Goal: Task Accomplishment & Management: Manage account settings

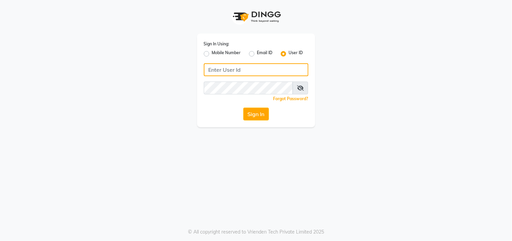
click at [276, 70] on input "Username" at bounding box center [256, 69] width 105 height 13
type input "Hionhair"
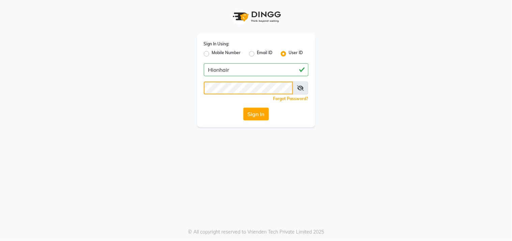
click at [244, 107] on button "Sign In" at bounding box center [257, 113] width 26 height 13
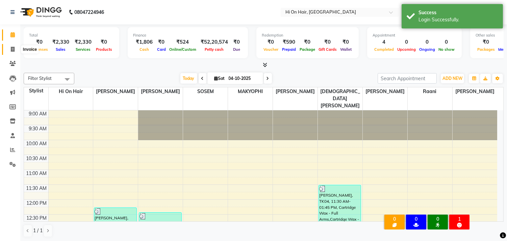
click at [11, 50] on icon at bounding box center [13, 49] width 4 height 5
select select "535"
select select "service"
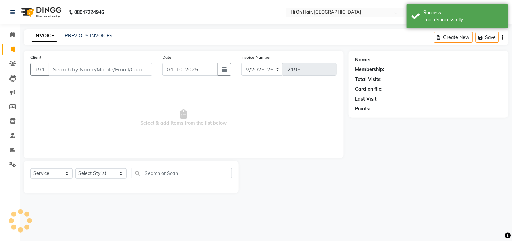
click at [75, 70] on input "Client" at bounding box center [101, 69] width 104 height 13
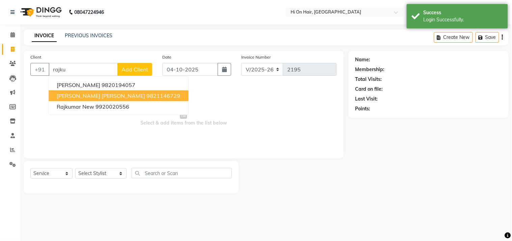
click at [103, 96] on span "[PERSON_NAME] [PERSON_NAME]" at bounding box center [101, 95] width 89 height 7
type input "9821146729"
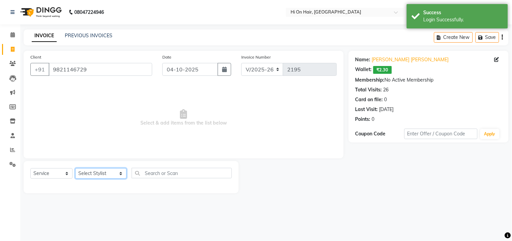
click at [95, 175] on select "Select Stylist [PERSON_NAME] [PERSON_NAME] Hi On Hair MAKYOPHI [PERSON_NAME] [P…" at bounding box center [100, 173] width 51 height 10
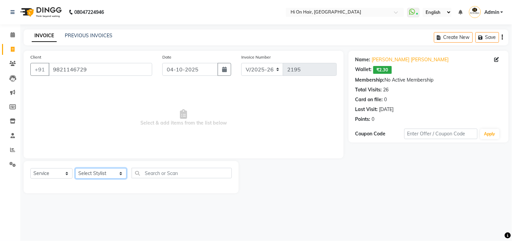
select select "20990"
click at [75, 168] on select "Select Stylist [PERSON_NAME] [PERSON_NAME] Hi On Hair MAKYOPHI [PERSON_NAME] [P…" at bounding box center [100, 173] width 51 height 10
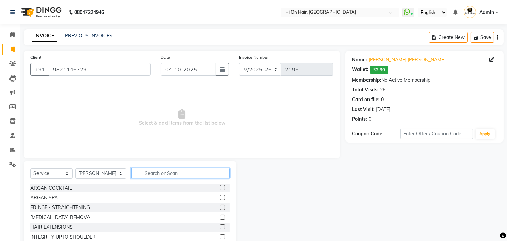
click at [144, 174] on input "text" at bounding box center [180, 173] width 98 height 10
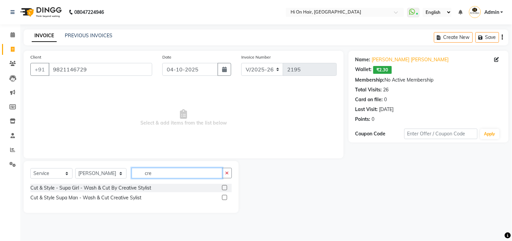
type input "cre"
click at [225, 197] on label at bounding box center [224, 197] width 5 height 5
click at [225, 197] on input "checkbox" at bounding box center [224, 197] width 4 height 4
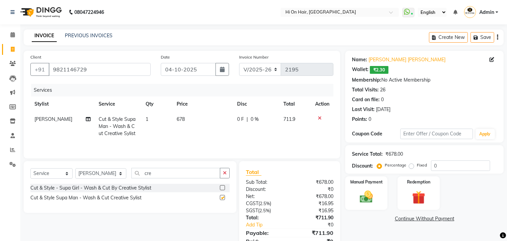
checkbox input "false"
click at [177, 121] on span "678" at bounding box center [181, 119] width 8 height 6
select select "20990"
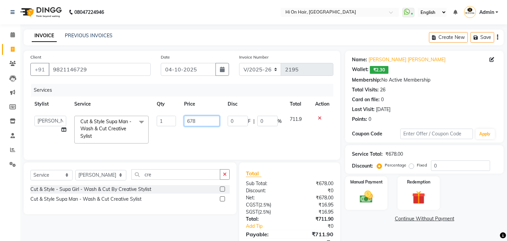
click at [191, 120] on input "678" at bounding box center [201, 121] width 35 height 10
type input "800"
click at [213, 136] on td "800" at bounding box center [202, 129] width 44 height 36
select select "20990"
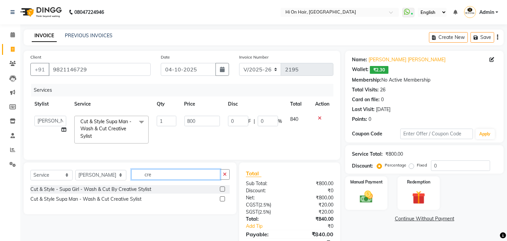
click at [137, 177] on input "cre" at bounding box center [175, 174] width 89 height 10
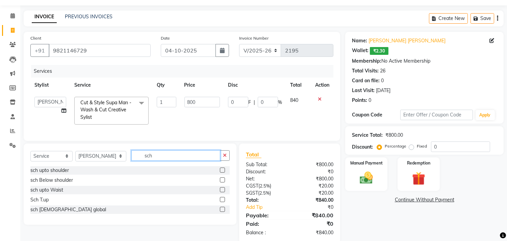
scroll to position [36, 0]
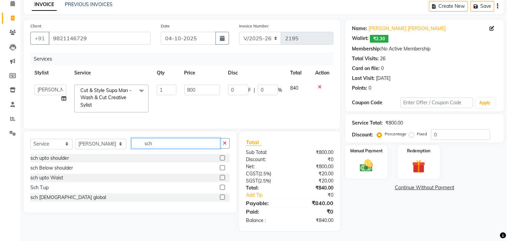
type input "sch"
click at [222, 195] on label at bounding box center [222, 196] width 5 height 5
click at [222, 195] on input "checkbox" at bounding box center [222, 197] width 4 height 4
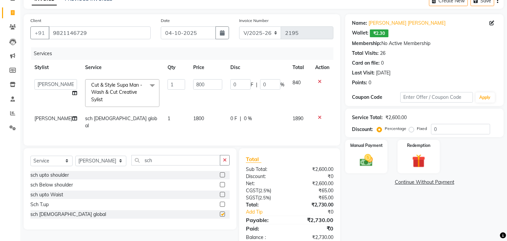
checkbox input "false"
click at [434, 130] on input "0" at bounding box center [460, 129] width 59 height 10
type input "20"
type input "160"
type input "20"
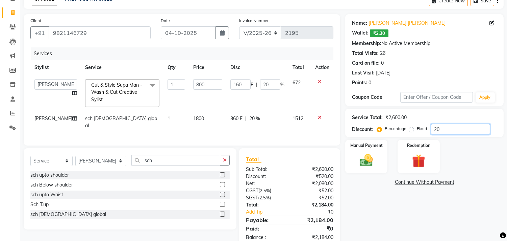
type input "20"
click at [378, 221] on div "Name: [PERSON_NAME] [PERSON_NAME] Wallet: ₹2.30 Membership: No Active Membershi…" at bounding box center [426, 130] width 163 height 233
click at [366, 154] on img at bounding box center [366, 160] width 22 height 16
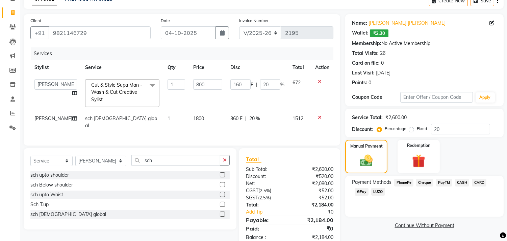
click at [477, 183] on span "CARD" at bounding box center [479, 182] width 15 height 8
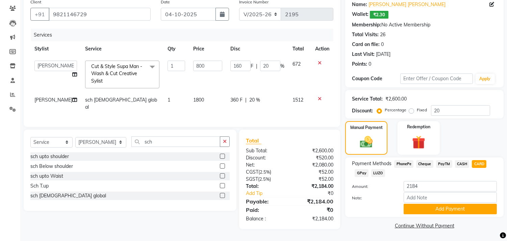
scroll to position [59, 0]
click at [454, 204] on button "Add Payment" at bounding box center [450, 208] width 93 height 10
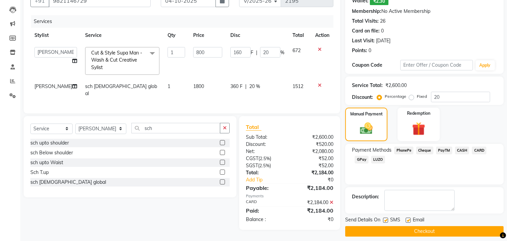
scroll to position [74, 0]
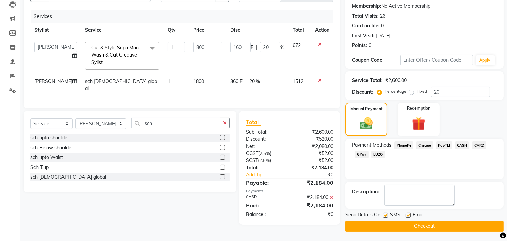
click at [408, 213] on label at bounding box center [408, 214] width 5 height 5
click at [408, 213] on input "checkbox" at bounding box center [408, 215] width 4 height 4
checkbox input "false"
click at [406, 225] on button "Checkout" at bounding box center [424, 226] width 158 height 10
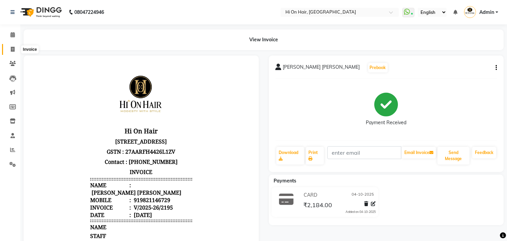
click at [15, 49] on span at bounding box center [13, 50] width 12 height 8
select select "535"
select select "service"
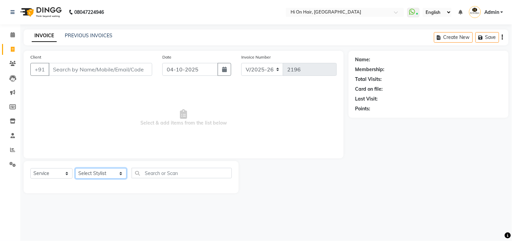
click at [107, 177] on select "Select Stylist Alim Kaldane Anwar Laskar Hi On Hair MAKYOPHI Pankaj Thakur Poon…" at bounding box center [100, 173] width 51 height 10
select select "30126"
click at [75, 168] on select "Select Stylist Alim Kaldane Anwar Laskar Hi On Hair MAKYOPHI Pankaj Thakur Poon…" at bounding box center [100, 173] width 51 height 10
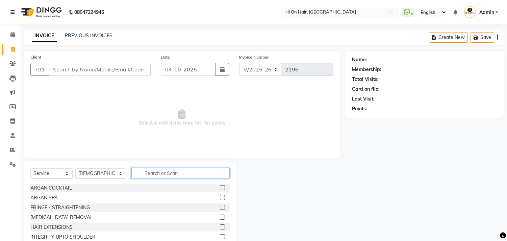
click at [142, 174] on input "text" at bounding box center [180, 173] width 98 height 10
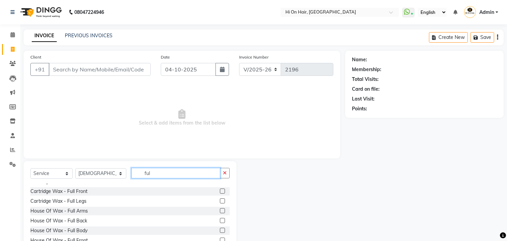
scroll to position [37, 0]
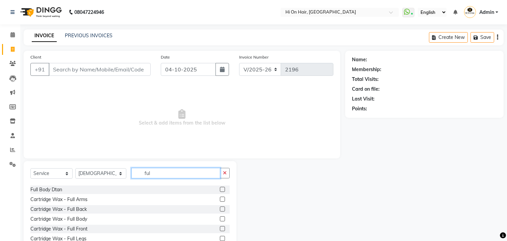
type input "ful"
click at [220, 199] on label at bounding box center [222, 198] width 5 height 5
click at [220, 199] on input "checkbox" at bounding box center [222, 199] width 4 height 4
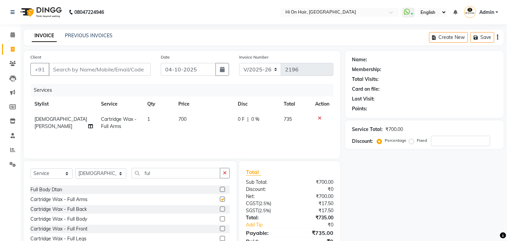
checkbox input "false"
click at [220, 237] on label at bounding box center [222, 237] width 5 height 5
click at [220, 237] on input "checkbox" at bounding box center [222, 238] width 4 height 4
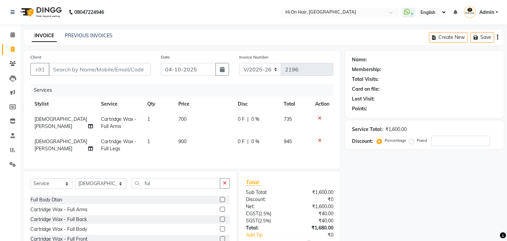
checkbox input "false"
drag, startPoint x: 155, startPoint y: 188, endPoint x: 72, endPoint y: 174, distance: 84.4
click at [72, 174] on div "Client +91 Date 04-10-2025 Invoice Number V/2025 V/2025-26 2196 Services Stylis…" at bounding box center [182, 161] width 327 height 220
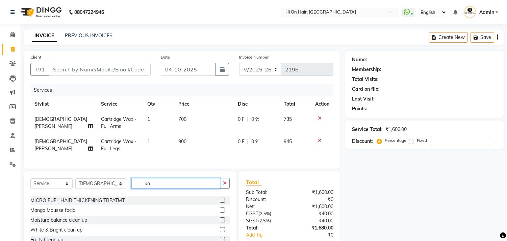
scroll to position [0, 0]
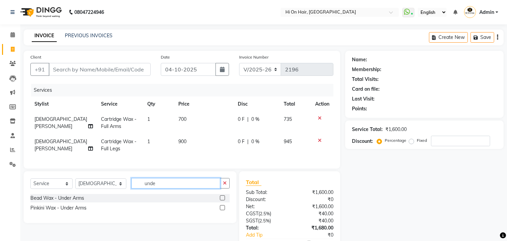
type input "unde"
click at [221, 200] on label at bounding box center [222, 197] width 5 height 5
click at [221, 200] on input "checkbox" at bounding box center [222, 198] width 4 height 4
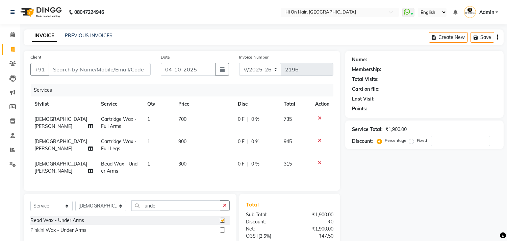
checkbox input "false"
drag, startPoint x: 157, startPoint y: 209, endPoint x: 95, endPoint y: 203, distance: 61.9
click at [95, 203] on div "Select Service Product Membership Package Voucher Prepaid Gift Card Select Styl…" at bounding box center [130, 219] width 213 height 52
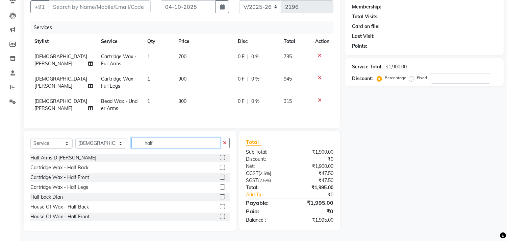
scroll to position [68, 0]
type input "half"
click at [220, 165] on label at bounding box center [222, 167] width 5 height 5
click at [220, 165] on input "checkbox" at bounding box center [222, 167] width 4 height 4
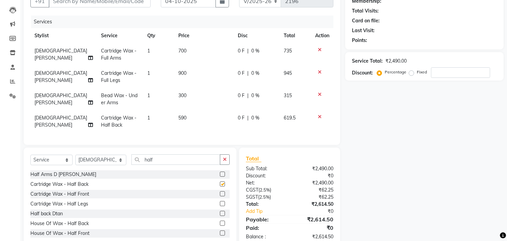
checkbox input "false"
drag, startPoint x: 164, startPoint y: 161, endPoint x: 48, endPoint y: 162, distance: 116.6
click at [48, 162] on div "Select Service Product Membership Package Voucher Prepaid Gift Card Select Styl…" at bounding box center [129, 162] width 199 height 16
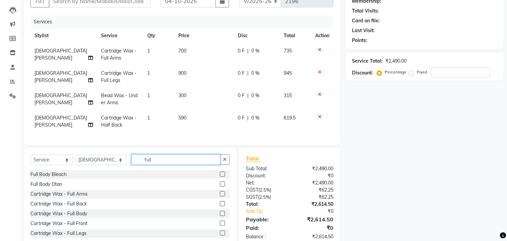
type input "full"
click at [220, 225] on label at bounding box center [222, 222] width 5 height 5
click at [220, 225] on input "checkbox" at bounding box center [222, 223] width 4 height 4
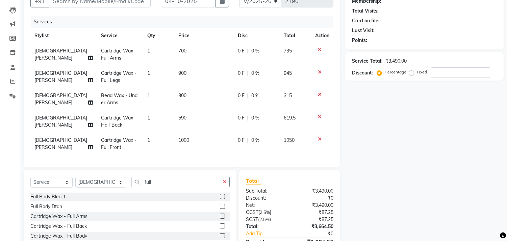
checkbox input "false"
drag, startPoint x: 151, startPoint y: 182, endPoint x: 48, endPoint y: 186, distance: 103.8
click at [49, 186] on div "Select Service Product Membership Package Voucher Prepaid Gift Card Select Styl…" at bounding box center [129, 184] width 199 height 16
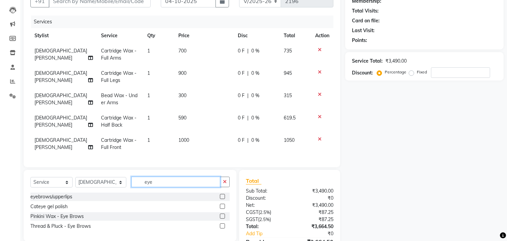
type input "eye"
click at [221, 199] on label at bounding box center [222, 196] width 5 height 5
click at [221, 199] on input "checkbox" at bounding box center [222, 196] width 4 height 4
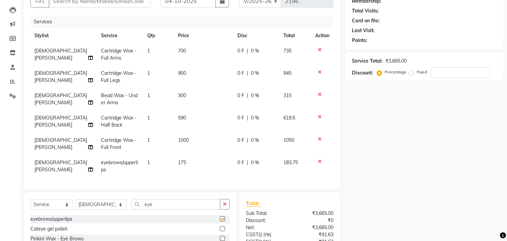
checkbox input "false"
drag, startPoint x: 152, startPoint y: 209, endPoint x: 75, endPoint y: 202, distance: 77.4
click at [75, 202] on div "Select Service Product Membership Package Voucher Prepaid Gift Card Select Styl…" at bounding box center [129, 207] width 199 height 16
type input "dtan"
click at [220, 218] on label at bounding box center [222, 218] width 5 height 5
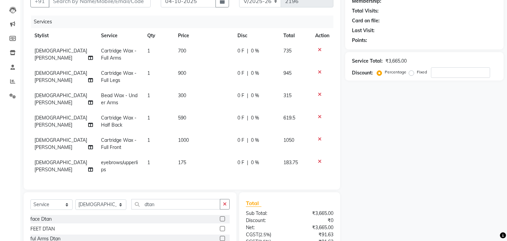
click at [220, 218] on input "checkbox" at bounding box center [222, 219] width 4 height 4
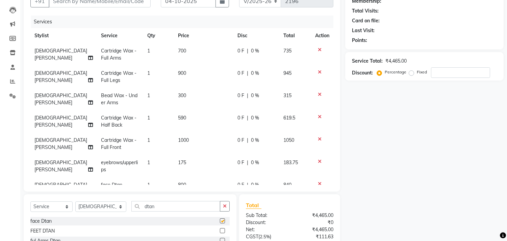
checkbox input "false"
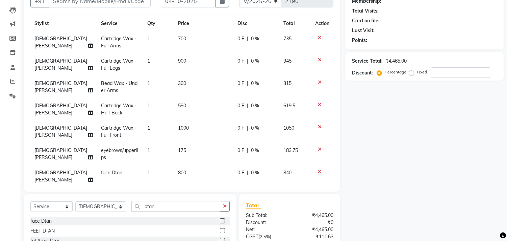
scroll to position [19, 0]
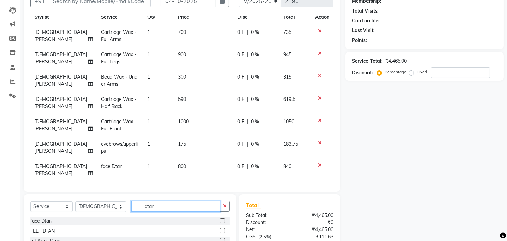
drag, startPoint x: 153, startPoint y: 204, endPoint x: 69, endPoint y: 203, distance: 83.4
click at [70, 203] on div "Select Service Product Membership Package Voucher Prepaid Gift Card Select Styl…" at bounding box center [129, 209] width 199 height 16
type input "rad"
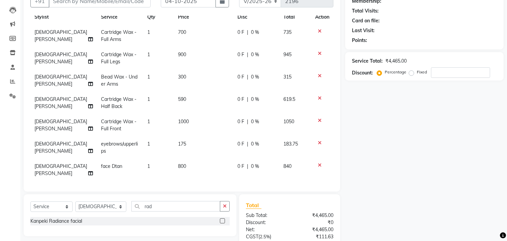
click at [222, 221] on label at bounding box center [222, 220] width 5 height 5
click at [222, 221] on input "checkbox" at bounding box center [222, 221] width 4 height 4
checkbox input "false"
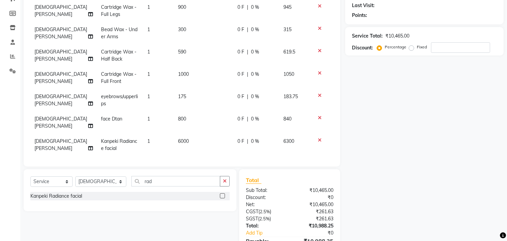
scroll to position [131, 0]
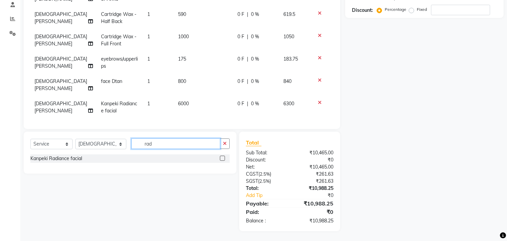
drag, startPoint x: 150, startPoint y: 146, endPoint x: 50, endPoint y: 144, distance: 100.0
click at [51, 144] on div "Select Service Product Membership Package Voucher Prepaid Gift Card Select Styl…" at bounding box center [129, 146] width 199 height 16
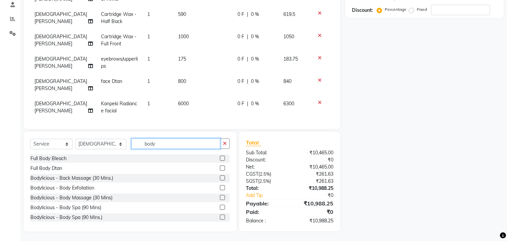
type input "body"
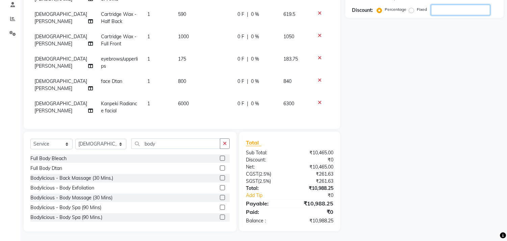
click at [437, 15] on input "number" at bounding box center [460, 10] width 59 height 10
type input "20"
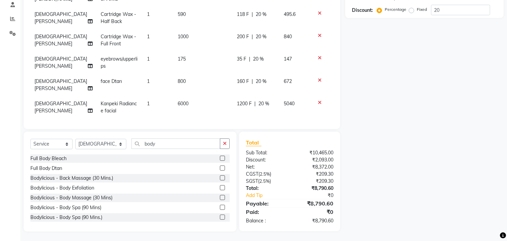
click at [184, 97] on td "6000" at bounding box center [203, 107] width 59 height 22
select select "30126"
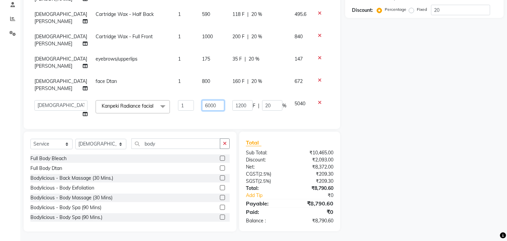
scroll to position [54, 0]
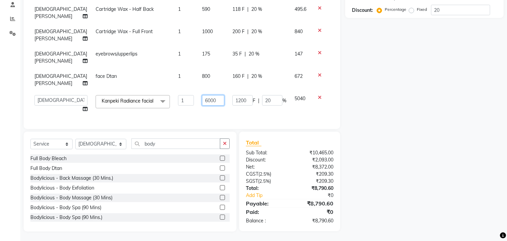
drag, startPoint x: 200, startPoint y: 110, endPoint x: 162, endPoint y: 115, distance: 37.5
click at [162, 115] on div "Services Stylist Service Qty Price Disc Total Action Rasika Shelar Cartridge Wa…" at bounding box center [181, 37] width 303 height 169
type input "6500"
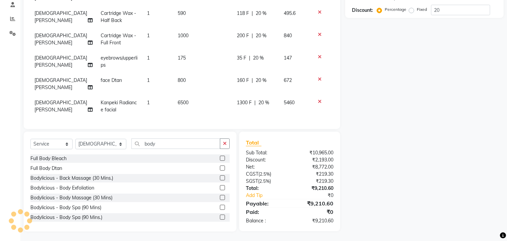
click at [233, 108] on td "1300 F | 20 %" at bounding box center [256, 106] width 47 height 22
select select "30126"
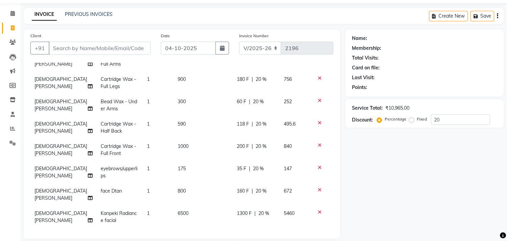
scroll to position [131, 0]
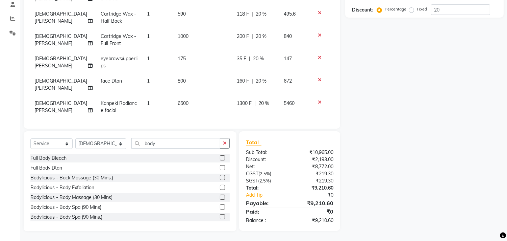
click at [181, 100] on td "6500" at bounding box center [203, 107] width 59 height 22
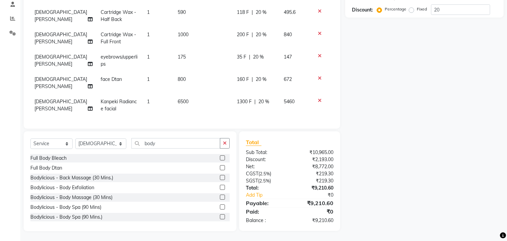
select select "30126"
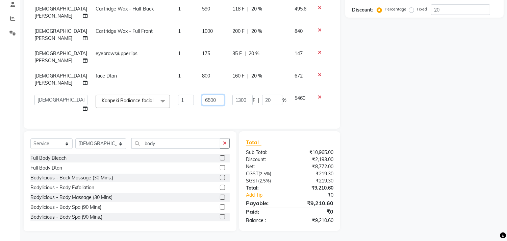
drag, startPoint x: 204, startPoint y: 89, endPoint x: 124, endPoint y: 89, distance: 80.1
click at [124, 91] on tr "Alim Kaldane Anwar Laskar Hi On Hair MAKYOPHI Pankaj Thakur Poonam Nalawade Raa…" at bounding box center [181, 104] width 303 height 26
type input "6600"
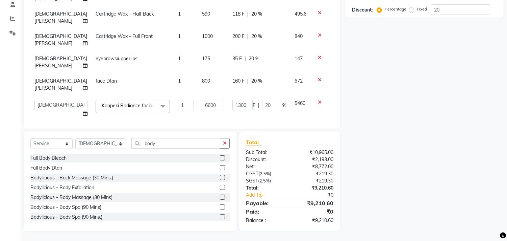
click at [238, 100] on td "1300 F | 20 %" at bounding box center [259, 109] width 62 height 26
select select "30126"
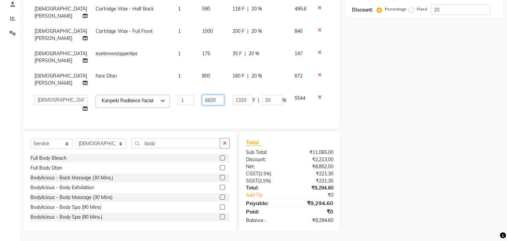
click at [202, 95] on input "6600" at bounding box center [213, 100] width 22 height 10
type input "6700"
click at [198, 101] on td "6700" at bounding box center [213, 104] width 30 height 26
select select "30126"
click at [202, 95] on input "6700" at bounding box center [213, 100] width 22 height 10
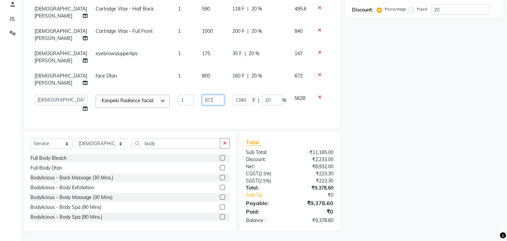
type input "6720"
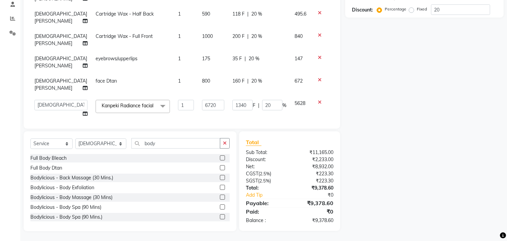
click at [200, 110] on div "Services Stylist Service Qty Price Disc Total Action Rasika Shelar Cartridge Wa…" at bounding box center [181, 37] width 303 height 169
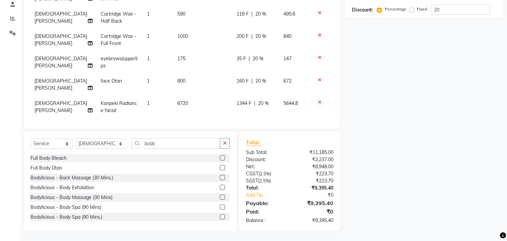
click at [190, 96] on td "6720" at bounding box center [202, 107] width 59 height 22
select select "30126"
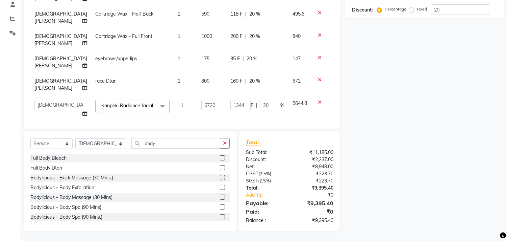
scroll to position [54, 0]
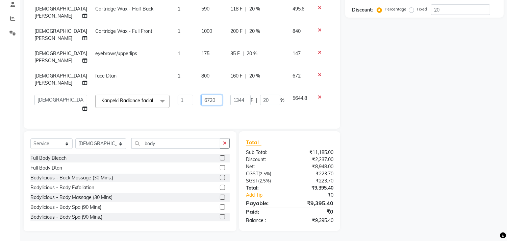
click at [201, 95] on input "6720" at bounding box center [211, 100] width 21 height 10
type input "6730"
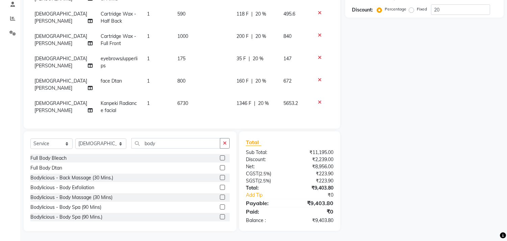
click at [167, 107] on tr "Rasika Shelar Kanpeki Radiance facial 1 6730 1346 F | 20 % 5653.2" at bounding box center [181, 107] width 303 height 22
click at [192, 96] on td "6730" at bounding box center [202, 107] width 59 height 22
select select "30126"
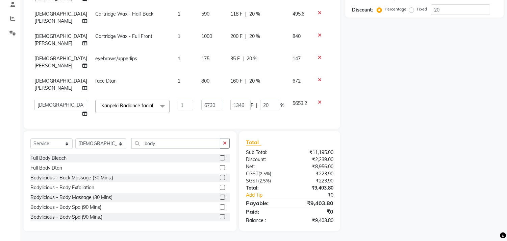
scroll to position [54, 0]
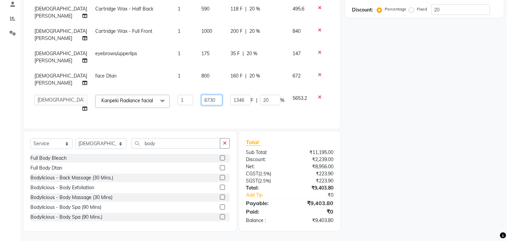
click at [203, 95] on input "6730" at bounding box center [211, 100] width 21 height 10
type input "6740"
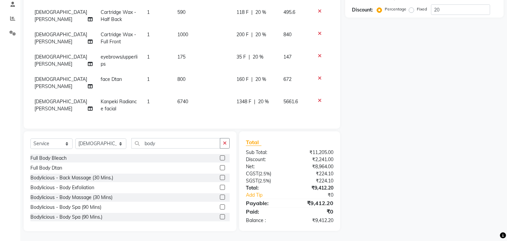
scroll to position [41, 0]
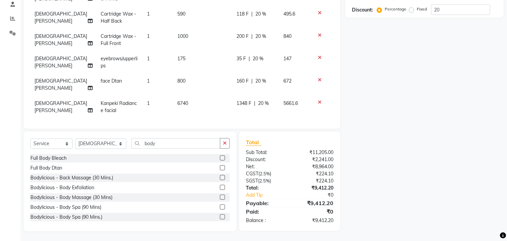
click at [225, 103] on tr "Rasika Shelar Kanpeki Radiance facial 1 6740 1348 F | 20 % 5661.6" at bounding box center [181, 107] width 303 height 22
click at [198, 96] on td "6740" at bounding box center [202, 107] width 59 height 22
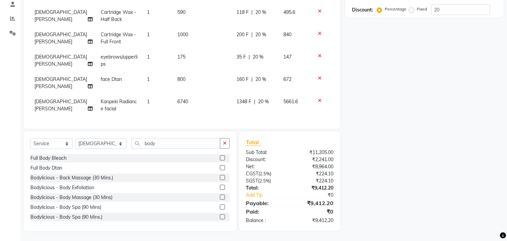
select select "30126"
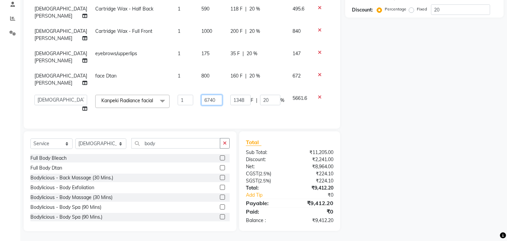
click at [201, 95] on input "6740" at bounding box center [211, 100] width 21 height 10
type input "6743"
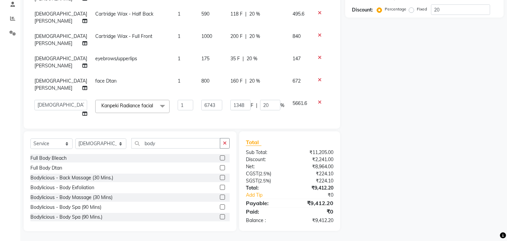
click at [220, 105] on tr "Alim Kaldane Anwar Laskar Hi On Hair MAKYOPHI Pankaj Thakur Poonam Nalawade Raa…" at bounding box center [181, 109] width 303 height 26
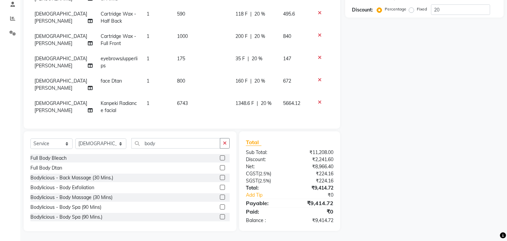
click at [204, 99] on td "6743" at bounding box center [202, 107] width 58 height 22
select select "30126"
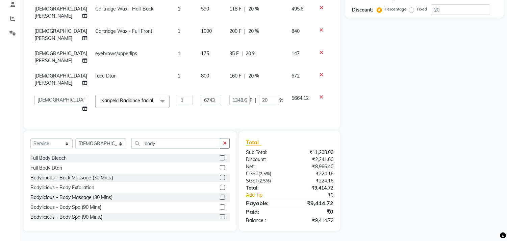
click at [220, 159] on label at bounding box center [222, 157] width 5 height 5
click at [220, 159] on input "checkbox" at bounding box center [222, 158] width 4 height 4
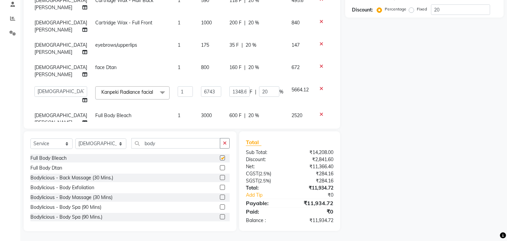
checkbox input "false"
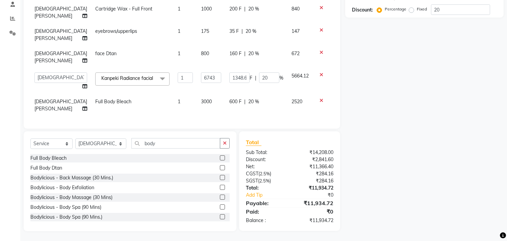
click at [197, 108] on td "3000" at bounding box center [211, 105] width 28 height 22
select select "30126"
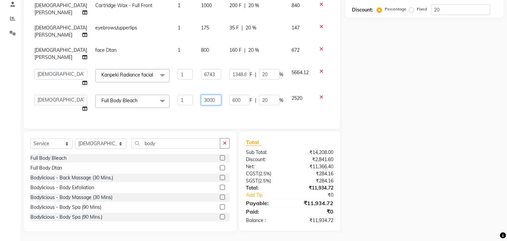
click at [201, 99] on input "3000" at bounding box center [211, 100] width 20 height 10
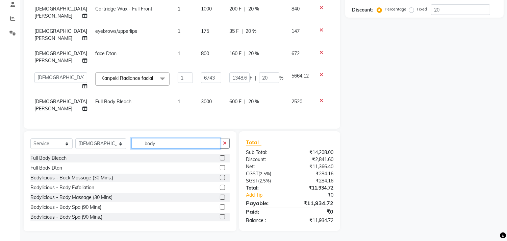
drag, startPoint x: 150, startPoint y: 145, endPoint x: 87, endPoint y: 146, distance: 62.8
click at [87, 146] on div "Select Service Product Membership Package Voucher Prepaid Gift Card Select Styl…" at bounding box center [129, 146] width 199 height 16
type input "p"
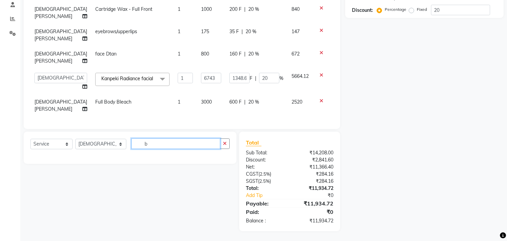
scroll to position [131, 0]
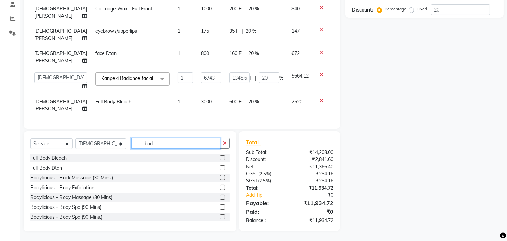
type input "body"
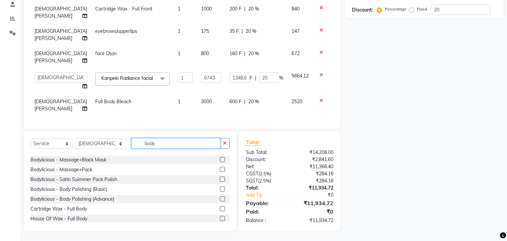
scroll to position [79, 0]
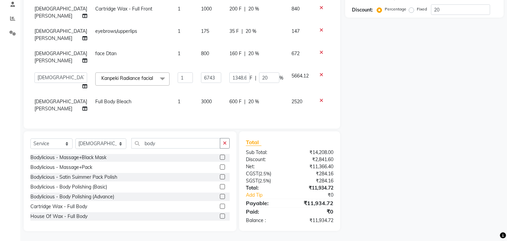
click at [220, 197] on label at bounding box center [222, 196] width 5 height 5
click at [220, 197] on input "checkbox" at bounding box center [222, 196] width 4 height 4
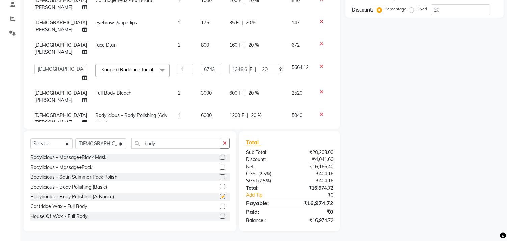
checkbox input "false"
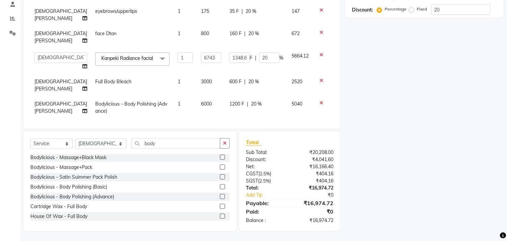
scroll to position [99, 0]
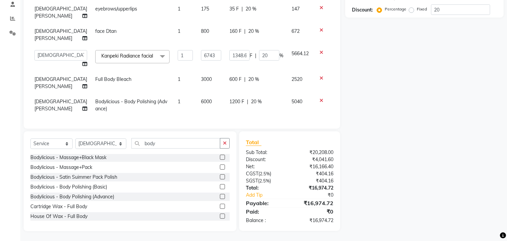
click at [197, 100] on td "6000" at bounding box center [211, 105] width 28 height 22
select select "30126"
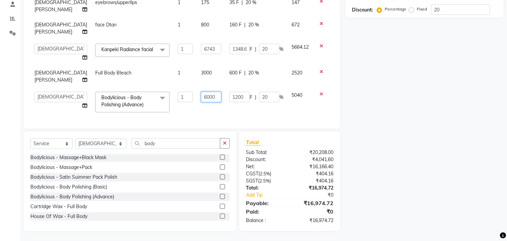
drag, startPoint x: 200, startPoint y: 99, endPoint x: 112, endPoint y: 89, distance: 87.7
click at [112, 89] on tr "Alim Kaldane Anwar Laskar Hi On Hair MAKYOPHI Pankaj Thakur Poonam Nalawade Raa…" at bounding box center [182, 101] width 305 height 29
type input "6743"
click at [197, 107] on td "6743" at bounding box center [211, 101] width 28 height 29
select select "30126"
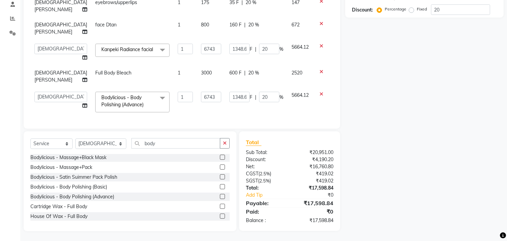
click at [197, 81] on td "3000" at bounding box center [211, 76] width 28 height 22
select select "30126"
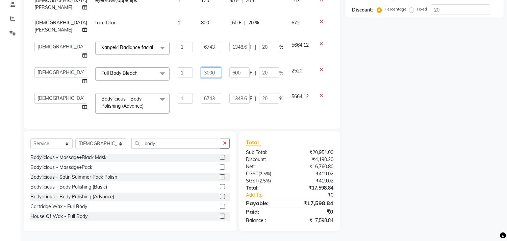
drag, startPoint x: 195, startPoint y: 76, endPoint x: 159, endPoint y: 76, distance: 36.5
click at [159, 76] on tr "Alim Kaldane Anwar Laskar Hi On Hair MAKYOPHI Pankaj Thakur Poonam Nalawade Raa…" at bounding box center [182, 76] width 305 height 26
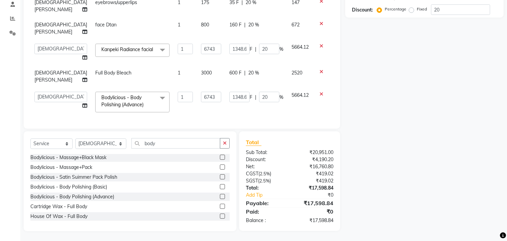
click at [207, 86] on td "3000" at bounding box center [211, 76] width 28 height 22
select select "30126"
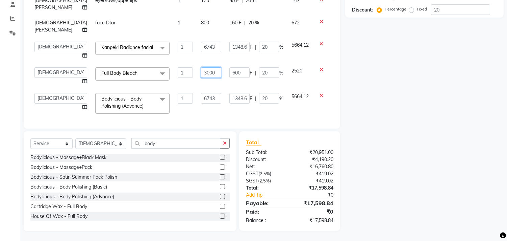
drag, startPoint x: 201, startPoint y: 73, endPoint x: 126, endPoint y: 75, distance: 74.7
click at [126, 75] on tr "Alim Kaldane Anwar Laskar Hi On Hair MAKYOPHI Pankaj Thakur Poonam Nalawade Raa…" at bounding box center [182, 76] width 305 height 26
type input "3500"
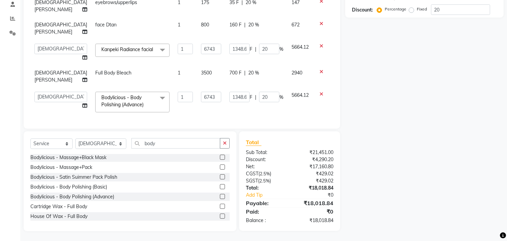
click at [197, 85] on td "3500" at bounding box center [211, 76] width 28 height 22
select select "30126"
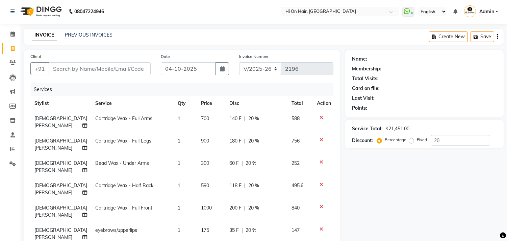
scroll to position [0, 0]
click at [99, 73] on input "Client" at bounding box center [100, 69] width 102 height 13
type input "t"
type input "0"
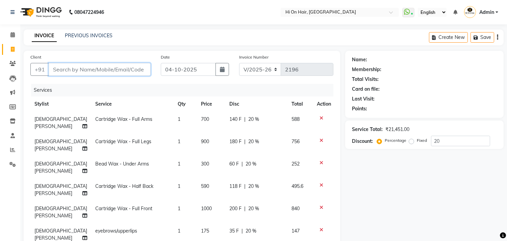
type input "0"
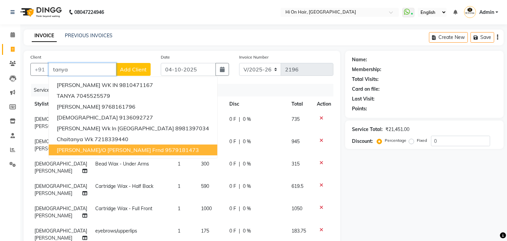
click at [86, 148] on span "[PERSON_NAME]/o [PERSON_NAME] frnd" at bounding box center [110, 149] width 107 height 7
type input "9579181473"
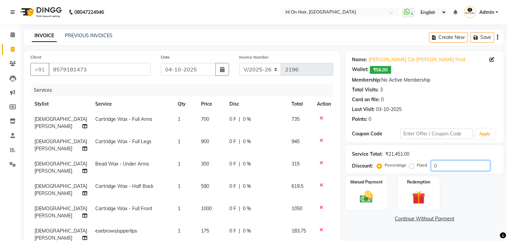
click at [433, 165] on input "0" at bounding box center [460, 165] width 59 height 10
type input "20"
type input "1348.6"
type input "20"
type input "1348.6"
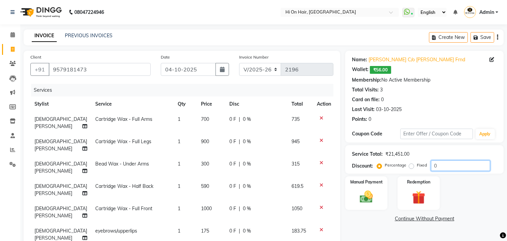
type input "20"
type input "700"
type input "20"
click at [103, 53] on div "Client +91 9579181473 Date 04-10-2025 Invoice Number V/2025 V/2025-26 2196 Serv…" at bounding box center [182, 155] width 317 height 209
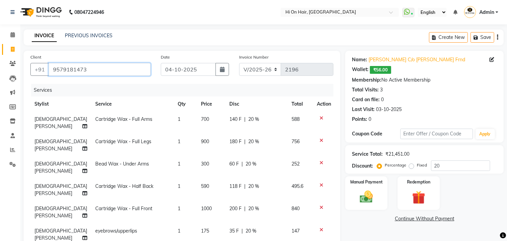
drag, startPoint x: 91, startPoint y: 67, endPoint x: 0, endPoint y: 59, distance: 91.5
click at [0, 59] on app-home "08047224946 Select Location × Hi On Hair, Palm Beach Galleria WhatsApp Status ✕…" at bounding box center [253, 186] width 507 height 372
type input "7"
type input "0"
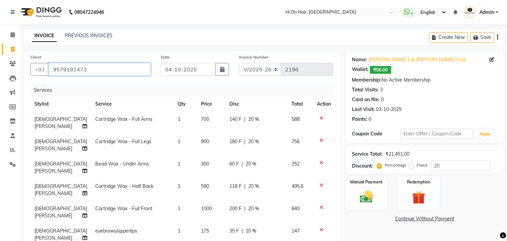
type input "0"
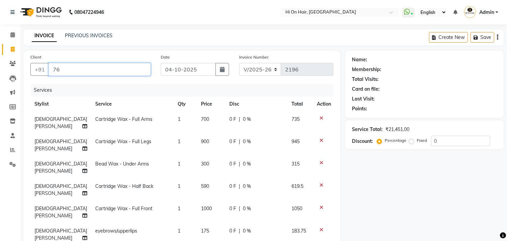
type input "7"
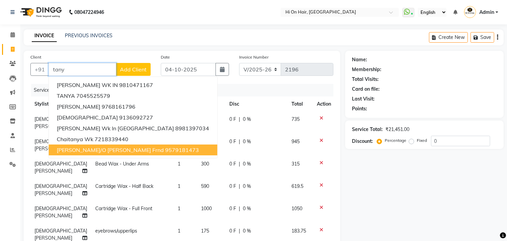
click at [109, 148] on span "[PERSON_NAME]/o [PERSON_NAME] frnd" at bounding box center [110, 149] width 107 height 7
type input "9579181473"
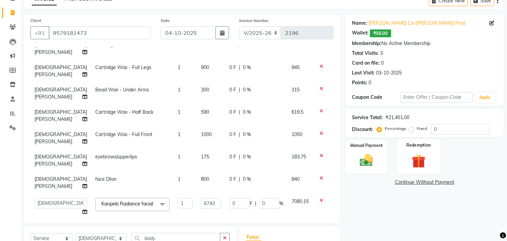
scroll to position [131, 0]
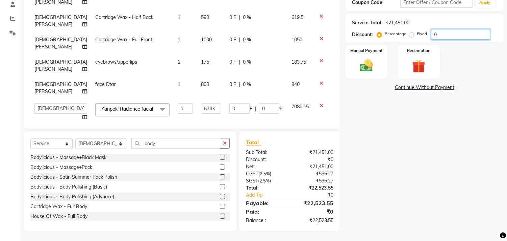
click at [431, 35] on input "0" at bounding box center [460, 34] width 59 height 10
type input "20"
type input "1348.6"
type input "20"
type input "1348.6"
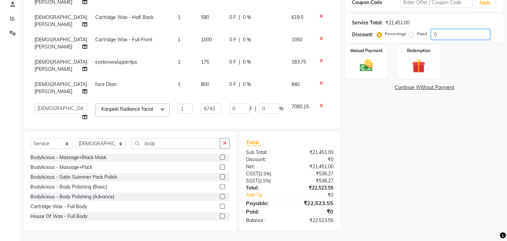
type input "20"
type input "700"
type input "20"
click at [383, 145] on div "Name: Tanya C/o Payal Frnd Wallet: ₹56.00 Membership: No Active Membership Tota…" at bounding box center [426, 75] width 163 height 311
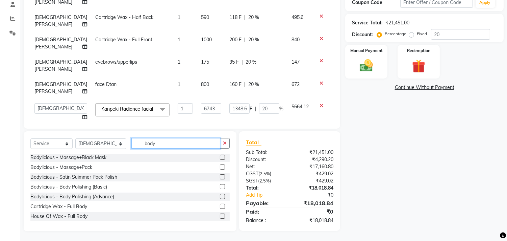
drag, startPoint x: 159, startPoint y: 141, endPoint x: 102, endPoint y: 144, distance: 57.5
click at [102, 144] on div "Select Service Product Membership Package Voucher Prepaid Gift Card Select Styl…" at bounding box center [129, 146] width 199 height 16
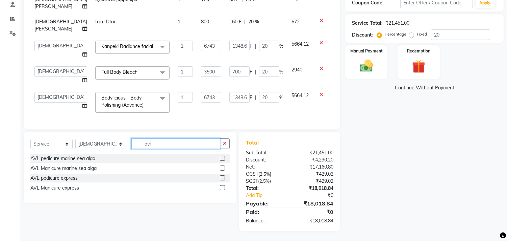
scroll to position [109, 0]
type input "avl"
click at [221, 158] on label at bounding box center [222, 157] width 5 height 5
click at [221, 158] on input "checkbox" at bounding box center [222, 158] width 4 height 4
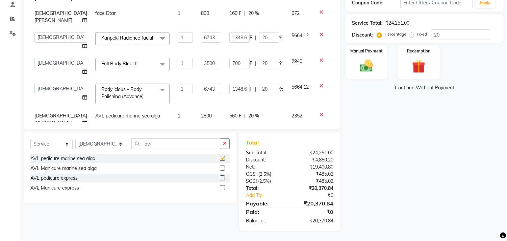
checkbox input "false"
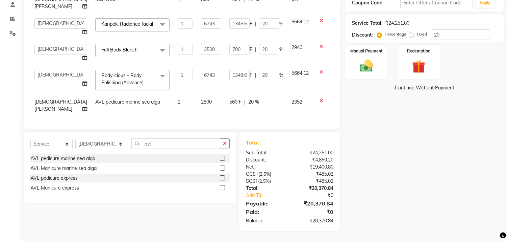
click at [248, 110] on td "560 F | 20 %" at bounding box center [256, 105] width 62 height 22
select select "30126"
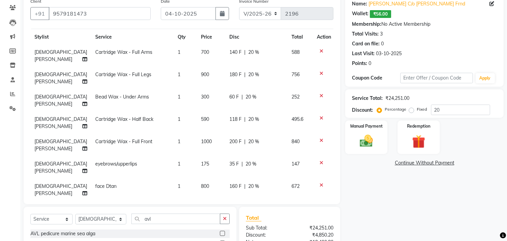
scroll to position [0, 0]
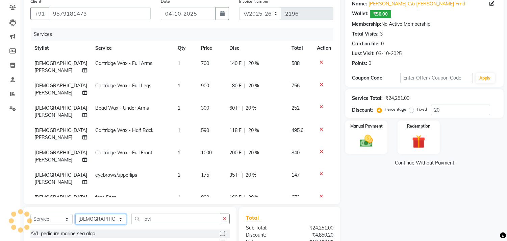
click at [106, 220] on select "Select Stylist Alim Kaldane Anwar Laskar Hi On Hair MAKYOPHI Pankaj Thakur Poon…" at bounding box center [100, 218] width 51 height 10
select select "20990"
click at [75, 213] on select "Select Stylist Alim Kaldane Anwar Laskar Hi On Hair MAKYOPHI Pankaj Thakur Poon…" at bounding box center [100, 218] width 51 height 10
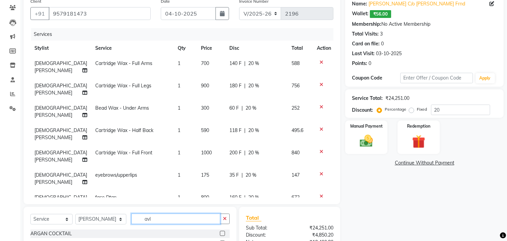
drag, startPoint x: 155, startPoint y: 219, endPoint x: 106, endPoint y: 220, distance: 49.0
click at [108, 220] on div "Select Service Product Membership Package Voucher Prepaid Gift Card Select Styl…" at bounding box center [129, 221] width 199 height 16
type input "d"
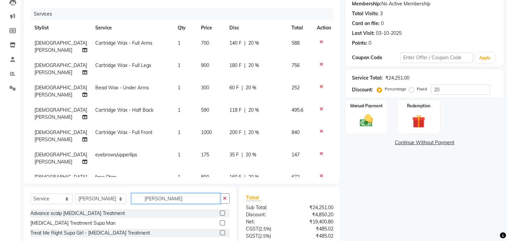
scroll to position [93, 0]
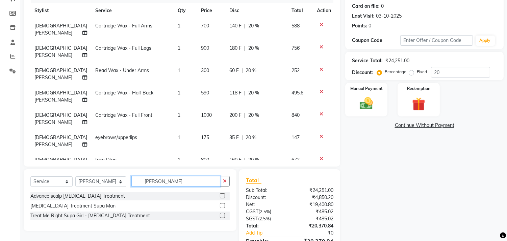
type input "dan"
click at [222, 213] on label at bounding box center [222, 214] width 5 height 5
click at [222, 213] on input "checkbox" at bounding box center [222, 215] width 4 height 4
checkbox input "false"
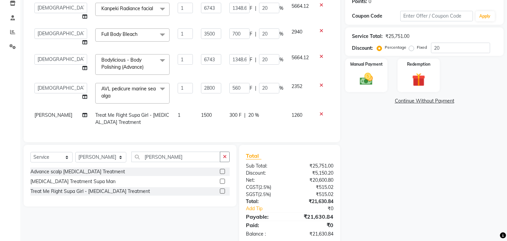
scroll to position [131, 0]
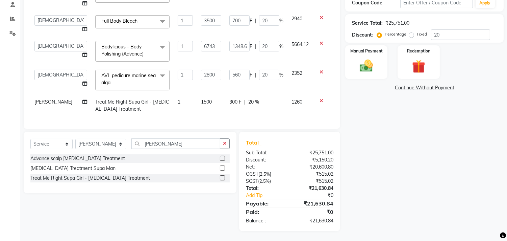
click at [197, 103] on td "1500" at bounding box center [211, 105] width 28 height 22
select select "20990"
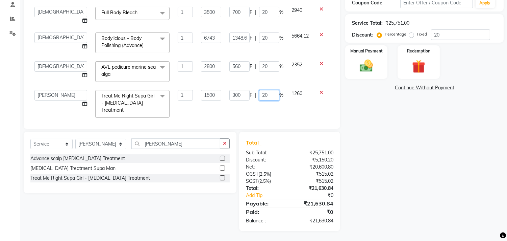
drag, startPoint x: 258, startPoint y: 96, endPoint x: 199, endPoint y: 91, distance: 60.0
click at [199, 91] on tr "Alim Kaldane Anwar Laskar Hi On Hair MAKYOPHI Pankaj Thakur Poonam Nalawade Raa…" at bounding box center [182, 104] width 305 height 36
type input "10"
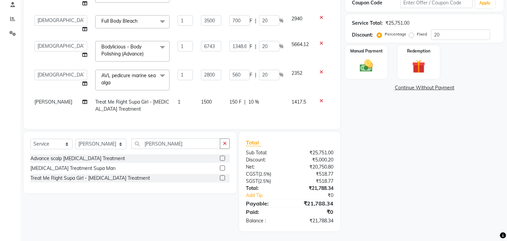
click at [245, 108] on td "150 F | 10 %" at bounding box center [256, 105] width 62 height 22
select select "20990"
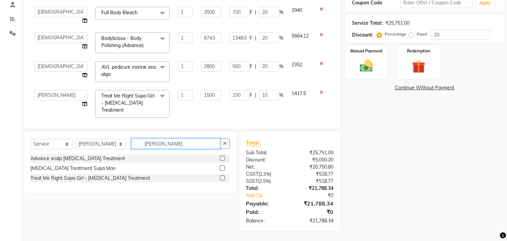
drag, startPoint x: 158, startPoint y: 146, endPoint x: 0, endPoint y: 127, distance: 158.9
click at [0, 127] on app-home "08047224946 Select Location × Hi On Hair, Palm Beach Galleria WhatsApp Status ✕…" at bounding box center [253, 55] width 507 height 372
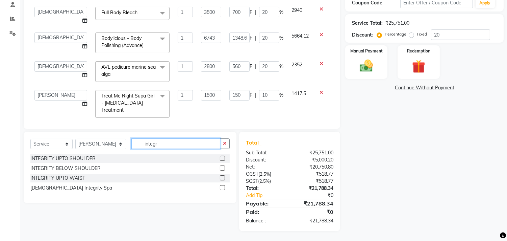
type input "integr"
click at [222, 166] on label at bounding box center [222, 167] width 5 height 5
click at [222, 166] on input "checkbox" at bounding box center [222, 168] width 4 height 4
checkbox input "false"
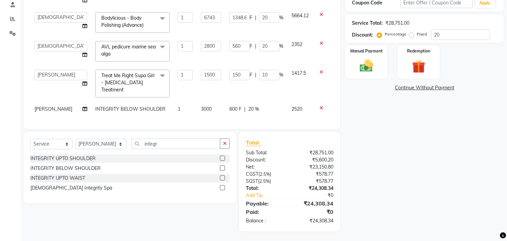
click at [257, 107] on td "600 F | 20 %" at bounding box center [256, 108] width 62 height 15
select select "20990"
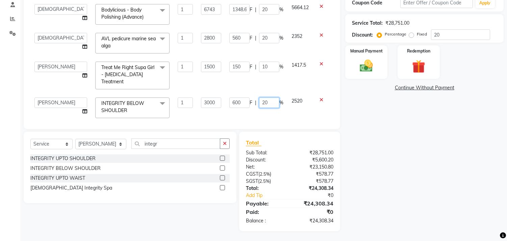
drag, startPoint x: 257, startPoint y: 99, endPoint x: 232, endPoint y: 100, distance: 24.7
click at [232, 100] on div "600 F | 20 %" at bounding box center [256, 102] width 54 height 10
type input "10"
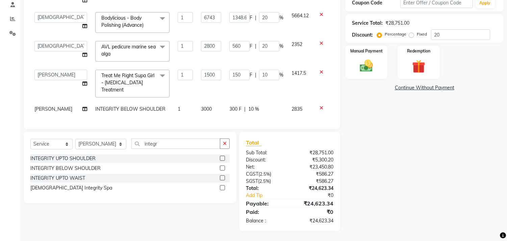
click at [251, 107] on td "300 F | 10 %" at bounding box center [256, 108] width 62 height 15
select select "20990"
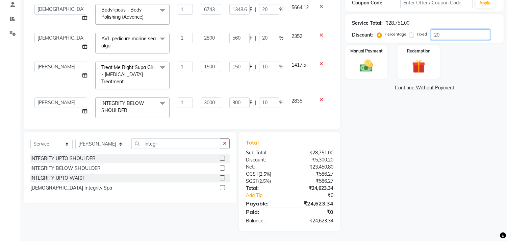
drag, startPoint x: 446, startPoint y: 38, endPoint x: 331, endPoint y: 30, distance: 115.1
click at [333, 30] on div "Client +91 9579181473 Date 04-10-2025 Invoice Number V/2025 V/2025-26 2196 Serv…" at bounding box center [264, 75] width 490 height 311
type input "2"
type input "134.86"
type input "2"
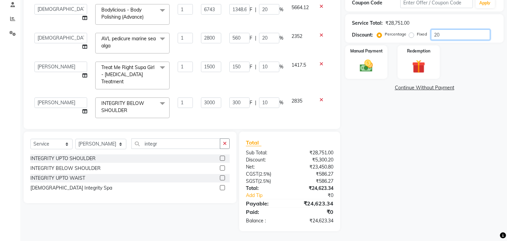
type input "134.86"
type input "2"
type input "70"
type input "2"
type input "56"
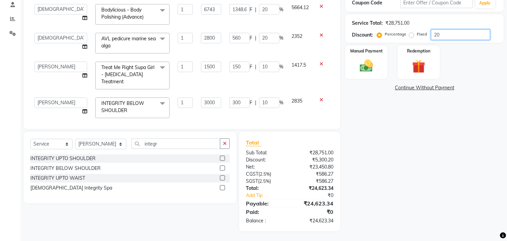
type input "2"
type input "30"
type input "2"
type input "60"
type input "2"
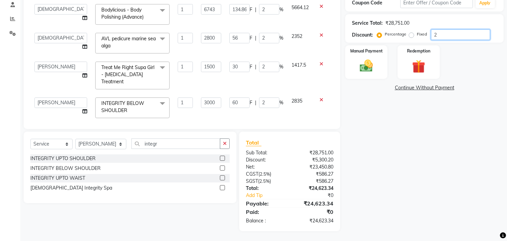
type input "20"
type input "1348.6"
type input "20"
type input "1348.6"
type input "20"
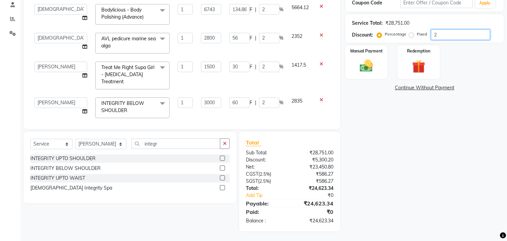
type input "700"
type input "20"
type input "560"
type input "20"
type input "300"
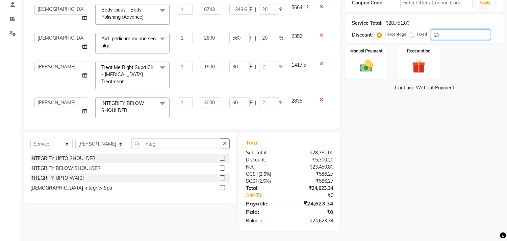
type input "20"
type input "600"
type input "20"
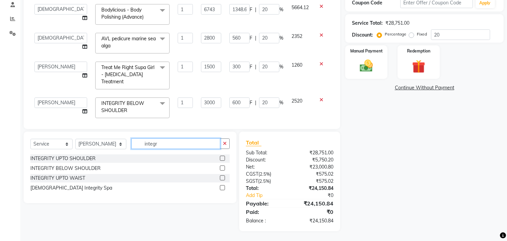
drag, startPoint x: 164, startPoint y: 141, endPoint x: 62, endPoint y: 145, distance: 102.4
click at [62, 145] on div "Select Service Product Membership Package Voucher Prepaid Gift Card Select Styl…" at bounding box center [129, 146] width 199 height 16
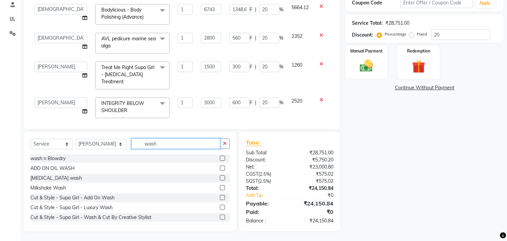
type input "wash"
click at [220, 159] on label at bounding box center [222, 157] width 5 height 5
click at [220, 159] on input "checkbox" at bounding box center [222, 158] width 4 height 4
checkbox input "false"
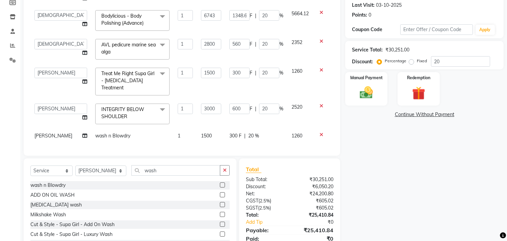
scroll to position [131, 0]
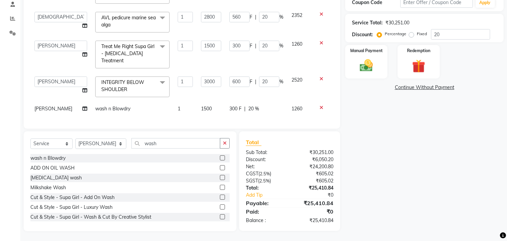
click at [197, 106] on td "1500" at bounding box center [211, 108] width 28 height 15
select select "20990"
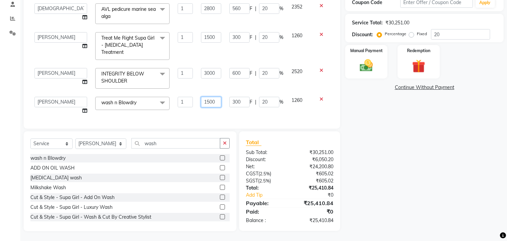
drag, startPoint x: 207, startPoint y: 97, endPoint x: 144, endPoint y: 91, distance: 64.2
click at [144, 93] on tr "Alim Kaldane Anwar Laskar Hi On Hair MAKYOPHI Pankaj Thakur Poonam Nalawade Raa…" at bounding box center [182, 106] width 305 height 26
type input "1000"
click at [209, 110] on div "Services Stylist Service Qty Price Disc Total Action Rasika Shelar Cartridge Wa…" at bounding box center [181, 37] width 303 height 169
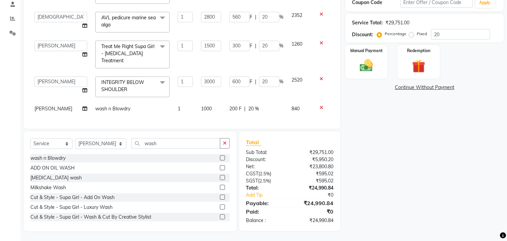
click at [207, 101] on td "1000" at bounding box center [211, 108] width 28 height 15
select select "20990"
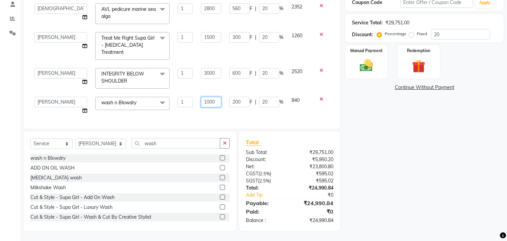
drag, startPoint x: 200, startPoint y: 96, endPoint x: 82, endPoint y: 87, distance: 117.9
click at [114, 107] on tr "Alim Kaldane Anwar Laskar Hi On Hair MAKYOPHI Pankaj Thakur Poonam Nalawade Raa…" at bounding box center [182, 106] width 305 height 26
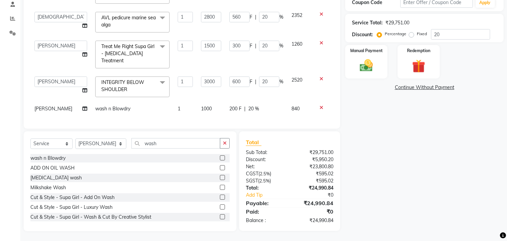
click at [220, 158] on label at bounding box center [222, 157] width 5 height 5
click at [220, 158] on input "checkbox" at bounding box center [222, 158] width 4 height 4
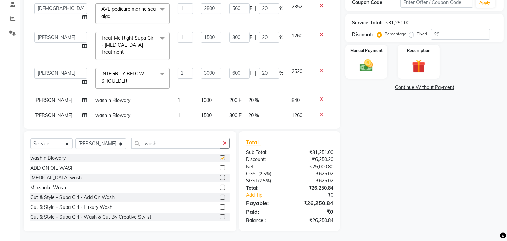
checkbox input "false"
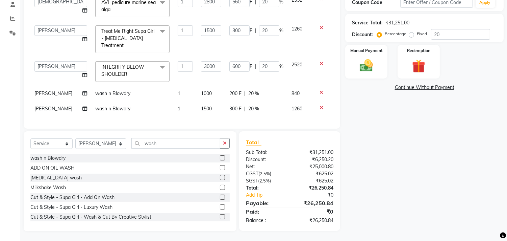
click at [320, 90] on icon at bounding box center [322, 92] width 4 height 5
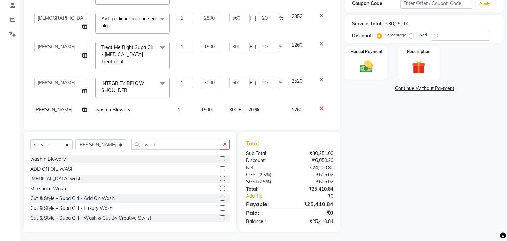
scroll to position [131, 0]
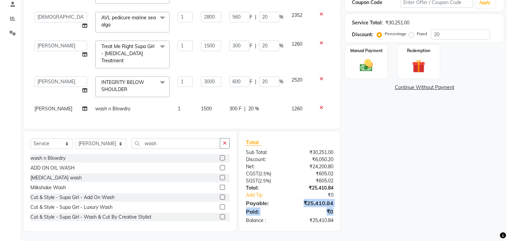
drag, startPoint x: 305, startPoint y: 204, endPoint x: 330, endPoint y: 208, distance: 25.9
click at [333, 208] on div "Total Sub Total: ₹30,251.00 Discount: ₹6,050.20 Net: ₹24,200.80 CGST ( 2.5% ) ₹…" at bounding box center [289, 181] width 87 height 86
click at [372, 180] on div "Name: Tanya C/o Payal Frnd Wallet: ₹56.00 Membership: No Active Membership Tota…" at bounding box center [426, 75] width 163 height 311
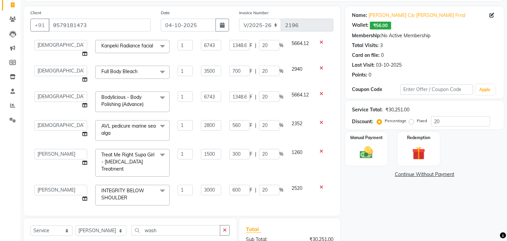
scroll to position [112, 0]
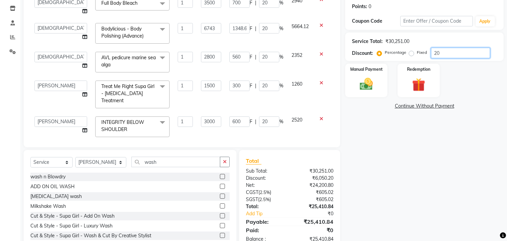
drag, startPoint x: 448, startPoint y: 53, endPoint x: 273, endPoint y: 55, distance: 175.7
click at [275, 55] on div "Client +91 9579181473 Date 04-10-2025 Invoice Number V/2025 V/2025-26 2196 Serv…" at bounding box center [264, 93] width 490 height 311
type input "0"
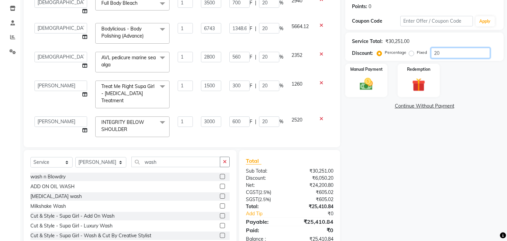
type input "0"
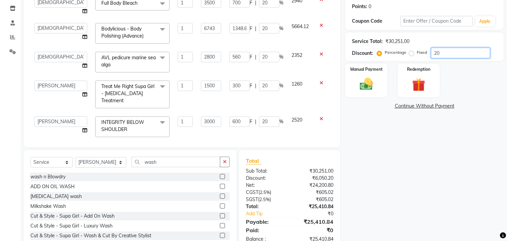
type input "0"
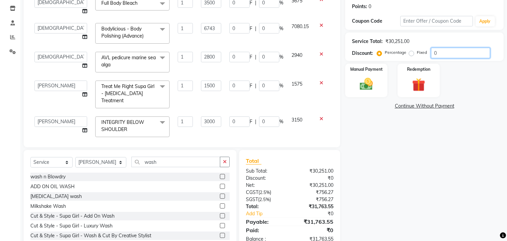
click at [433, 53] on input "0" at bounding box center [460, 53] width 59 height 10
type input "20"
type input "1348.6"
type input "20"
type input "1348.6"
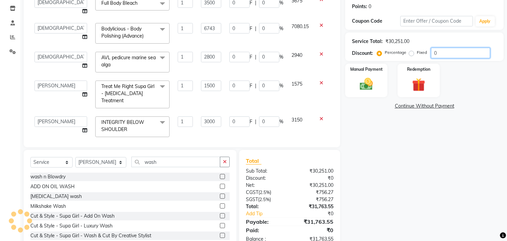
type input "20"
type input "700"
type input "20"
type input "560"
type input "20"
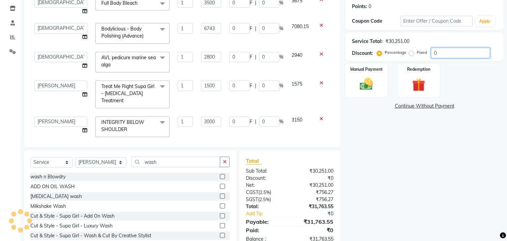
type input "300"
type input "20"
type input "600"
type input "20"
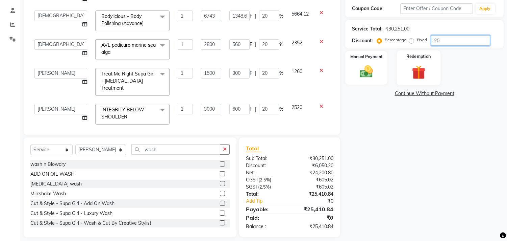
scroll to position [131, 0]
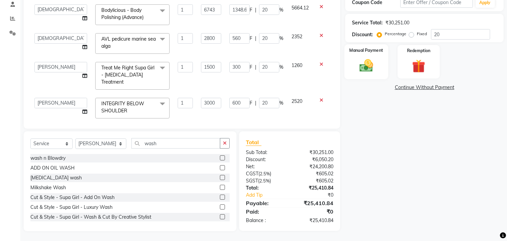
click at [362, 64] on img at bounding box center [366, 66] width 22 height 16
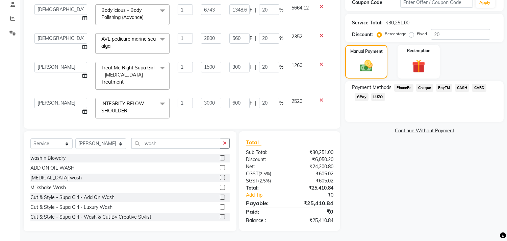
click at [474, 88] on span "CARD" at bounding box center [479, 88] width 15 height 8
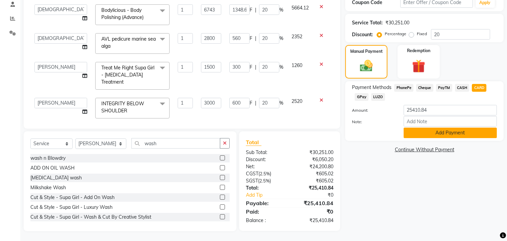
click at [454, 133] on button "Add Payment" at bounding box center [450, 132] width 93 height 10
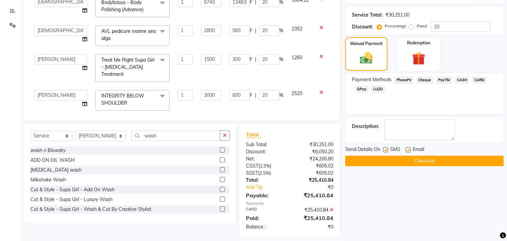
scroll to position [145, 0]
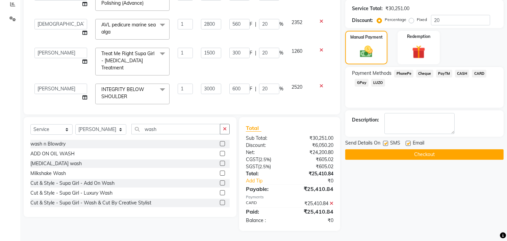
click at [406, 142] on label at bounding box center [408, 143] width 5 height 5
click at [406, 142] on input "checkbox" at bounding box center [408, 143] width 4 height 4
checkbox input "false"
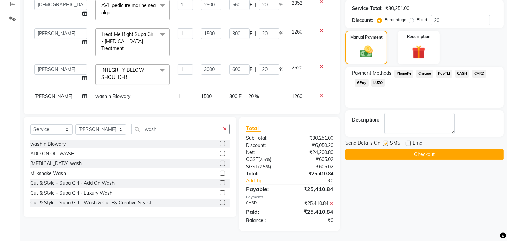
scroll to position [217, 0]
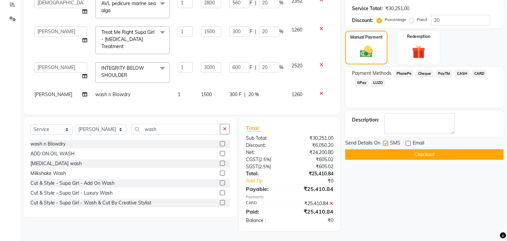
click at [383, 143] on label at bounding box center [385, 143] width 5 height 5
click at [383, 143] on input "checkbox" at bounding box center [385, 143] width 4 height 4
checkbox input "false"
click at [384, 150] on button "Checkout" at bounding box center [424, 154] width 158 height 10
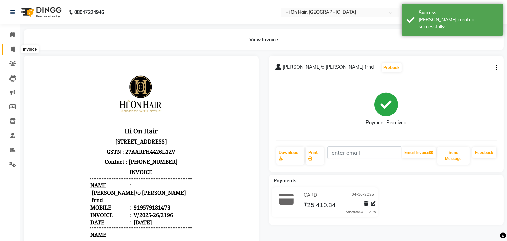
click at [14, 49] on icon at bounding box center [13, 49] width 4 height 5
select select "service"
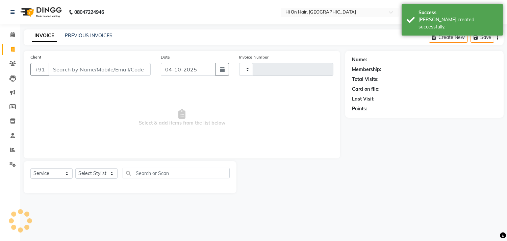
type input "2197"
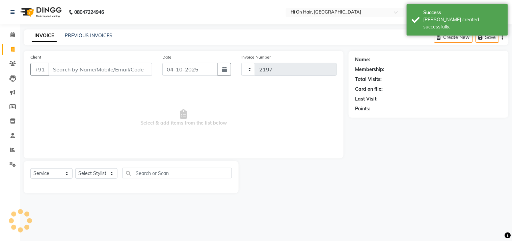
select select "535"
click at [90, 30] on div "INVOICE PREVIOUS INVOICES Create New Save" at bounding box center [266, 37] width 485 height 16
click at [89, 33] on link "PREVIOUS INVOICES" at bounding box center [89, 35] width 48 height 6
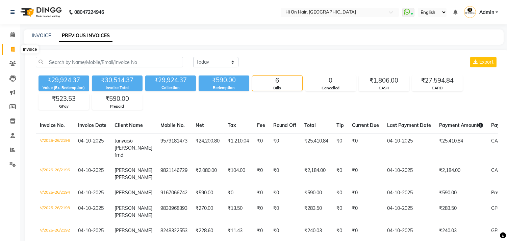
click at [14, 48] on icon at bounding box center [13, 49] width 4 height 5
select select "service"
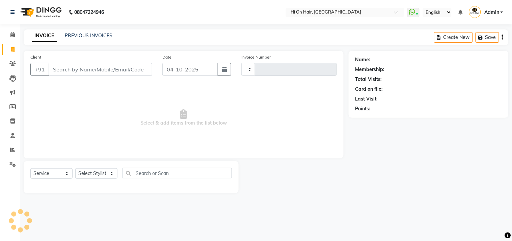
type input "2197"
select select "535"
click at [13, 120] on icon at bounding box center [13, 120] width 6 height 5
select select
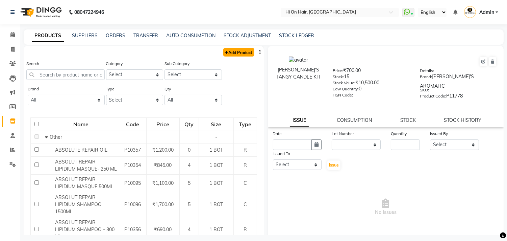
click at [225, 49] on link "Add Product" at bounding box center [238, 52] width 31 height 8
select select "true"
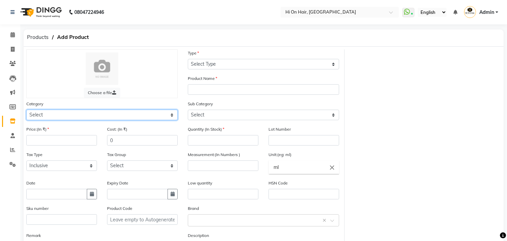
click at [78, 113] on select "Select Hair Skin Makeup Personal Care Appliances Beard Waxing Disposable Thread…" at bounding box center [101, 114] width 151 height 10
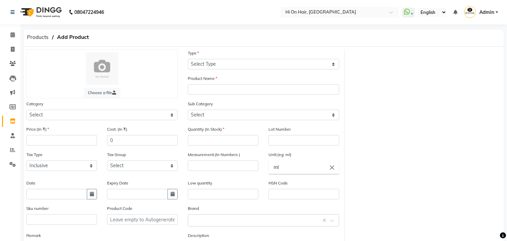
click at [260, 72] on div "Type Select Type Both Retail Consumable" at bounding box center [263, 61] width 161 height 25
click at [262, 66] on select "Select Type Both Retail Consumable" at bounding box center [263, 64] width 151 height 10
click at [188, 59] on select "Select Type Both Retail Consumable" at bounding box center [263, 64] width 151 height 10
click at [242, 63] on select "Select Type Both Retail Consumable" at bounding box center [263, 64] width 151 height 10
select select "B"
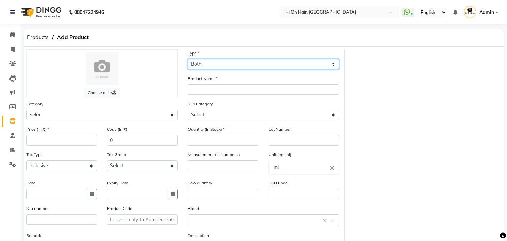
click at [188, 59] on select "Select Type Both Retail Consumable" at bounding box center [263, 64] width 151 height 10
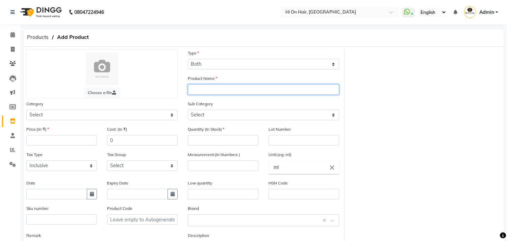
click at [205, 92] on input "text" at bounding box center [263, 89] width 151 height 10
drag, startPoint x: 253, startPoint y: 90, endPoint x: 134, endPoint y: 91, distance: 118.9
click at [134, 91] on div "Choose a file Type Select Type Both Retail Consumable Product Name Kanpeki Cate…" at bounding box center [182, 156] width 323 height 215
type input "KANPEKI TINT SPF 50"
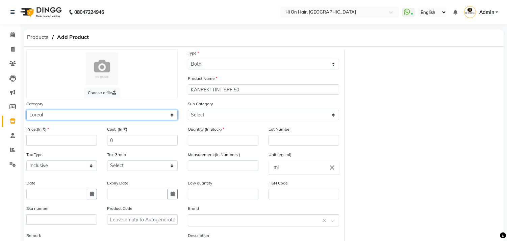
click at [72, 114] on select "Select Hair Skin Makeup Personal Care Appliances Beard Waxing Disposable Thread…" at bounding box center [101, 114] width 151 height 10
select select "208301000"
click at [26, 109] on select "Select Hair Skin Makeup Personal Care Appliances Beard Waxing Disposable Thread…" at bounding box center [101, 114] width 151 height 10
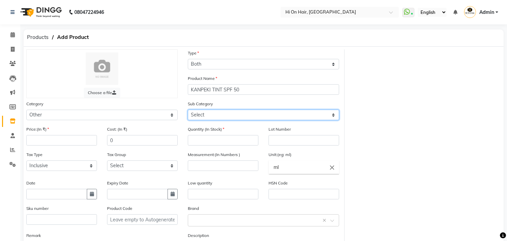
click at [200, 115] on select "Select Houskeeping Other" at bounding box center [263, 114] width 151 height 10
select select "208301002"
click at [188, 109] on select "Select Houskeeping Other" at bounding box center [263, 114] width 151 height 10
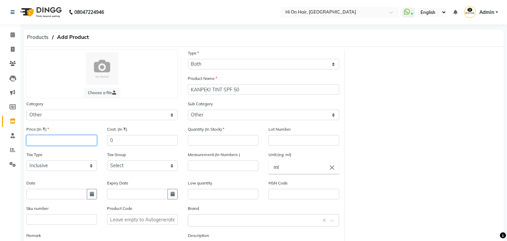
click at [66, 137] on input "number" at bounding box center [61, 140] width 71 height 10
type input "900"
type input "762.71"
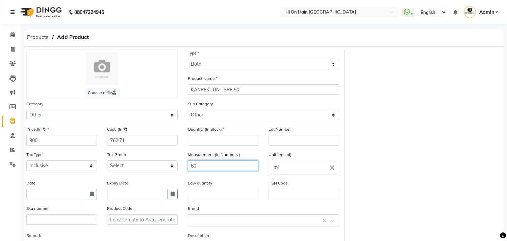
type input "60"
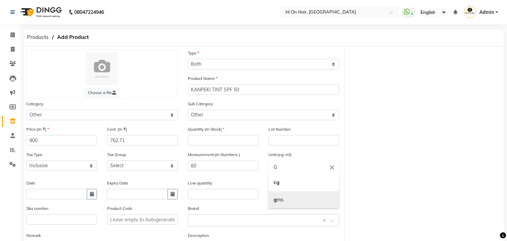
type input "G"
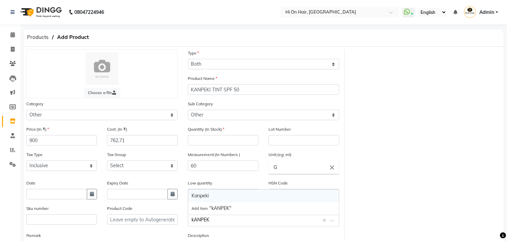
type input "kANPEKI"
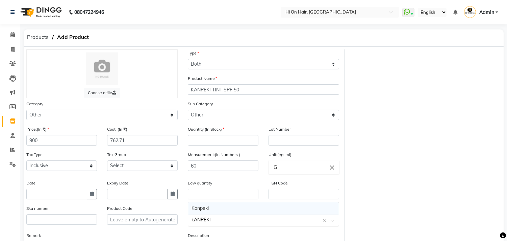
click at [215, 210] on div "Kanpeki" at bounding box center [263, 208] width 151 height 12
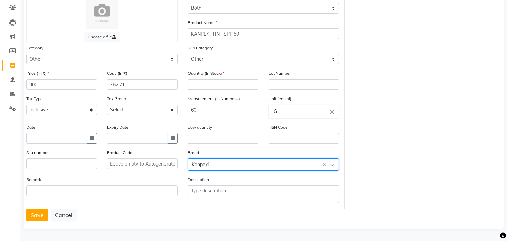
scroll to position [56, 0]
click at [40, 213] on button "Save" at bounding box center [37, 214] width 22 height 13
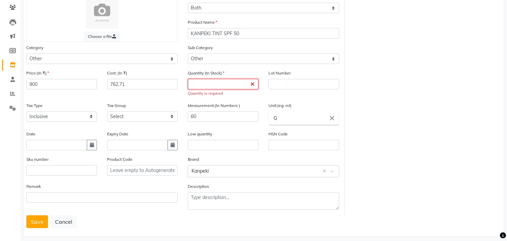
click at [221, 84] on input "number" at bounding box center [223, 84] width 71 height 10
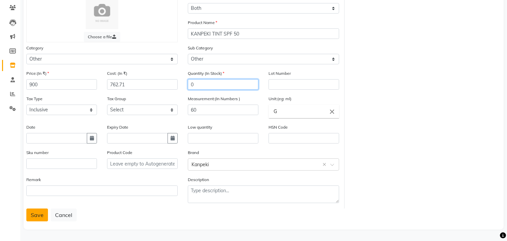
type input "0"
click at [39, 215] on button "Save" at bounding box center [37, 214] width 22 height 13
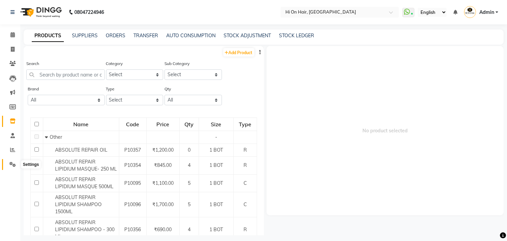
click at [12, 162] on icon at bounding box center [12, 163] width 6 height 5
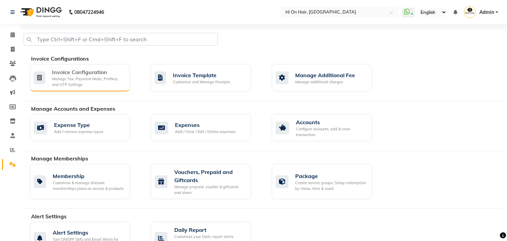
click at [70, 75] on div "Invoice Configuration" at bounding box center [88, 72] width 72 height 8
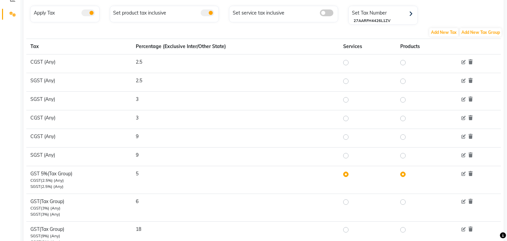
scroll to position [178, 0]
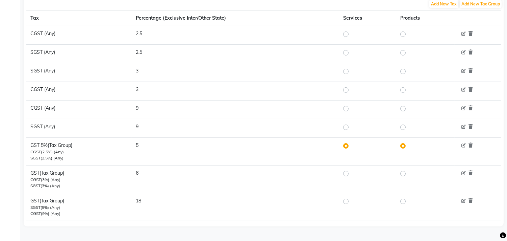
click at [408, 200] on label at bounding box center [408, 201] width 0 height 8
click at [402, 200] on input "radio" at bounding box center [404, 201] width 5 height 5
radio input "true"
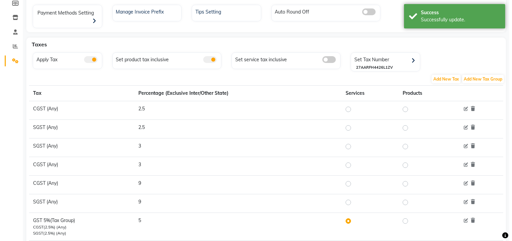
scroll to position [0, 0]
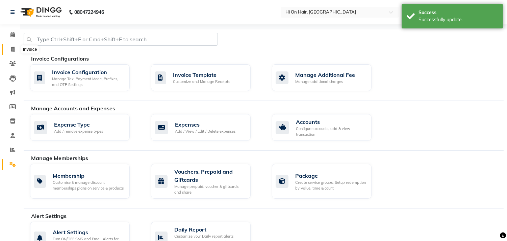
click at [11, 47] on icon at bounding box center [13, 49] width 4 height 5
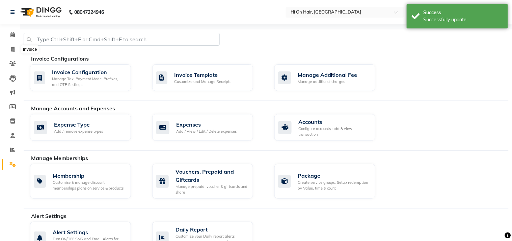
select select "535"
select select "service"
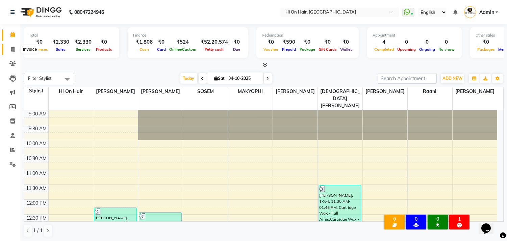
click at [12, 52] on icon at bounding box center [13, 49] width 4 height 5
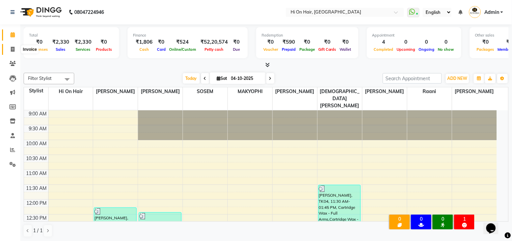
select select "535"
select select "service"
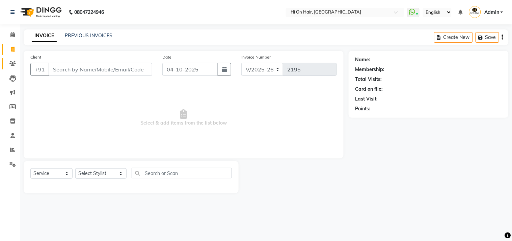
click at [9, 59] on link "Clients" at bounding box center [10, 63] width 16 height 11
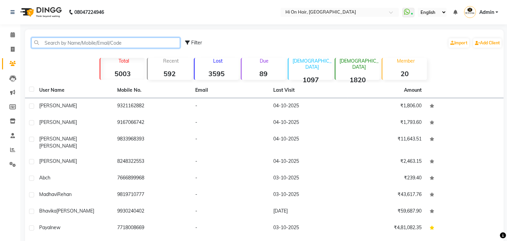
click at [80, 46] on input "text" at bounding box center [105, 42] width 149 height 10
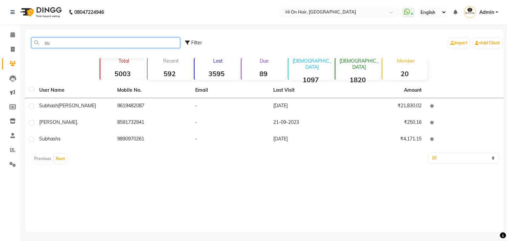
type input "s"
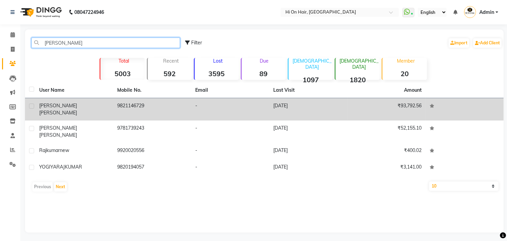
type input "[PERSON_NAME]"
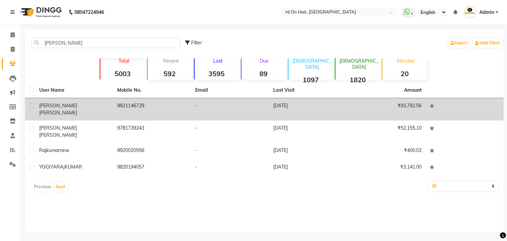
click at [296, 105] on td "[DATE]" at bounding box center [308, 109] width 78 height 22
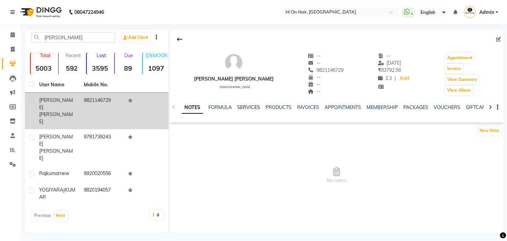
click at [251, 105] on link "SERVICES" at bounding box center [248, 107] width 23 height 6
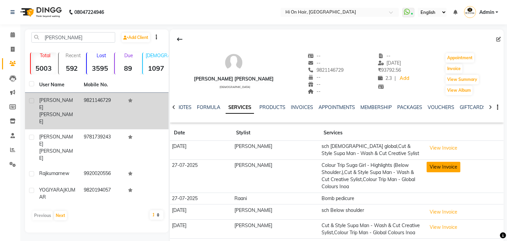
click at [430, 170] on button "View Invoice" at bounding box center [444, 166] width 34 height 10
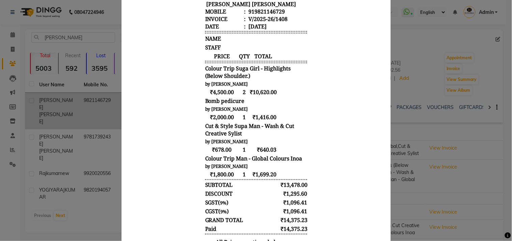
scroll to position [170, 0]
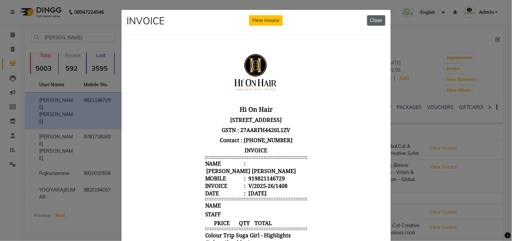
click at [378, 22] on button "Close" at bounding box center [377, 20] width 18 height 10
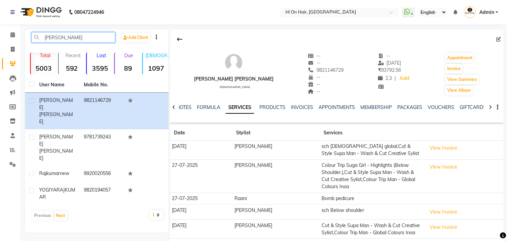
drag, startPoint x: 75, startPoint y: 41, endPoint x: 0, endPoint y: 51, distance: 75.6
click at [0, 51] on app-home "08047224946 Select Location × Hi On Hair, Palm Beach Galleria WhatsApp Status ✕…" at bounding box center [253, 133] width 507 height 267
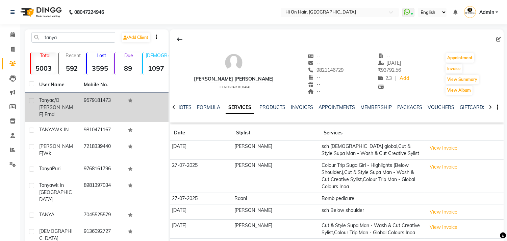
click at [52, 111] on td "tanya c/o payal frnd" at bounding box center [57, 107] width 45 height 29
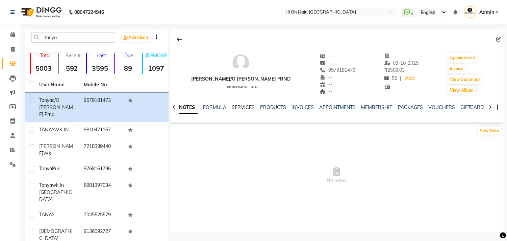
click at [241, 108] on link "SERVICES" at bounding box center [243, 107] width 23 height 6
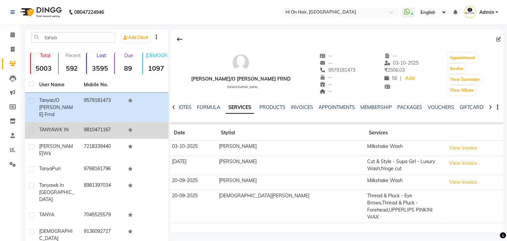
click at [98, 122] on td "9810471167" at bounding box center [102, 130] width 45 height 17
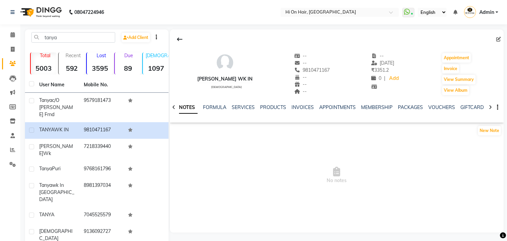
click at [245, 102] on div "NOTES FORMULA SERVICES PRODUCTS INVOICES APPOINTMENTS MEMBERSHIP PACKAGES VOUCH…" at bounding box center [337, 107] width 334 height 23
click at [244, 106] on link "SERVICES" at bounding box center [243, 107] width 23 height 6
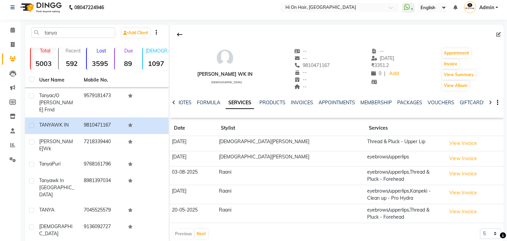
scroll to position [8, 0]
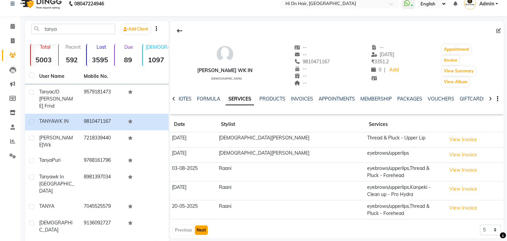
click at [197, 225] on button "Next" at bounding box center [201, 229] width 13 height 9
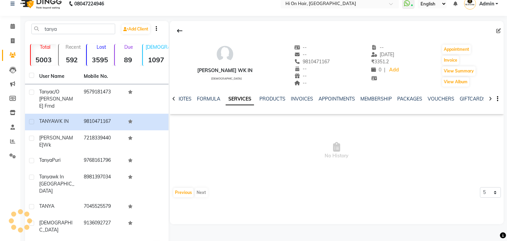
scroll to position [8, 0]
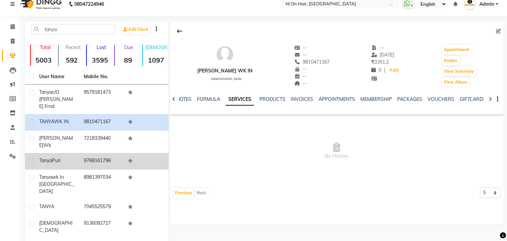
click at [82, 153] on td "9768161796" at bounding box center [102, 161] width 45 height 17
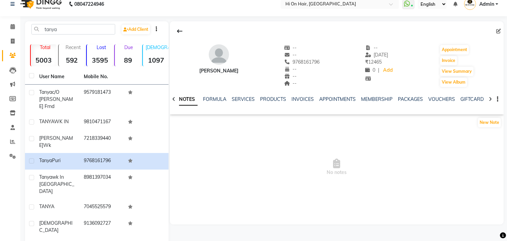
click at [244, 96] on div "SERVICES" at bounding box center [243, 99] width 23 height 7
click at [242, 100] on link "SERVICES" at bounding box center [243, 99] width 23 height 6
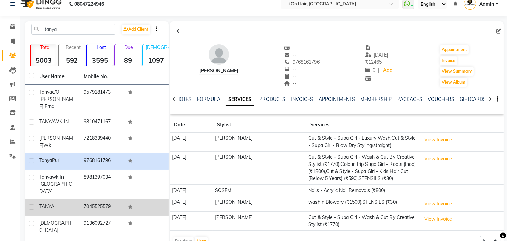
click at [101, 199] on td "7045525579" at bounding box center [102, 207] width 45 height 17
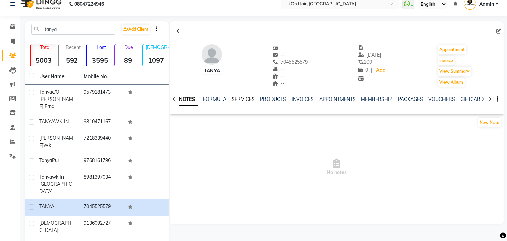
click at [240, 99] on link "SERVICES" at bounding box center [243, 99] width 23 height 6
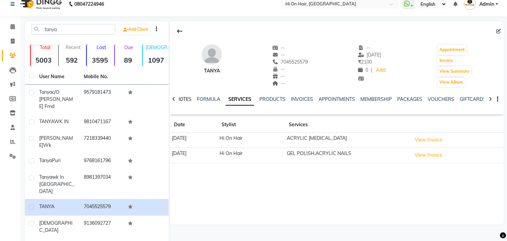
click at [182, 97] on link "NOTES" at bounding box center [183, 99] width 15 height 6
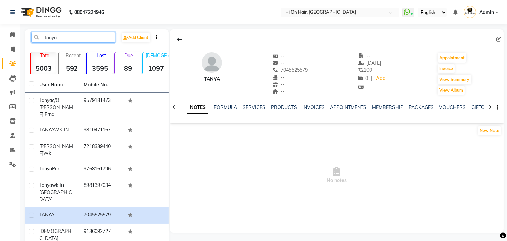
drag, startPoint x: 58, startPoint y: 35, endPoint x: 0, endPoint y: 29, distance: 58.5
click at [0, 29] on app-home "08047224946 Select Location × Hi On Hair, Palm Beach Galleria WhatsApp Status ✕…" at bounding box center [253, 137] width 507 height 275
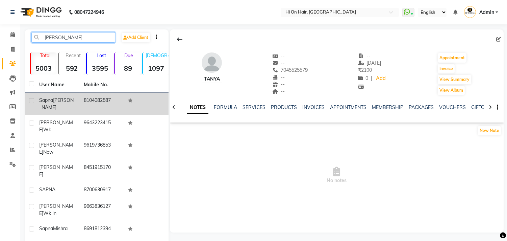
type input "sapna"
click at [92, 97] on td "8104082587" at bounding box center [102, 104] width 45 height 22
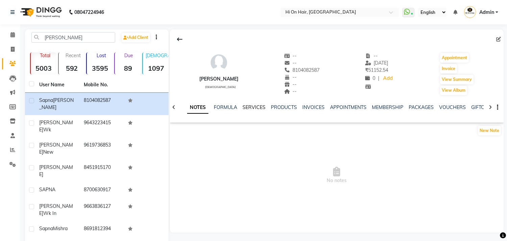
click at [258, 104] on link "SERVICES" at bounding box center [254, 107] width 23 height 6
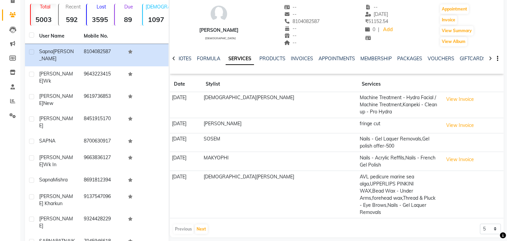
scroll to position [58, 0]
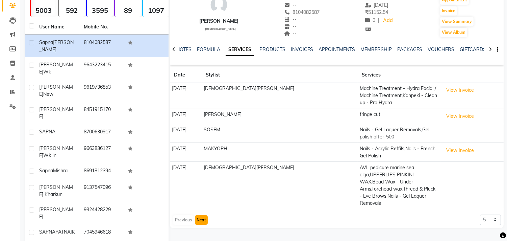
click at [202, 215] on button "Next" at bounding box center [201, 219] width 13 height 9
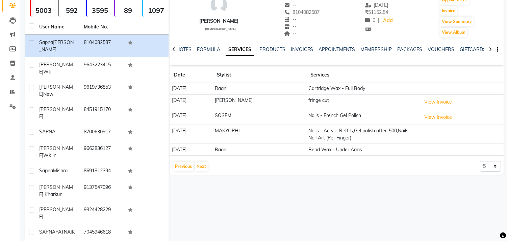
click at [178, 171] on div "Previous Next" at bounding box center [191, 166] width 36 height 11
click at [181, 168] on button "Previous" at bounding box center [183, 165] width 20 height 9
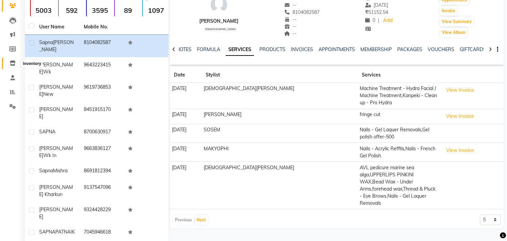
click at [11, 62] on icon at bounding box center [13, 62] width 6 height 5
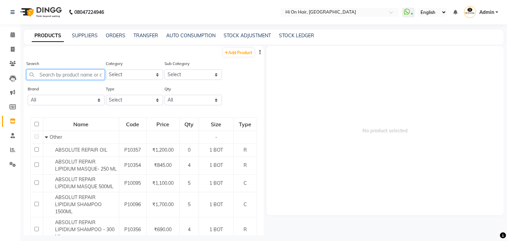
click at [49, 76] on input "text" at bounding box center [65, 74] width 78 height 10
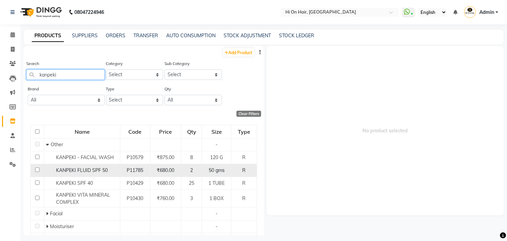
type input "kanpeki"
click at [97, 167] on span "KANPEKI FLUID SPF 50" at bounding box center [82, 170] width 52 height 6
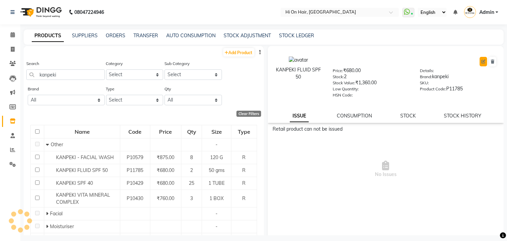
click at [481, 61] on icon at bounding box center [483, 61] width 4 height 4
select select "R"
select select "208301000"
select select "208301002"
select select "true"
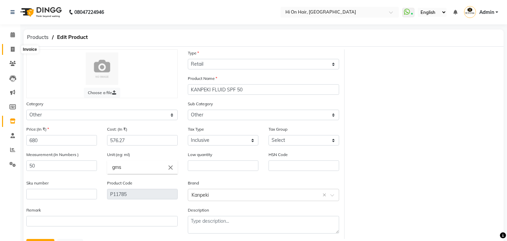
click at [11, 50] on icon at bounding box center [13, 49] width 4 height 5
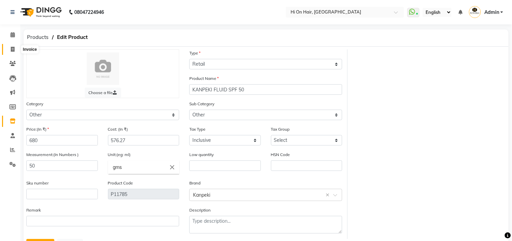
select select "service"
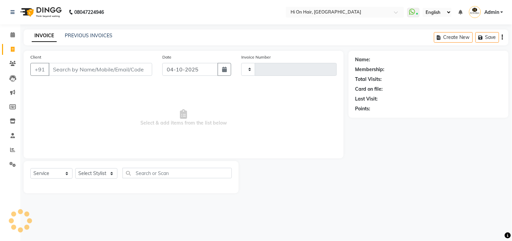
type input "2197"
select select "535"
click at [11, 123] on icon at bounding box center [13, 120] width 6 height 5
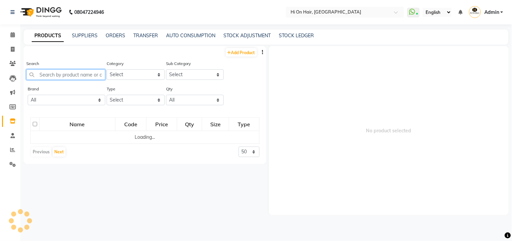
click at [62, 73] on input "text" at bounding box center [65, 74] width 79 height 10
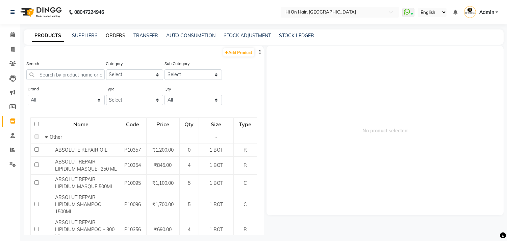
click at [109, 32] on link "ORDERS" at bounding box center [116, 35] width 20 height 6
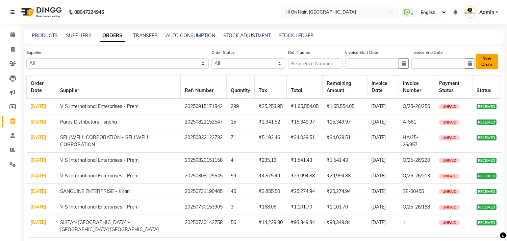
click at [485, 61] on button "New Order" at bounding box center [487, 62] width 23 height 16
select select "true"
select select "5372"
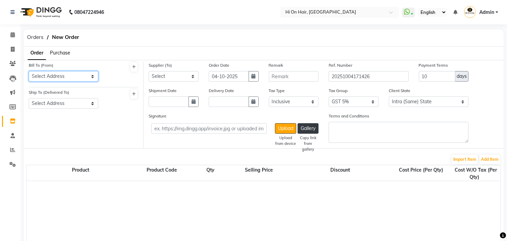
click at [83, 73] on select "Select Address Shop No 18,Palm Beach Gallery Plot No.17 Sector 19D.Vashi Navi M…" at bounding box center [64, 76] width 70 height 10
select select "606"
click at [29, 71] on select "Select Address Shop No 18,Palm Beach Gallery Plot No.17 Sector 19D.Vashi Navi M…" at bounding box center [64, 76] width 70 height 10
click at [83, 104] on select "Select Address Shop No 18,Palm Beach Gallery Plot No.17 Sector 19D.Vashi Navi M…" at bounding box center [64, 103] width 70 height 10
select select "608"
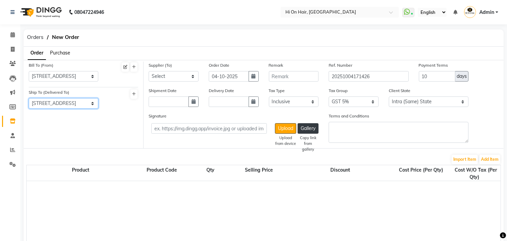
click at [29, 98] on select "Select Address Shop No 18,Palm Beach Gallery Plot No.17 Sector 19D.Vashi Navi M…" at bounding box center [64, 103] width 70 height 10
click at [178, 78] on select "Select V S International Enterprises - Prem Moksh Enterprises - jayesh OSP Heal…" at bounding box center [174, 76] width 50 height 10
select select "1476"
click at [149, 71] on select "Select V S International Enterprises - Prem Moksh Enterprises - jayesh OSP Heal…" at bounding box center [174, 76] width 50 height 10
click at [252, 74] on icon "button" at bounding box center [254, 76] width 4 height 5
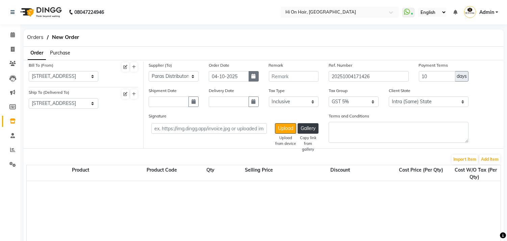
select select "10"
select select "2025"
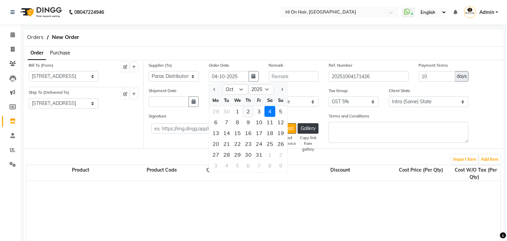
click at [250, 109] on div "2" at bounding box center [248, 111] width 11 height 11
type input "02-10-2025"
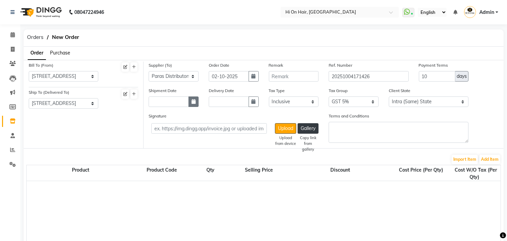
click at [197, 105] on button "button" at bounding box center [193, 101] width 10 height 10
select select "10"
select select "2025"
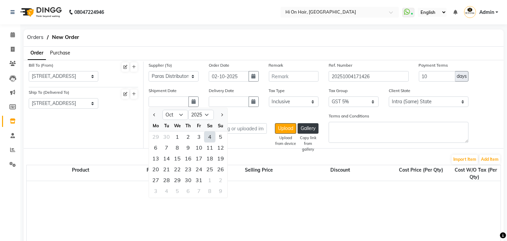
click at [208, 135] on div "4" at bounding box center [209, 136] width 11 height 11
type input "04-10-2025"
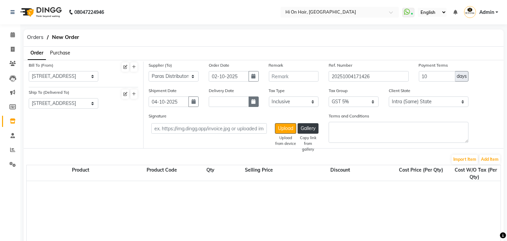
click at [252, 102] on icon "button" at bounding box center [254, 101] width 4 height 5
select select "10"
select select "2025"
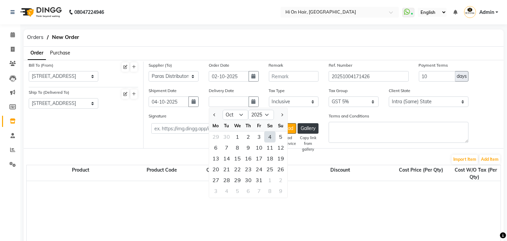
click at [273, 137] on div "4" at bounding box center [270, 136] width 11 height 11
type input "04-10-2025"
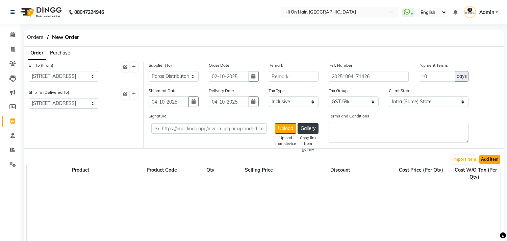
click at [495, 162] on button "Add Item" at bounding box center [489, 158] width 21 height 9
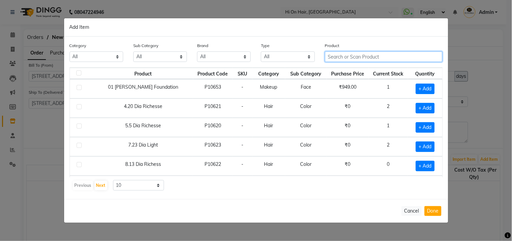
click at [338, 57] on input "text" at bounding box center [384, 56] width 118 height 10
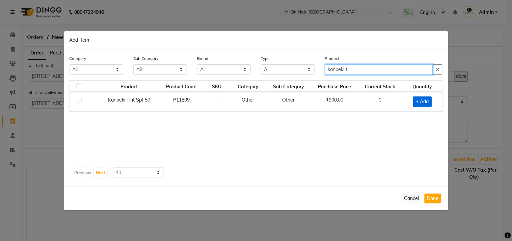
type input "kanpeki t"
click at [420, 105] on span "+ Add" at bounding box center [422, 101] width 19 height 10
checkbox input "true"
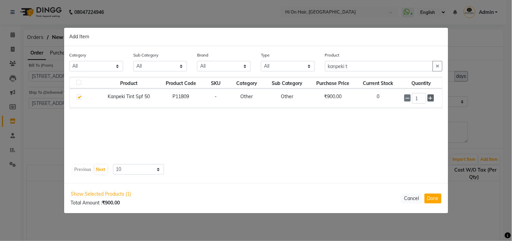
click at [429, 98] on icon at bounding box center [431, 98] width 4 height 5
type input "4"
click at [430, 192] on div "Show Selected Products (1) Total Amount : ₹3,600.00 Cancel Done" at bounding box center [256, 198] width 384 height 30
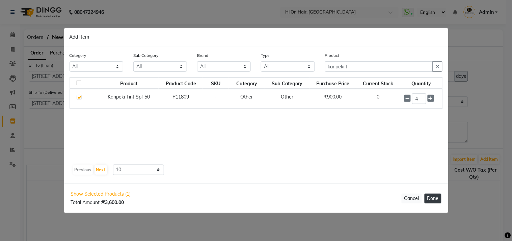
click at [431, 195] on button "Done" at bounding box center [433, 198] width 17 height 10
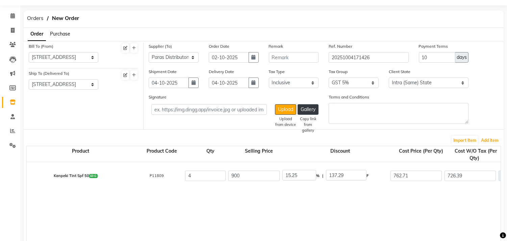
scroll to position [56, 0]
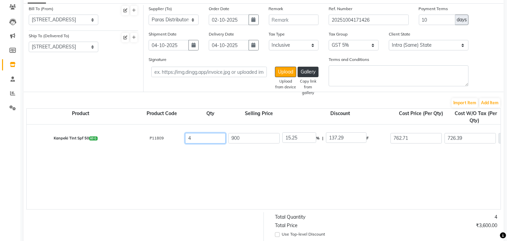
drag, startPoint x: 225, startPoint y: 208, endPoint x: 389, endPoint y: 232, distance: 165.6
click at [407, 236] on form "Bill To (From) Select Address Shop No 18,Palm Beach Gallery Plot No.17 Sector 1…" at bounding box center [264, 188] width 480 height 370
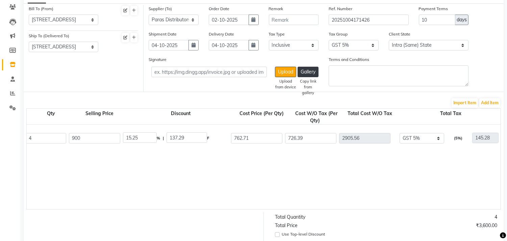
scroll to position [0, 160]
click at [437, 140] on select "None GST 5% GST GST" at bounding box center [421, 138] width 45 height 10
select select "1291"
click at [399, 133] on select "None GST 5% GST GST" at bounding box center [421, 138] width 45 height 10
type input "719.54"
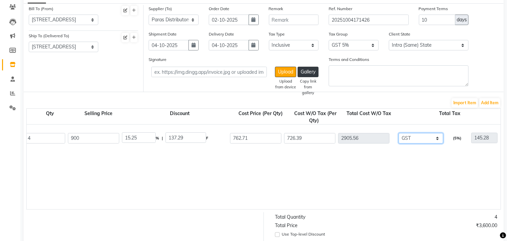
type input "2878.16"
type input "172.69"
type input "3050.85"
click at [435, 139] on select "None GST 5% GST GST" at bounding box center [421, 138] width 45 height 10
select select "708"
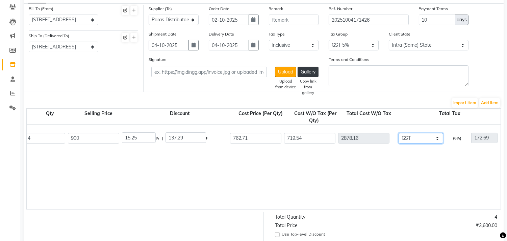
click at [399, 133] on select "None GST 5% GST GST" at bounding box center [421, 138] width 45 height 10
type input "646.36"
type input "2585.44"
type input "465.38"
type input "3050.82"
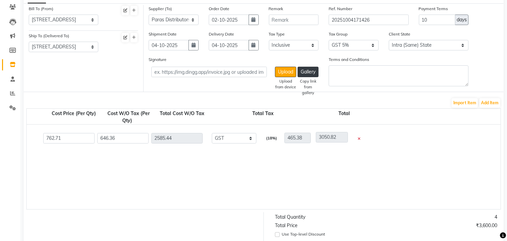
scroll to position [0, 346]
click at [251, 139] on select "None GST 5% GST GST" at bounding box center [235, 138] width 45 height 10
click at [213, 133] on select "None GST 5% GST GST" at bounding box center [235, 138] width 45 height 10
drag, startPoint x: 240, startPoint y: 215, endPoint x: 217, endPoint y: 212, distance: 22.8
click at [217, 209] on div "Product Product Code Qty Selling Price Discount Cost Price (Per Qty) Cost W/O T…" at bounding box center [263, 158] width 475 height 101
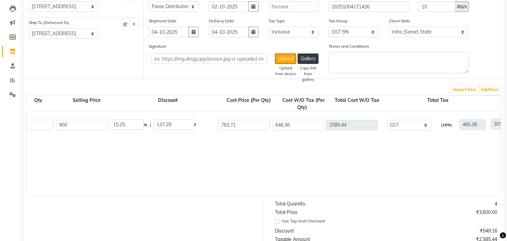
scroll to position [56, 0]
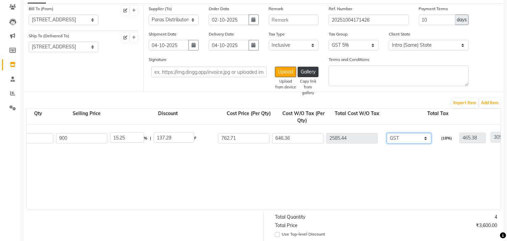
click at [423, 141] on select "None GST 5% GST GST" at bounding box center [409, 138] width 45 height 10
click at [387, 133] on select "None GST 5% GST GST" at bounding box center [409, 138] width 45 height 10
drag, startPoint x: 422, startPoint y: 137, endPoint x: 421, endPoint y: 143, distance: 5.6
click at [422, 137] on select "None GST 5% GST GST" at bounding box center [409, 138] width 45 height 10
select select "1291"
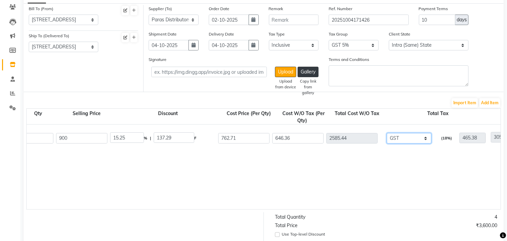
click at [387, 133] on select "None GST 5% GST GST" at bounding box center [409, 138] width 45 height 10
type input "719.54"
type input "2878.16"
type input "172.69"
type input "3050.85"
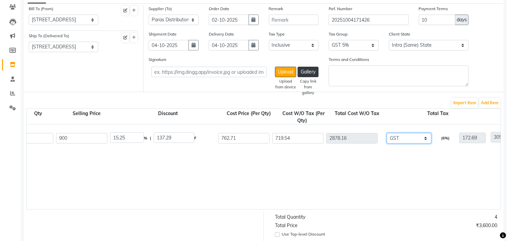
click at [422, 140] on select "None GST 5% GST GST" at bounding box center [409, 138] width 45 height 10
select select "708"
click at [387, 133] on select "None GST 5% GST GST" at bounding box center [409, 138] width 45 height 10
type input "646.36"
type input "2585.44"
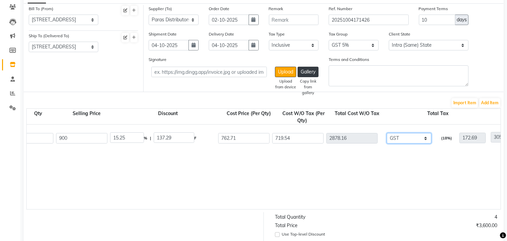
type input "465.38"
type input "3050.82"
click at [427, 136] on select "None GST 5% GST GST" at bounding box center [409, 138] width 45 height 10
click at [387, 133] on select "None GST 5% GST GST" at bounding box center [409, 138] width 45 height 10
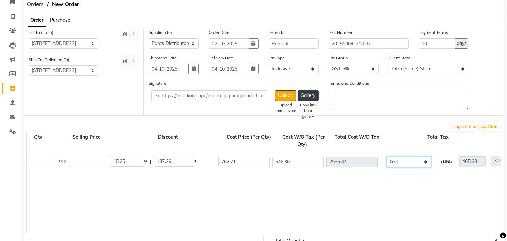
scroll to position [19, 0]
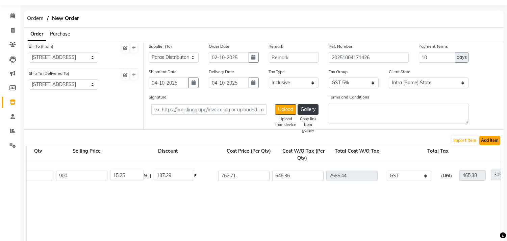
click at [494, 137] on button "Add Item" at bounding box center [489, 139] width 21 height 9
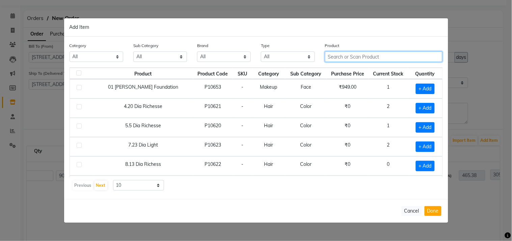
click at [380, 57] on input "text" at bounding box center [384, 56] width 118 height 10
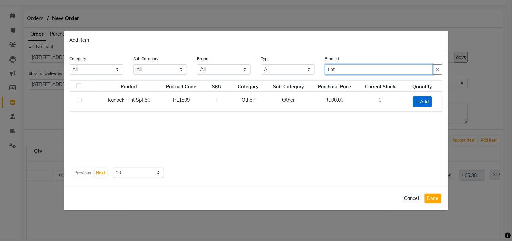
type input "tint"
click at [423, 102] on span "+ Add" at bounding box center [422, 101] width 19 height 10
checkbox input "true"
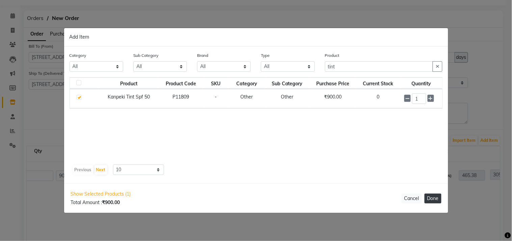
click at [433, 198] on button "Done" at bounding box center [433, 198] width 17 height 10
select select "5372"
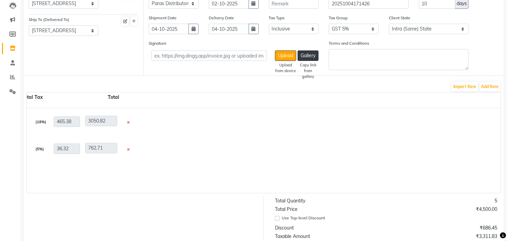
scroll to position [56, 0]
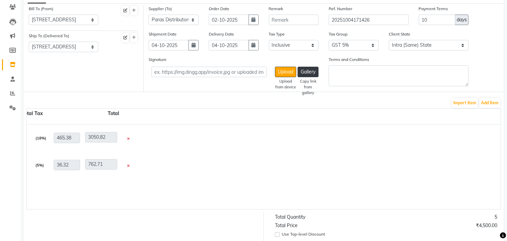
click at [129, 137] on icon at bounding box center [128, 139] width 3 height 4
type input "1"
type input "726.39"
select select "5372"
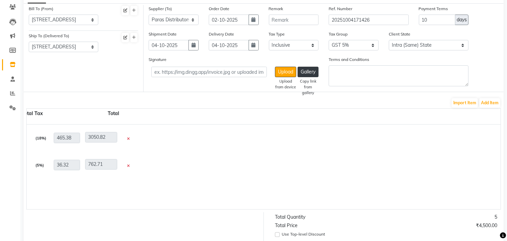
type input "36.32"
type input "762.71"
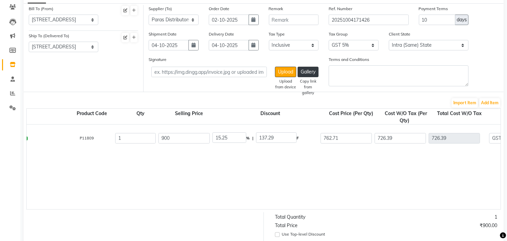
scroll to position [0, 0]
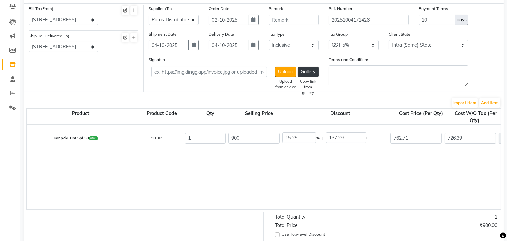
drag, startPoint x: 195, startPoint y: 137, endPoint x: 170, endPoint y: 140, distance: 24.8
type input "4"
type input "2905.56"
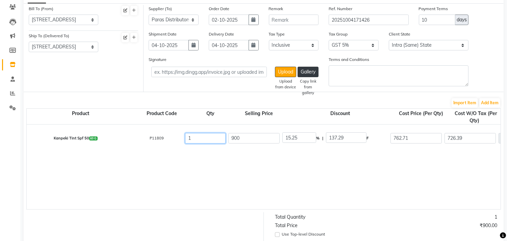
type input "2941.88"
type input "145.28"
type input "3050.84"
type input "4"
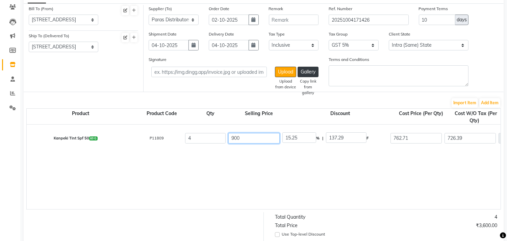
drag, startPoint x: 228, startPoint y: 208, endPoint x: 336, endPoint y: 221, distance: 108.9
click at [336, 221] on form "Bill To (From) Select Address Shop No 18,Palm Beach Gallery Plot No.17 Sector 1…" at bounding box center [264, 188] width 480 height 370
drag, startPoint x: 473, startPoint y: 142, endPoint x: 374, endPoint y: 131, distance: 100.3
type input "7"
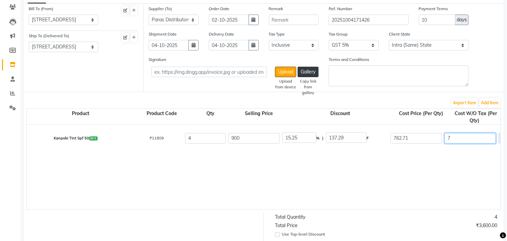
type input "28"
type input "173.28"
type input "76"
type input "304"
type input "449.28"
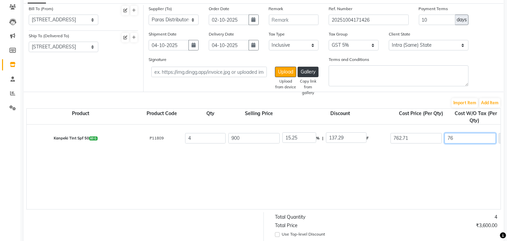
type input "762"
type input "3048"
type input "3193.28"
type input "762.7"
type input "3050.8"
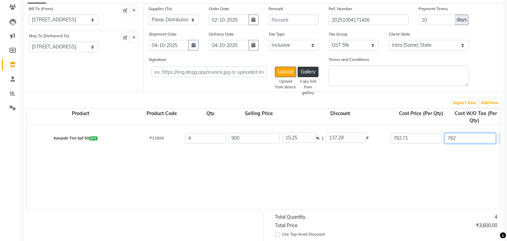
type input "3196.08"
type input "762.71"
type input "3050.84"
type input "3196.12"
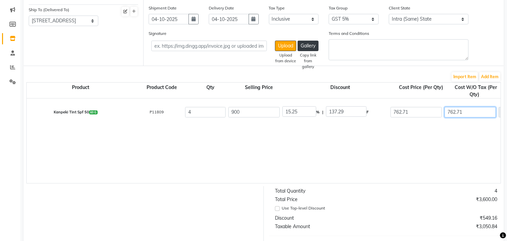
scroll to position [94, 0]
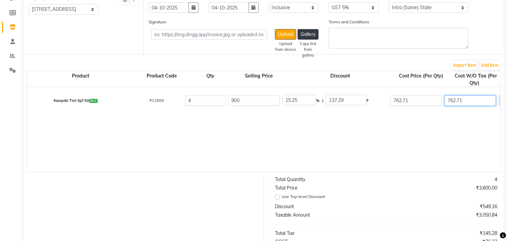
type input "762.71"
type input "11.02"
type input "99.15"
type input "800.85"
type input "152.54"
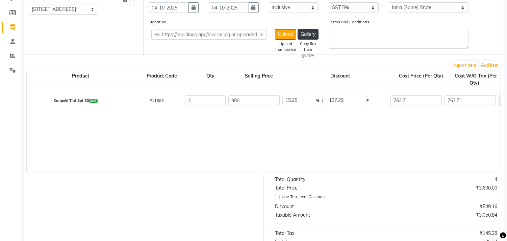
type input "3203.38"
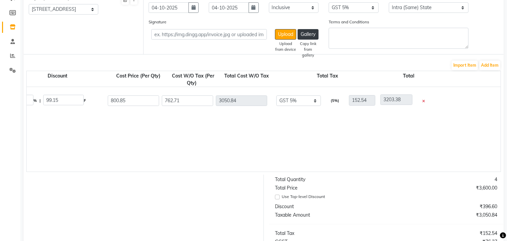
scroll to position [0, 286]
click at [311, 95] on div "None GST 5% GST GST" at bounding box center [295, 100] width 55 height 11
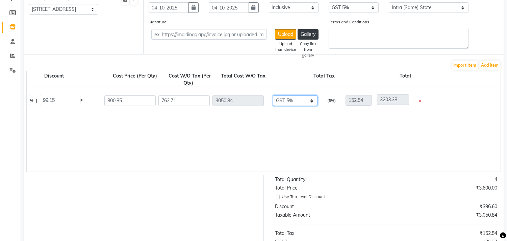
click at [310, 100] on select "None GST 5% GST GST" at bounding box center [295, 100] width 45 height 10
select select "708"
click at [273, 95] on select "None GST 5% GST GST" at bounding box center [295, 100] width 45 height 10
type input "678.69"
type input "2714.76"
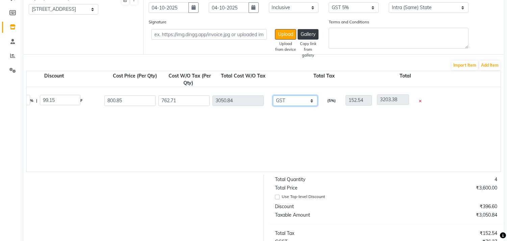
type input "488.66"
type input "3203.42"
click at [319, 128] on div "Kanpeki Tint Spf 50 60 G P11809 4 900 11.02 % | 99.15 F 800.85 678.69 2714.76 N…" at bounding box center [267, 129] width 1052 height 84
click at [298, 137] on div "Kanpeki Tint Spf 50 60 G P11809 4 900 11.02 % | 99.15 F 800.85 678.69 2714.76 N…" at bounding box center [267, 129] width 1052 height 84
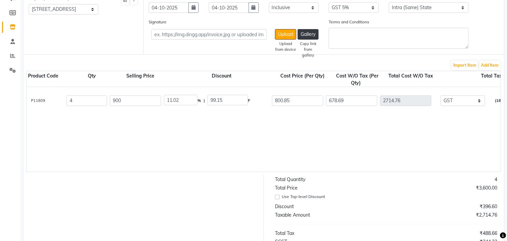
scroll to position [0, 74]
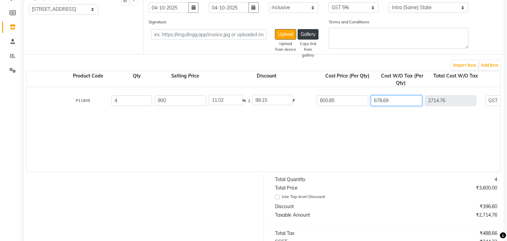
drag, startPoint x: 391, startPoint y: 102, endPoint x: 322, endPoint y: 101, distance: 68.9
click at [322, 101] on div "Kanpeki Tint Spf 50 60 G P11809 4 900 11.02 % | 99.15 F 800.85 678.69 2714.76 N…" at bounding box center [479, 100] width 1062 height 27
type input "7"
type input "28"
type input "516.66"
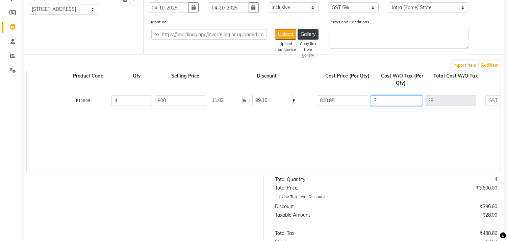
type input "76"
type input "304"
type input "792.66"
type input "762"
type input "3048"
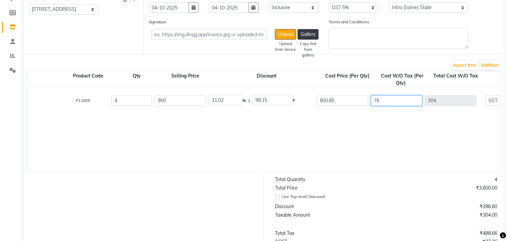
type input "3536.66"
type input "762.7"
type input "3050.8"
type input "3539.46"
type input "762.71"
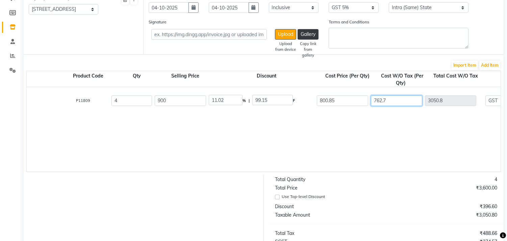
type input "3050.84"
type input "3539.5"
type input "762.71"
type input "0"
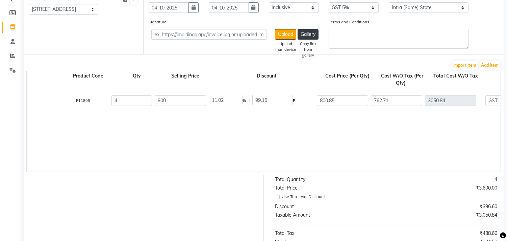
type input "900"
type input "549.15"
type input "3599.99"
drag, startPoint x: 320, startPoint y: 114, endPoint x: 309, endPoint y: 130, distance: 19.7
click at [319, 114] on div "Kanpeki Tint Spf 50 60 G P11809 4 900 0 % | 0 F 900 762.71 3050.84 None GST 5% …" at bounding box center [479, 129] width 1052 height 84
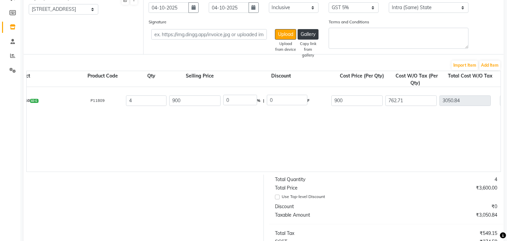
scroll to position [0, 0]
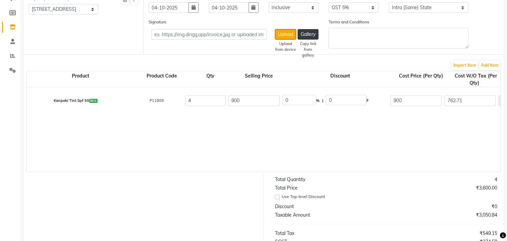
drag, startPoint x: 342, startPoint y: 99, endPoint x: 298, endPoint y: 99, distance: 43.9
click at [300, 99] on div "0 % | 0 F" at bounding box center [334, 100] width 105 height 11
type input "30"
type input "3.33"
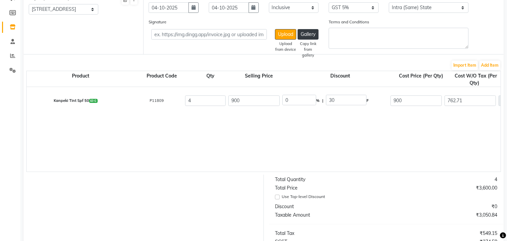
type input "870"
type input "737.29"
type input "2949.16"
type input "530.85"
type input "3480.01"
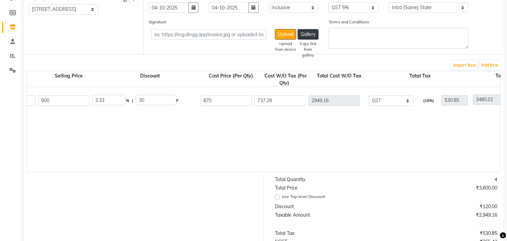
scroll to position [0, 187]
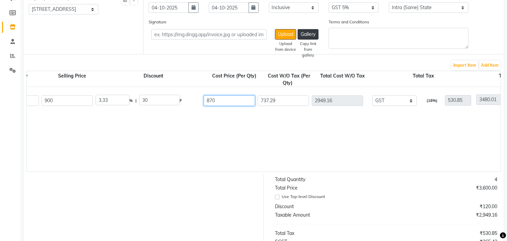
drag, startPoint x: 225, startPoint y: 100, endPoint x: 97, endPoint y: 91, distance: 127.7
click at [102, 93] on div "Kanpeki Tint Spf 50 60 G P11809 4 900 3.33 % | 30 F 870 737.29 2949.16 None GST…" at bounding box center [366, 100] width 1062 height 27
type input "762"
type input "15.33"
type input "138"
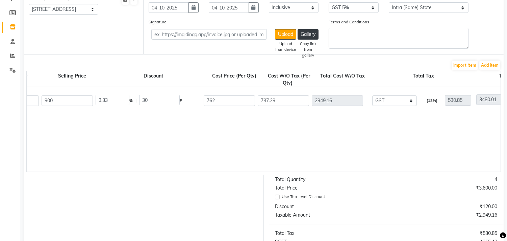
type input "645.76"
type input "2583.04"
type input "464.95"
type input "3047.99"
click at [269, 134] on div "Kanpeki Tint Spf 50 60 G P11809 4 900 15.33 % | 138 F 762 645.76 2583.04 None G…" at bounding box center [366, 129] width 1052 height 84
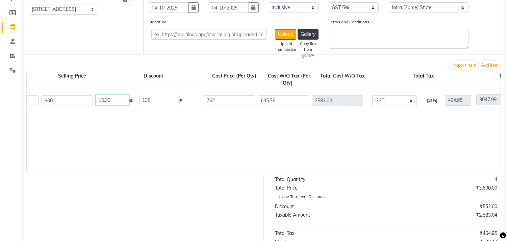
drag, startPoint x: 120, startPoint y: 100, endPoint x: 62, endPoint y: 98, distance: 57.5
click at [66, 99] on div "Kanpeki Tint Spf 50 60 G P11809 4 900 15.33 % | 138 F 762 645.76 2583.04 None G…" at bounding box center [366, 100] width 1062 height 27
type input "30"
type input "270"
type input "630"
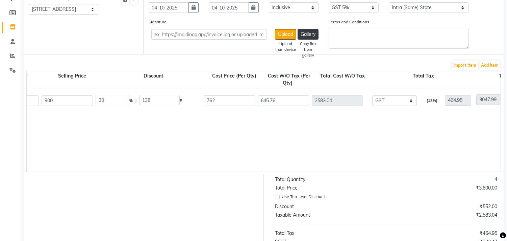
type input "533.9"
type input "2135.6"
type input "384.41"
type input "2520.01"
click at [145, 153] on div "Kanpeki Tint Spf 50 60 G P11809 4 900 30 % | 270 F 630 533.9 2135.6 None GST 5%…" at bounding box center [366, 129] width 1052 height 84
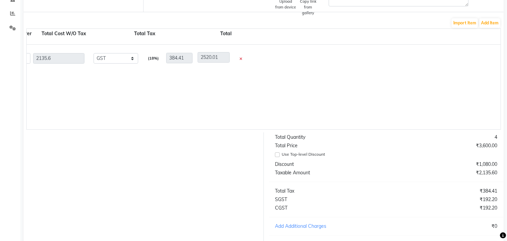
scroll to position [207, 0]
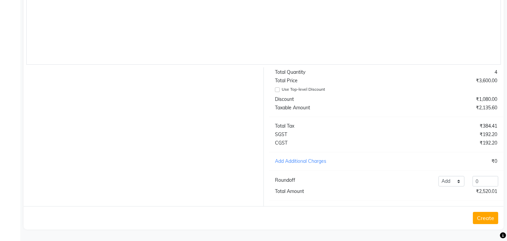
click at [488, 215] on button "Create" at bounding box center [485, 217] width 25 height 12
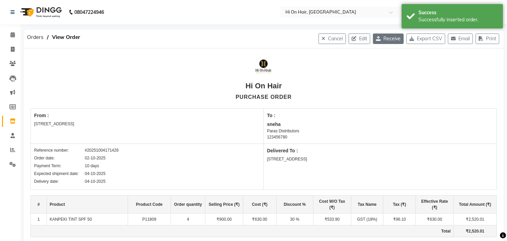
click at [376, 37] on icon "button" at bounding box center [379, 38] width 7 height 5
select select "606"
select select "608"
select select "1476"
select select "true"
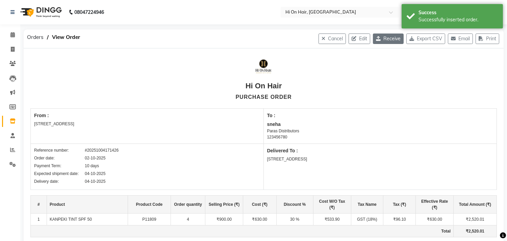
select select "708"
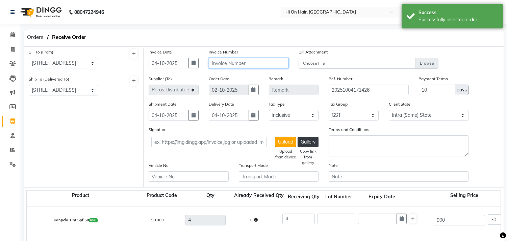
click at [230, 63] on input "text" at bounding box center [249, 63] width 80 height 10
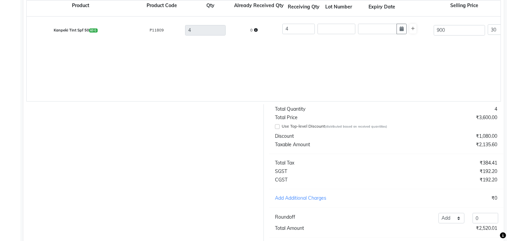
scroll to position [232, 0]
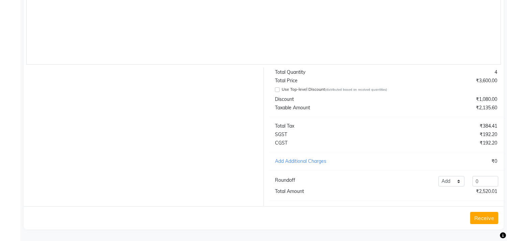
type input "A-720"
click at [489, 219] on button "Receive" at bounding box center [484, 217] width 28 height 12
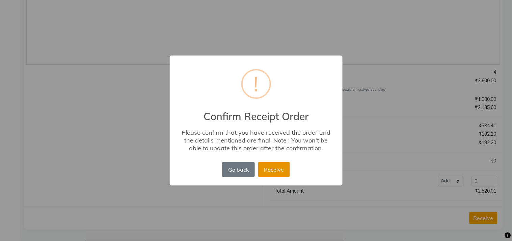
click at [289, 171] on button "Receive" at bounding box center [274, 169] width 32 height 15
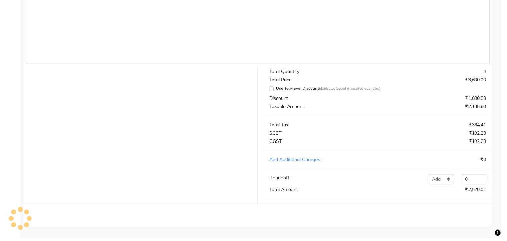
scroll to position [0, 0]
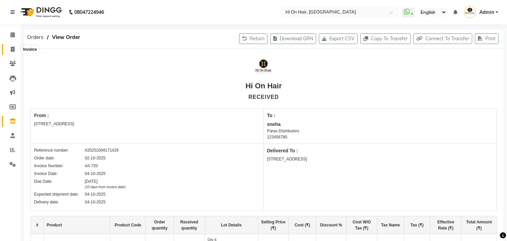
drag, startPoint x: 12, startPoint y: 48, endPoint x: 26, endPoint y: 44, distance: 14.3
click at [12, 48] on icon at bounding box center [13, 49] width 4 height 5
select select "535"
select select "service"
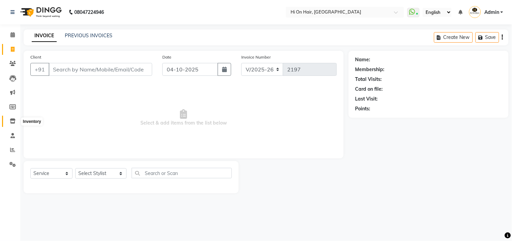
click at [12, 121] on icon at bounding box center [13, 120] width 6 height 5
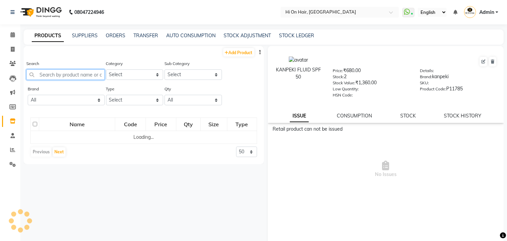
click at [72, 77] on input "text" at bounding box center [65, 74] width 78 height 10
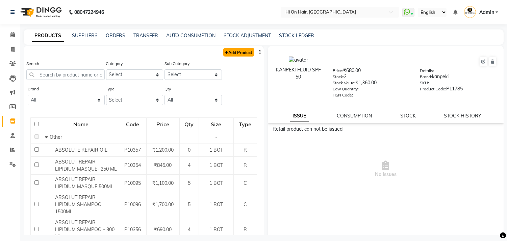
click at [243, 52] on link "Add Product" at bounding box center [238, 52] width 31 height 8
select select "true"
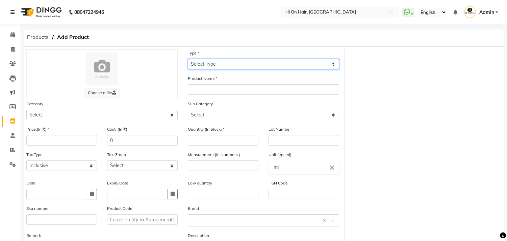
click at [247, 64] on select "Select Type Both Retail Consumable" at bounding box center [263, 64] width 151 height 10
select select "C"
click at [188, 59] on select "Select Type Both Retail Consumable" at bounding box center [263, 64] width 151 height 10
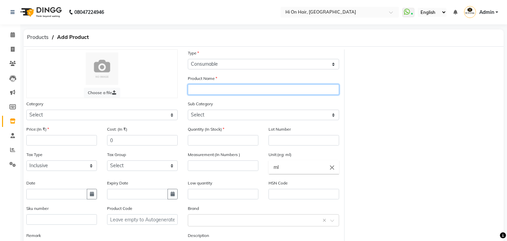
click at [257, 84] on input "text" at bounding box center [263, 89] width 151 height 10
type input "m"
type input "MINTREE BIKINI HYDROGEL MASK"
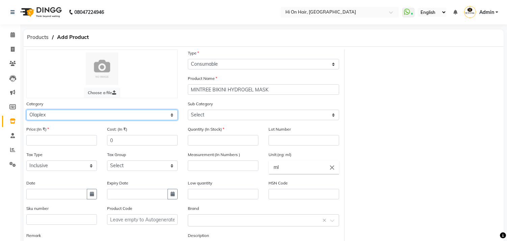
select select "208301000"
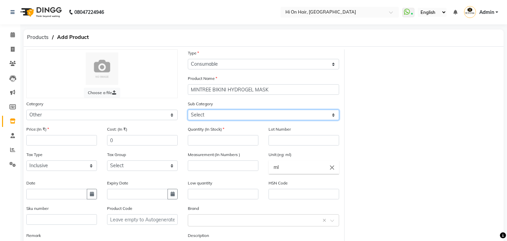
select select "208301904"
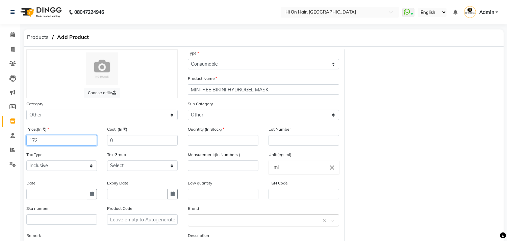
type input "172"
type input "146"
type input "0"
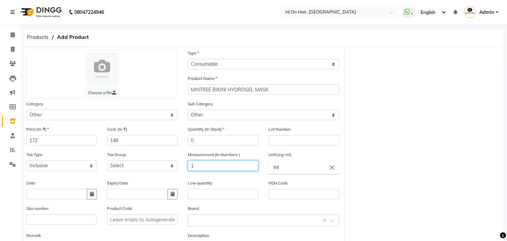
type input "1"
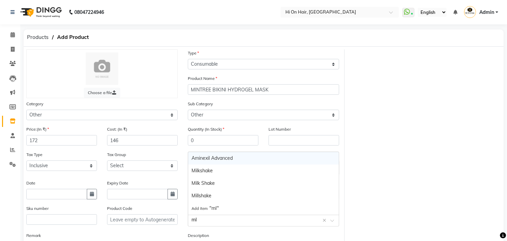
type input "m"
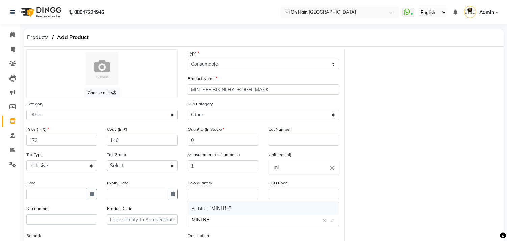
type input "MINTREE"
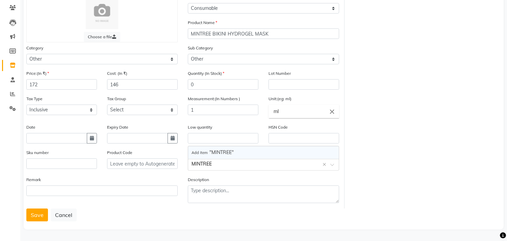
scroll to position [56, 0]
click at [39, 213] on button "Save" at bounding box center [37, 214] width 22 height 13
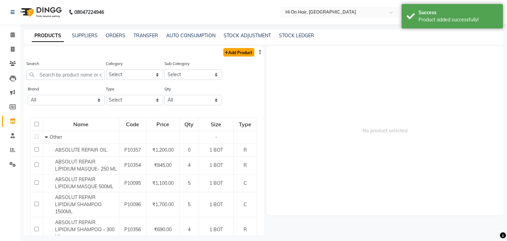
click at [234, 53] on link "Add Product" at bounding box center [238, 52] width 31 height 8
select select "true"
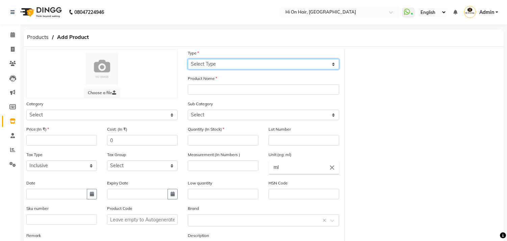
click at [253, 64] on select "Select Type Both Retail Consumable" at bounding box center [263, 64] width 151 height 10
select select "C"
click at [188, 59] on select "Select Type Both Retail Consumable" at bounding box center [263, 64] width 151 height 10
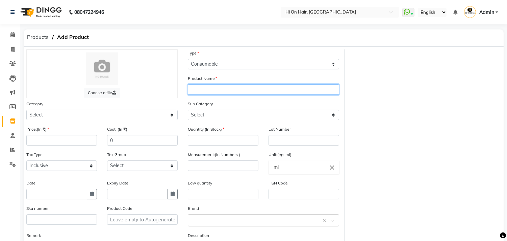
click at [210, 94] on input "text" at bounding box center [263, 89] width 151 height 10
type input "MINTREE KOREAN DISOLVING FACE MASK"
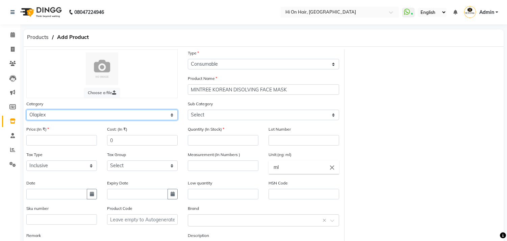
select select "208301000"
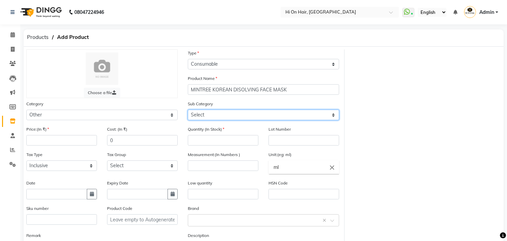
select select "208301002"
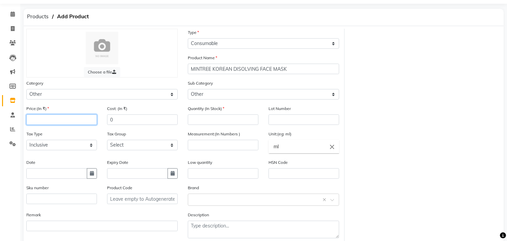
scroll to position [37, 0]
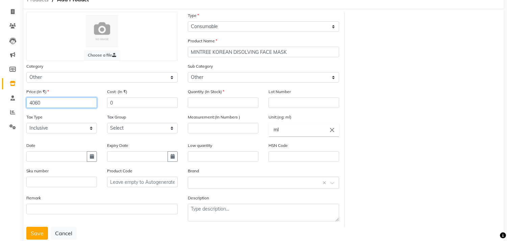
type input "4060"
type input "3440"
type input "0"
type input "1"
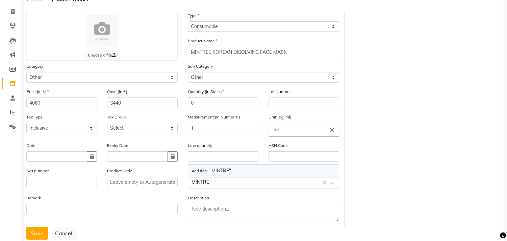
type input "MINTREE"
click at [199, 170] on span "Add item" at bounding box center [201, 170] width 18 height 5
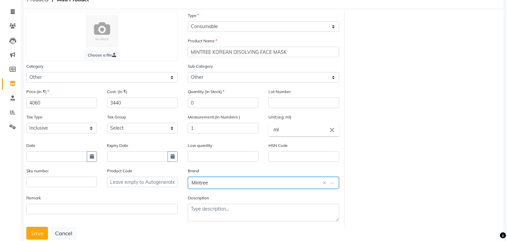
click at [215, 185] on input "text" at bounding box center [257, 181] width 130 height 7
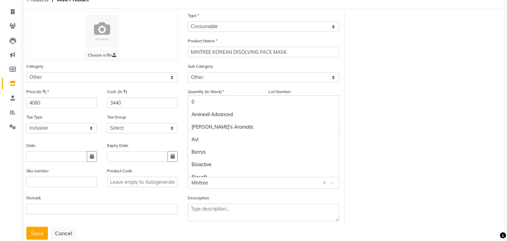
scroll to position [406, 0]
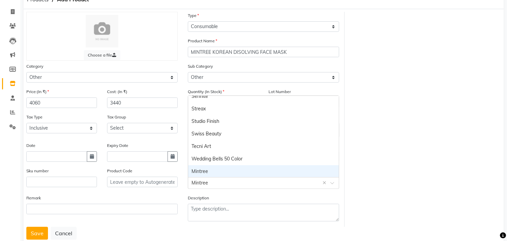
click at [25, 229] on div at bounding box center [20, 220] width 20 height 20
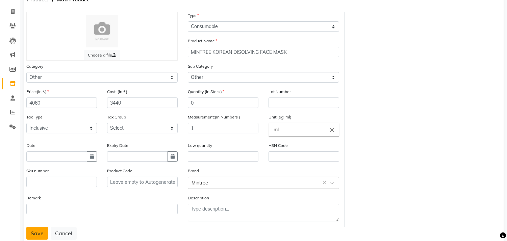
click at [41, 232] on button "Save" at bounding box center [37, 232] width 22 height 13
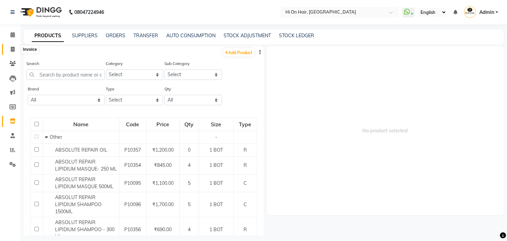
click at [11, 48] on icon at bounding box center [13, 49] width 4 height 5
select select "service"
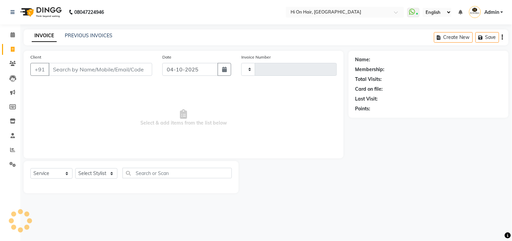
type input "2197"
select select "535"
click at [90, 160] on div "Client +91 Date 04-10-2025 Invoice Number V/2025 V/2025-26 2197 Select & add it…" at bounding box center [184, 122] width 330 height 142
click at [91, 176] on select "Select Stylist [PERSON_NAME] [PERSON_NAME] Hi On Hair MAKYOPHI [PERSON_NAME] [P…" at bounding box center [100, 173] width 51 height 10
click at [75, 168] on select "Select Stylist [PERSON_NAME] [PERSON_NAME] Hi On Hair MAKYOPHI [PERSON_NAME] [P…" at bounding box center [100, 173] width 51 height 10
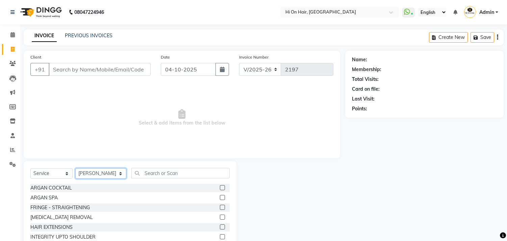
click at [108, 178] on select "Select Stylist [PERSON_NAME] [PERSON_NAME] Hi On Hair MAKYOPHI [PERSON_NAME] [P…" at bounding box center [100, 173] width 51 height 10
select select "30126"
click at [75, 168] on select "Select Stylist [PERSON_NAME] [PERSON_NAME] Hi On Hair MAKYOPHI [PERSON_NAME] [P…" at bounding box center [100, 173] width 51 height 10
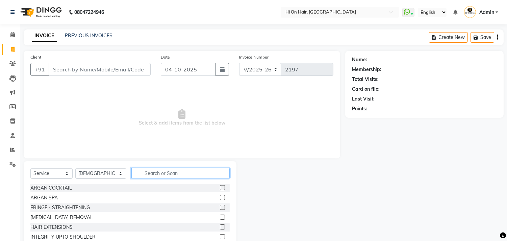
click at [145, 171] on input "text" at bounding box center [180, 173] width 98 height 10
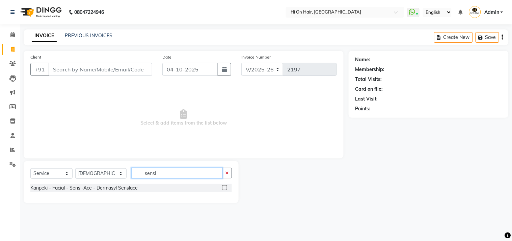
type input "sensi"
click at [225, 188] on label at bounding box center [224, 187] width 5 height 5
click at [225, 188] on input "checkbox" at bounding box center [224, 187] width 4 height 4
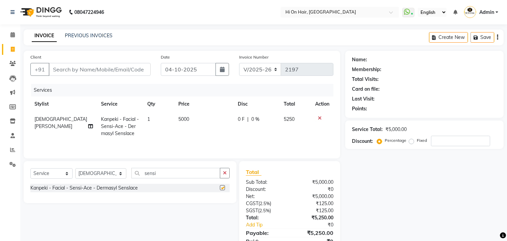
checkbox input "false"
click at [269, 126] on td "0 F | 0 %" at bounding box center [257, 125] width 46 height 29
select select "30126"
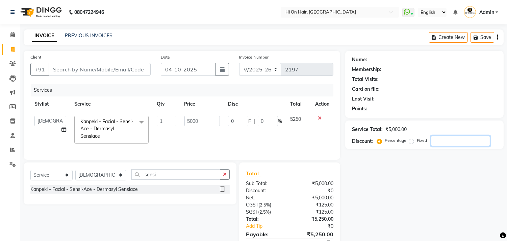
click at [448, 144] on input "number" at bounding box center [460, 140] width 59 height 10
type input "2"
type input "100"
type input "2"
type input "20"
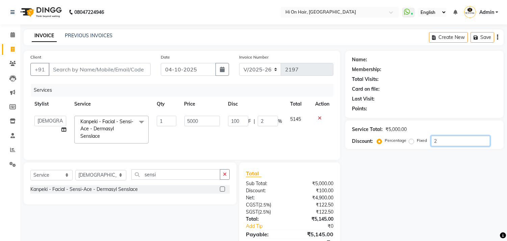
type input "1000"
type input "20"
drag, startPoint x: 269, startPoint y: 119, endPoint x: 189, endPoint y: 110, distance: 80.5
click at [189, 110] on table "Stylist Service Qty Price Disc Total Action Alim Kaldane Anwar Laskar Hi On Hai…" at bounding box center [181, 121] width 303 height 51
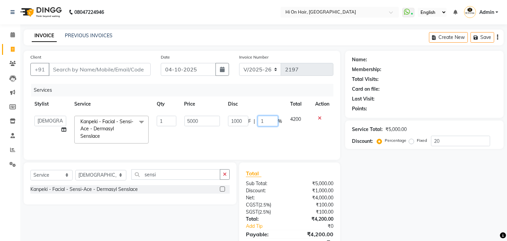
type input "10"
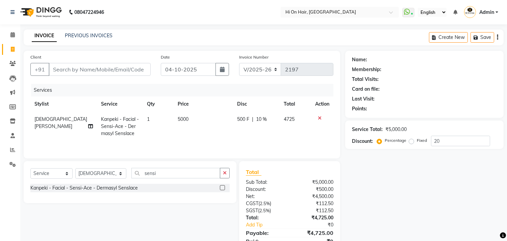
click at [263, 139] on td "500 F | 10 %" at bounding box center [256, 125] width 47 height 29
select select "30126"
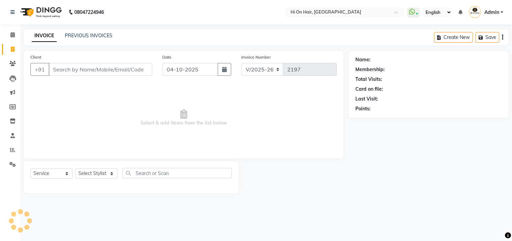
select select "535"
select select "service"
click at [10, 122] on icon at bounding box center [13, 120] width 6 height 5
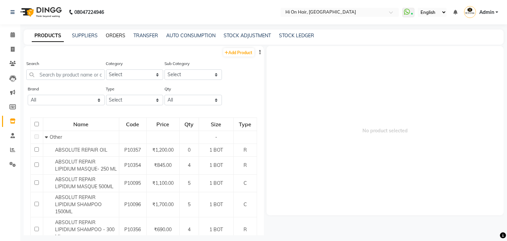
click at [115, 34] on link "ORDERS" at bounding box center [116, 35] width 20 height 6
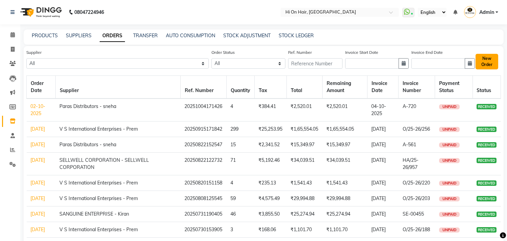
click at [484, 65] on button "New Order" at bounding box center [487, 62] width 23 height 16
select select "true"
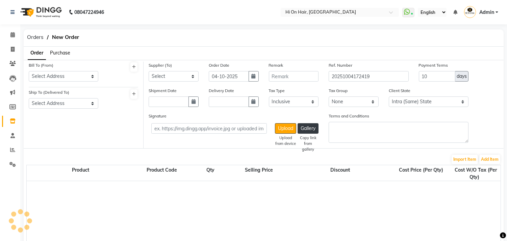
select select "708"
click at [91, 73] on select "Select Address [STREET_ADDRESS]" at bounding box center [64, 76] width 70 height 10
select select "606"
click at [29, 71] on select "Select Address [STREET_ADDRESS]" at bounding box center [64, 76] width 70 height 10
click at [93, 103] on select "Select Address [STREET_ADDRESS] ." at bounding box center [64, 103] width 70 height 10
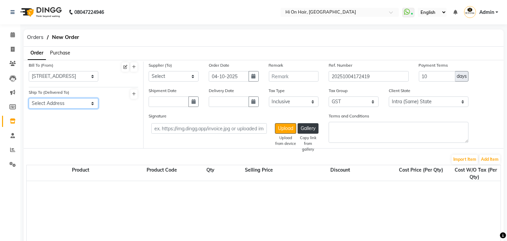
select select "608"
click at [29, 98] on select "Select Address [STREET_ADDRESS] ." at bounding box center [64, 103] width 70 height 10
click at [195, 77] on select "Select V S International Enterprises - Prem Moksh Enterprises - jayesh OSP Heal…" at bounding box center [174, 76] width 50 height 10
click at [96, 122] on div "Bill To (From) Select Address Shop No 18,Palm Beach Gallery Plot No.17 Sector 1…" at bounding box center [84, 104] width 120 height 86
click at [11, 46] on span at bounding box center [13, 50] width 12 height 8
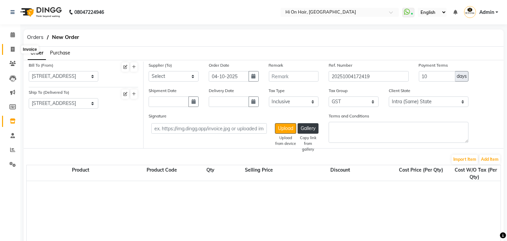
select select "535"
select select "service"
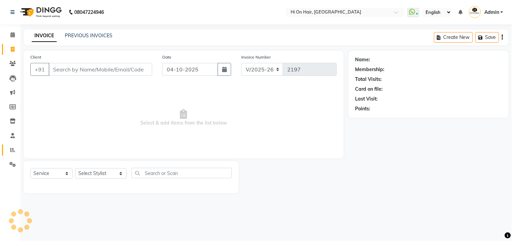
click at [5, 148] on link "Reports" at bounding box center [10, 149] width 16 height 11
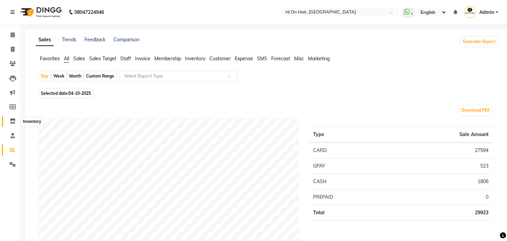
click at [9, 119] on span at bounding box center [13, 121] width 12 height 8
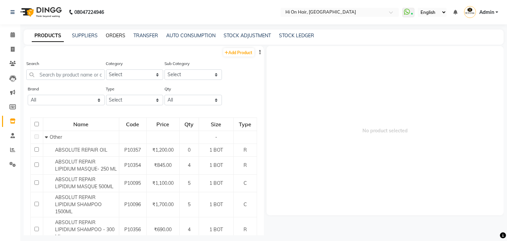
click at [113, 33] on link "ORDERS" at bounding box center [116, 35] width 20 height 6
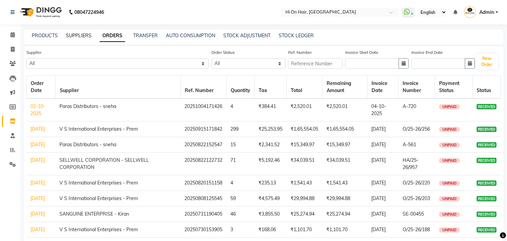
click at [73, 34] on link "SUPPLIERS" at bounding box center [79, 35] width 26 height 6
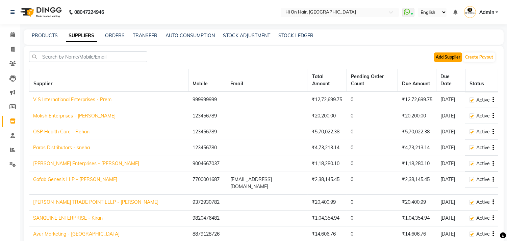
click at [458, 59] on button "Add Supplier" at bounding box center [448, 56] width 28 height 9
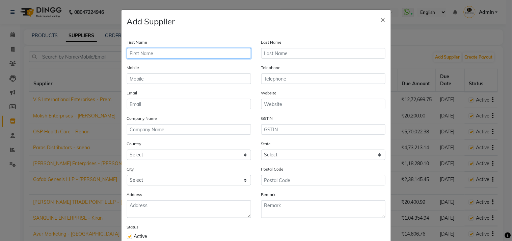
drag, startPoint x: 207, startPoint y: 51, endPoint x: 215, endPoint y: 53, distance: 7.4
click at [208, 51] on input "text" at bounding box center [189, 53] width 124 height 10
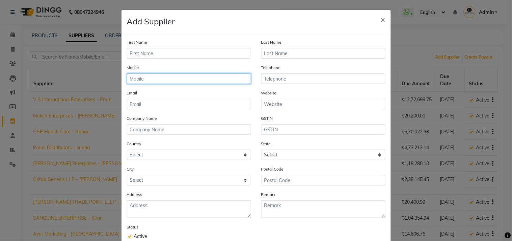
click at [188, 80] on input "text" at bounding box center [189, 78] width 124 height 10
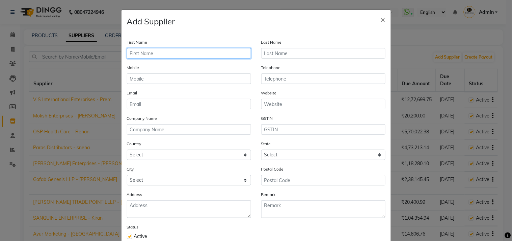
click at [168, 55] on input "text" at bounding box center [189, 53] width 124 height 10
type input "Anjali"
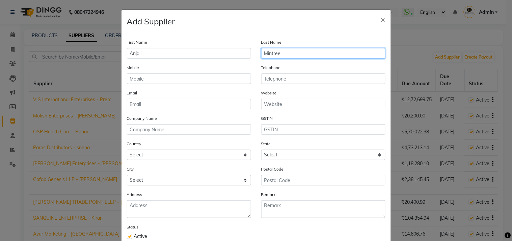
type input "Mintree"
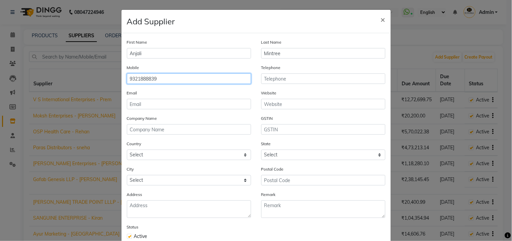
type input "9321888839"
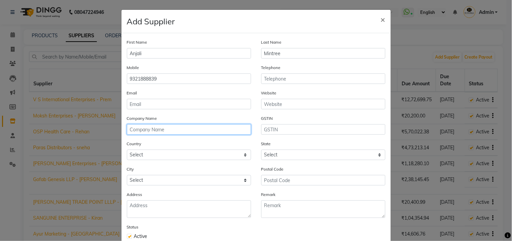
click at [225, 130] on input "text" at bounding box center [189, 129] width 124 height 10
type input "Mintree"
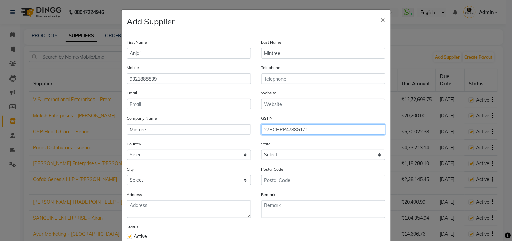
type input "27BCHPP4788G1Z1"
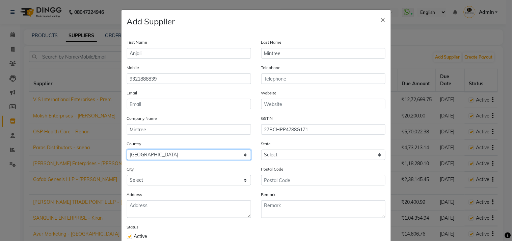
select select "1"
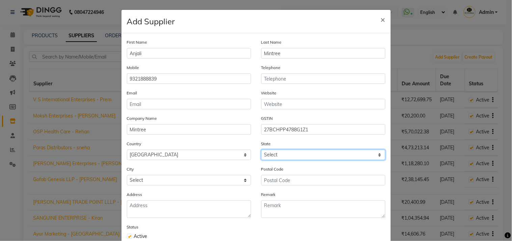
click at [380, 157] on select "Select [GEOGRAPHIC_DATA] [GEOGRAPHIC_DATA] [GEOGRAPHIC_DATA] [GEOGRAPHIC_DATA] …" at bounding box center [323, 154] width 124 height 10
select select "22"
click at [261, 150] on select "Select [GEOGRAPHIC_DATA] [GEOGRAPHIC_DATA] [GEOGRAPHIC_DATA] [GEOGRAPHIC_DATA] …" at bounding box center [323, 154] width 124 height 10
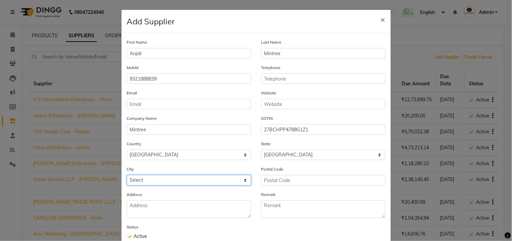
click at [217, 180] on select "Select Achalpur Aheri [GEOGRAPHIC_DATA] Cantonment [GEOGRAPHIC_DATA] [GEOGRAPHI…" at bounding box center [189, 180] width 124 height 10
click at [285, 19] on div "Add Supplier ×" at bounding box center [257, 21] width 270 height 23
click at [239, 179] on select "Select Achalpur Aheri [GEOGRAPHIC_DATA] Cantonment [GEOGRAPHIC_DATA] [GEOGRAPHI…" at bounding box center [189, 180] width 124 height 10
select select "2726"
click at [127, 175] on select "Select Achalpur Aheri [GEOGRAPHIC_DATA] Cantonment [GEOGRAPHIC_DATA] [GEOGRAPHI…" at bounding box center [189, 180] width 124 height 10
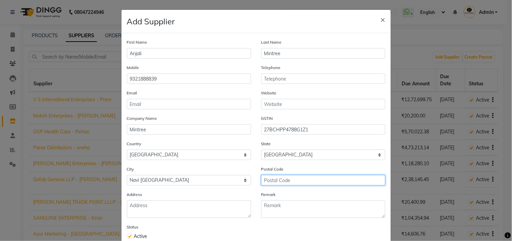
click at [291, 177] on input "text" at bounding box center [323, 180] width 124 height 10
type input "400706"
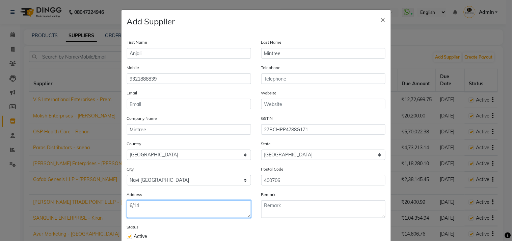
type textarea "6/14"
click at [92, 123] on ngb-modal-window "Add Supplier × First Name Anjali Last Name Mintree Mobile 9321888839 Telephone …" at bounding box center [256, 120] width 512 height 241
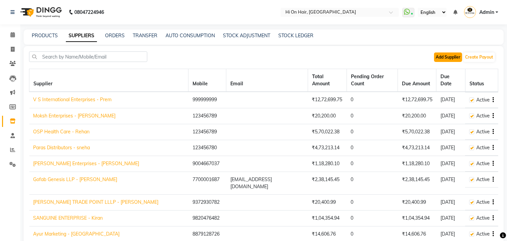
click at [450, 55] on button "Add Supplier" at bounding box center [448, 56] width 28 height 9
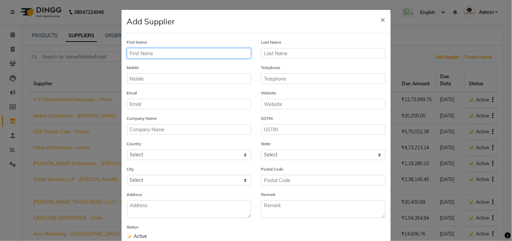
click at [151, 52] on input "text" at bounding box center [189, 53] width 124 height 10
type input "a"
type input "ANJALI"
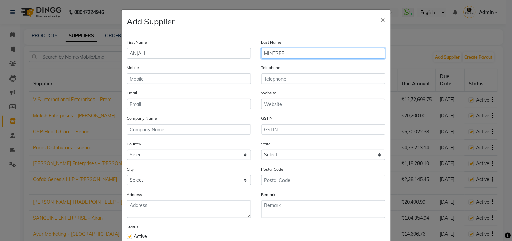
type input "MINTREE"
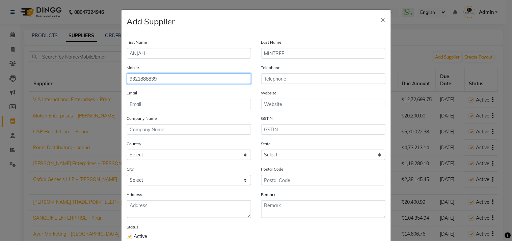
type input "9321888839"
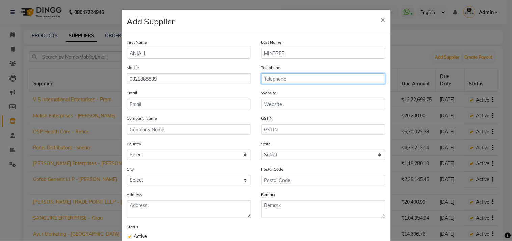
type input "`"
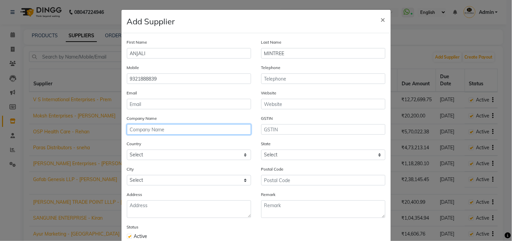
type input "m"
type input "g"
type input "[PERSON_NAME] HEALTHCARE"
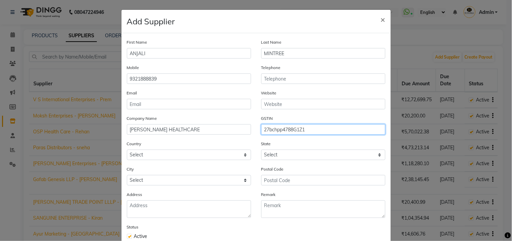
type input "27bchpp4788G1Z1"
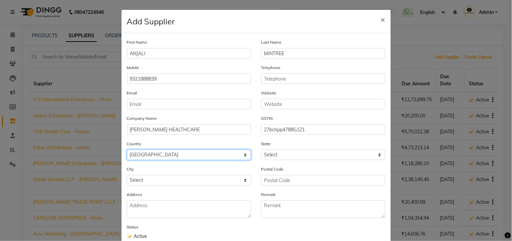
select select "1"
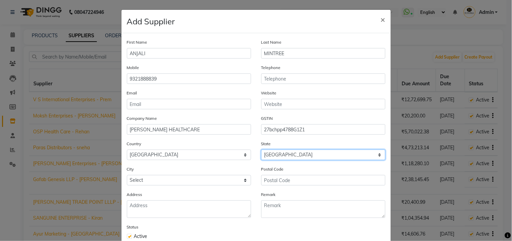
click at [374, 154] on select "Select Aceh Bali Bangka-Belitung Banten Bengkulu Gandaria Gorontalo Jakarta Jam…" at bounding box center [323, 154] width 124 height 10
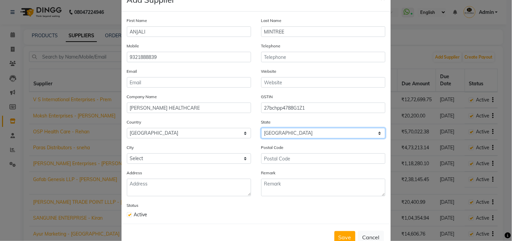
scroll to position [42, 0]
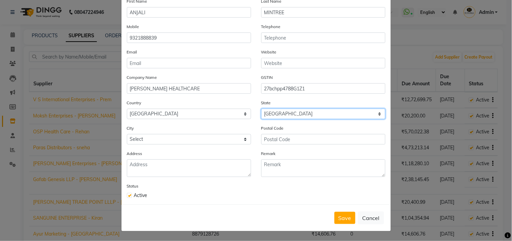
click at [335, 114] on select "Select Aceh Bali Bangka-Belitung Banten Bengkulu Gandaria Gorontalo Jakarta Jam…" at bounding box center [323, 113] width 124 height 10
click at [369, 111] on select "Select Aceh Bali Bangka-Belitung Banten Bengkulu Gandaria Gorontalo Jakarta Jam…" at bounding box center [323, 113] width 124 height 10
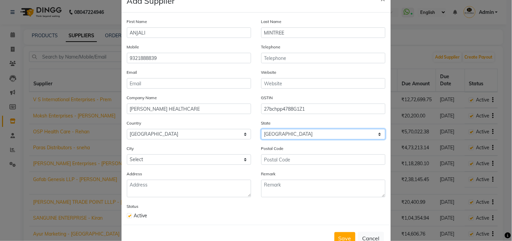
scroll to position [0, 0]
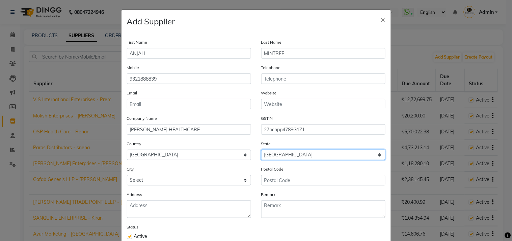
click at [329, 158] on select "Select Aceh Bali Bangka-Belitung Banten Bengkulu Gandaria Gorontalo Jakarta Jam…" at bounding box center [323, 154] width 124 height 10
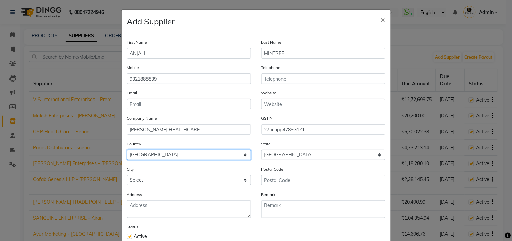
click at [230, 155] on select "Select [GEOGRAPHIC_DATA] [GEOGRAPHIC_DATA] [GEOGRAPHIC_DATA] [US_STATE] [GEOGRA…" at bounding box center [189, 154] width 124 height 10
click at [127, 150] on select "Select [GEOGRAPHIC_DATA] [GEOGRAPHIC_DATA] [GEOGRAPHIC_DATA] [US_STATE] [GEOGRA…" at bounding box center [189, 154] width 124 height 10
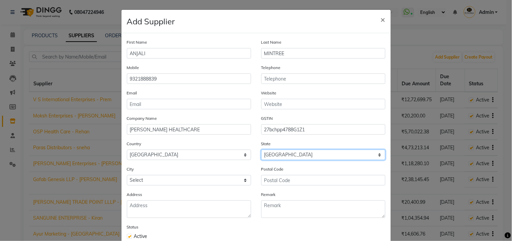
click at [318, 158] on select "Select Aceh Bali Bangka-Belitung Banten Bengkulu Gandaria Gorontalo Jakarta Jam…" at bounding box center [323, 154] width 124 height 10
drag, startPoint x: 311, startPoint y: 155, endPoint x: 253, endPoint y: 157, distance: 58.1
click at [256, 157] on div "State Select Aceh Bali Bangka-Belitung Banten Bengkulu Gandaria Gorontalo Jakar…" at bounding box center [323, 152] width 134 height 25
click at [318, 157] on select "Select Aceh Bali Bangka-Belitung Banten Bengkulu Gandaria Gorontalo Jakarta Jam…" at bounding box center [323, 154] width 124 height 10
click at [318, 156] on select "Select Aceh Bali Bangka-Belitung Banten Bengkulu Gandaria Gorontalo Jakarta Jam…" at bounding box center [323, 154] width 124 height 10
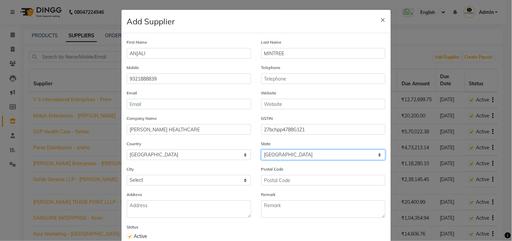
click at [285, 157] on select "Select Aceh Bali Bangka-Belitung Banten Bengkulu Gandaria Gorontalo Jakarta Jam…" at bounding box center [323, 154] width 124 height 10
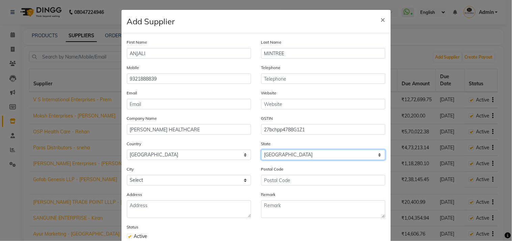
click at [285, 157] on select "Select Aceh Bali Bangka-Belitung Banten Bengkulu Gandaria Gorontalo Jakarta Jam…" at bounding box center [323, 154] width 124 height 10
select select "1684"
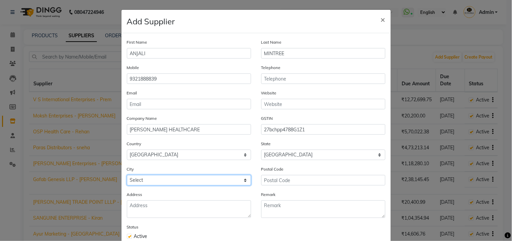
click at [221, 181] on select "Select Amahai Ambon Tual" at bounding box center [189, 180] width 124 height 10
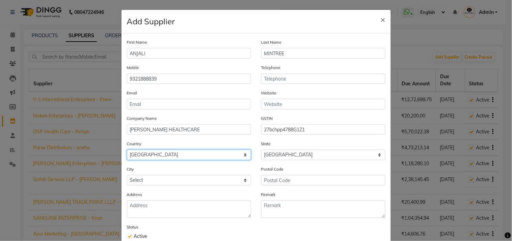
click at [222, 154] on select "Select [GEOGRAPHIC_DATA] [GEOGRAPHIC_DATA] [GEOGRAPHIC_DATA] [US_STATE] [GEOGRA…" at bounding box center [189, 154] width 124 height 10
click at [127, 150] on select "Select [GEOGRAPHIC_DATA] [GEOGRAPHIC_DATA] [GEOGRAPHIC_DATA] [US_STATE] [GEOGRA…" at bounding box center [189, 154] width 124 height 10
click at [206, 155] on select "Select [GEOGRAPHIC_DATA] [GEOGRAPHIC_DATA] [GEOGRAPHIC_DATA] [US_STATE] [GEOGRA…" at bounding box center [189, 154] width 124 height 10
select select "93"
click at [127, 150] on select "Select [GEOGRAPHIC_DATA] [GEOGRAPHIC_DATA] [GEOGRAPHIC_DATA] [US_STATE] [GEOGRA…" at bounding box center [189, 154] width 124 height 10
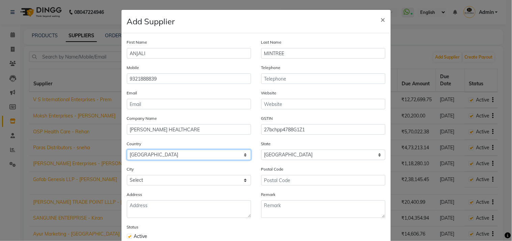
select select
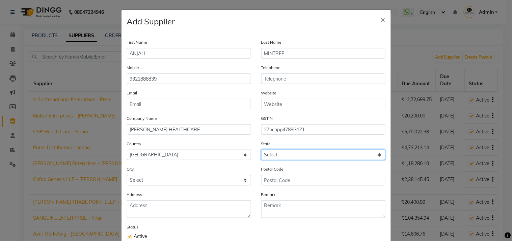
click at [269, 153] on select "Select Artibonite Centre Grand'Anse Nord Nord-Est Nord-Ouest Ouest Sud Sud-Est" at bounding box center [323, 154] width 124 height 10
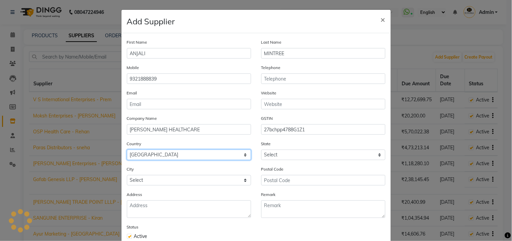
click at [221, 153] on select "Select [GEOGRAPHIC_DATA] [GEOGRAPHIC_DATA] [GEOGRAPHIC_DATA] [US_STATE] [GEOGRA…" at bounding box center [189, 154] width 124 height 10
select select "1"
click at [127, 150] on select "Select [GEOGRAPHIC_DATA] [GEOGRAPHIC_DATA] [GEOGRAPHIC_DATA] [US_STATE] [GEOGRA…" at bounding box center [189, 154] width 124 height 10
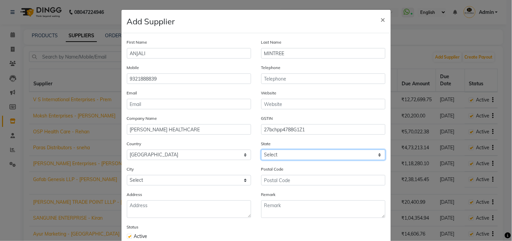
click at [279, 156] on select "Select [GEOGRAPHIC_DATA] [GEOGRAPHIC_DATA] [GEOGRAPHIC_DATA] [GEOGRAPHIC_DATA] …" at bounding box center [323, 154] width 124 height 10
select select "22"
click at [261, 150] on select "Select [GEOGRAPHIC_DATA] [GEOGRAPHIC_DATA] [GEOGRAPHIC_DATA] [GEOGRAPHIC_DATA] …" at bounding box center [323, 154] width 124 height 10
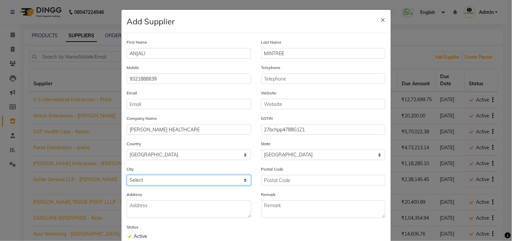
click at [209, 178] on select "Select Achalpur Aheri [GEOGRAPHIC_DATA] Cantonment [GEOGRAPHIC_DATA] [GEOGRAPHI…" at bounding box center [189, 180] width 124 height 10
select select "2726"
click at [127, 175] on select "Select Achalpur Aheri [GEOGRAPHIC_DATA] Cantonment [GEOGRAPHIC_DATA] [GEOGRAPHI…" at bounding box center [189, 180] width 124 height 10
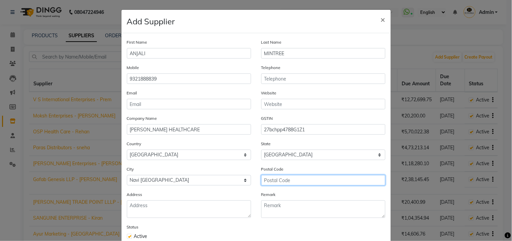
click at [317, 175] on input "text" at bounding box center [323, 180] width 124 height 10
type input "400706"
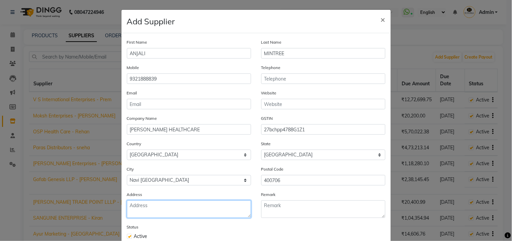
click at [217, 216] on textarea at bounding box center [189, 209] width 124 height 18
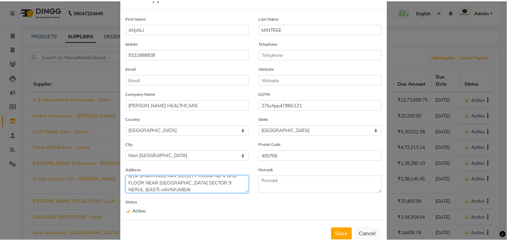
scroll to position [37, 0]
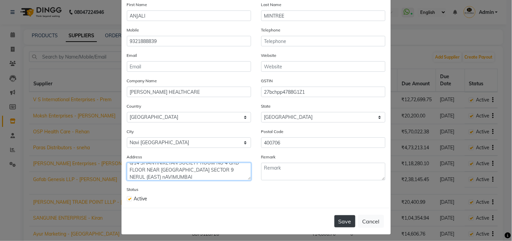
type textarea "6/14 SHANTINIKETAN SOCIETY ROOM NO 4 GRD FLOOR NEAR HANUMAN MANDIR SECTOR 9 NER…"
click at [338, 223] on button "Save" at bounding box center [345, 221] width 21 height 12
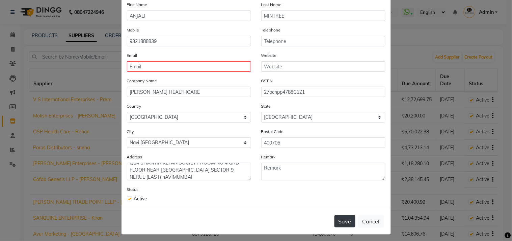
click at [343, 218] on button "Save" at bounding box center [345, 221] width 21 height 12
click at [335, 223] on button "Save" at bounding box center [345, 221] width 21 height 12
click at [342, 219] on button "Save" at bounding box center [345, 221] width 21 height 12
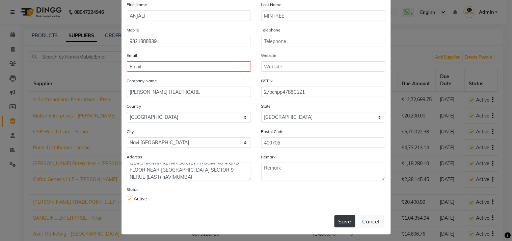
click at [342, 219] on button "Save" at bounding box center [345, 221] width 21 height 12
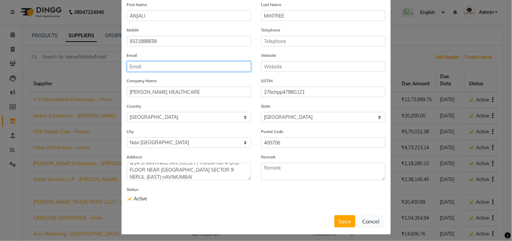
click at [156, 64] on input "email" at bounding box center [189, 66] width 124 height 10
type input "ABCD123@123"
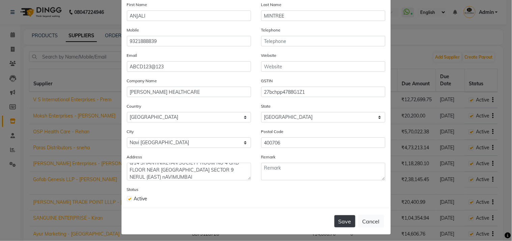
click at [346, 218] on button "Save" at bounding box center [345, 221] width 21 height 12
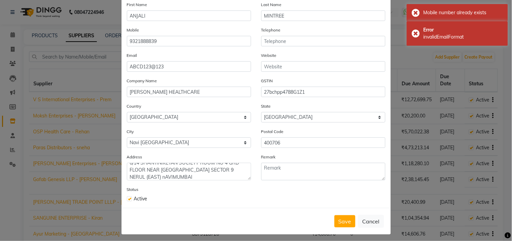
click at [430, 64] on ngb-modal-window "Add Supplier × First Name ANJALI Last Name MINTREE Mobile 9321888839 Telephone …" at bounding box center [256, 120] width 512 height 241
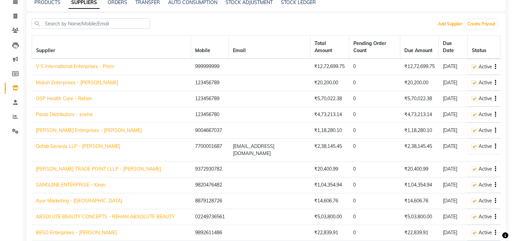
scroll to position [0, 0]
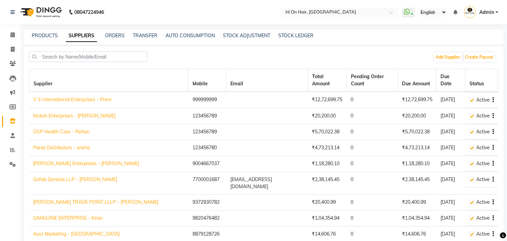
click at [218, 52] on div "Add Supplier Create Payout" at bounding box center [263, 59] width 469 height 16
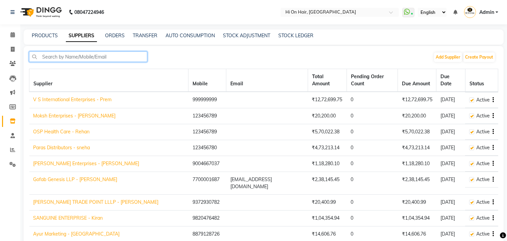
click at [100, 55] on input "text" at bounding box center [88, 56] width 118 height 10
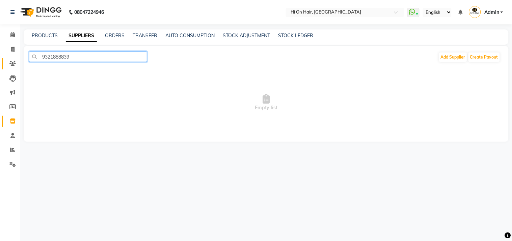
drag, startPoint x: 80, startPoint y: 57, endPoint x: 10, endPoint y: 58, distance: 70.3
click at [10, 58] on app-home "08047224946 Select Location × Hi On Hair, Palm Beach Galleria WhatsApp Status ✕…" at bounding box center [256, 76] width 512 height 152
type input "9321888839"
click at [53, 65] on div "9321888839 Add Supplier Create Payout" at bounding box center [266, 59] width 475 height 16
drag, startPoint x: 85, startPoint y: 56, endPoint x: 0, endPoint y: 52, distance: 84.9
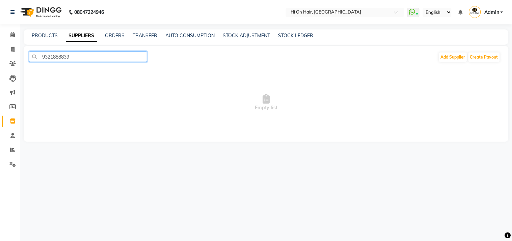
click at [0, 52] on app-home "08047224946 Select Location × Hi On Hair, Palm Beach Galleria WhatsApp Status ✕…" at bounding box center [256, 76] width 512 height 152
click at [461, 62] on div "9321888839 Add Supplier Create Payout" at bounding box center [266, 59] width 475 height 16
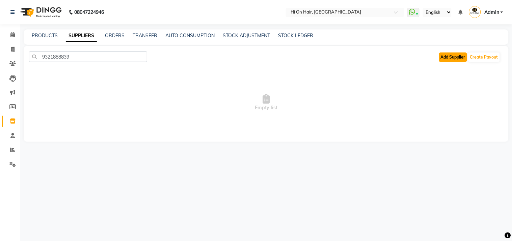
click at [455, 58] on button "Add Supplier" at bounding box center [453, 56] width 28 height 9
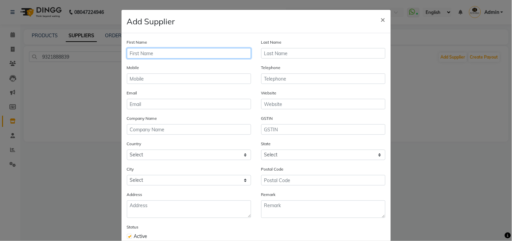
click at [146, 54] on input "text" at bounding box center [189, 53] width 124 height 10
click at [381, 18] on span "×" at bounding box center [383, 19] width 5 height 10
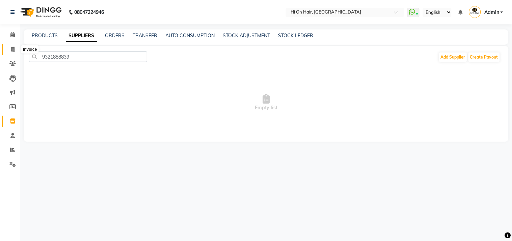
click at [12, 47] on icon at bounding box center [13, 49] width 4 height 5
select select "service"
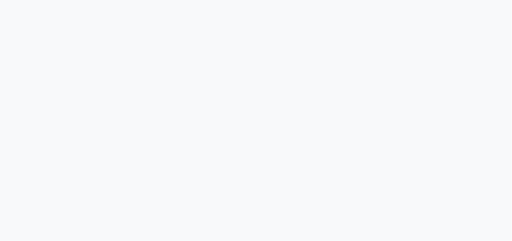
select select "535"
select select "service"
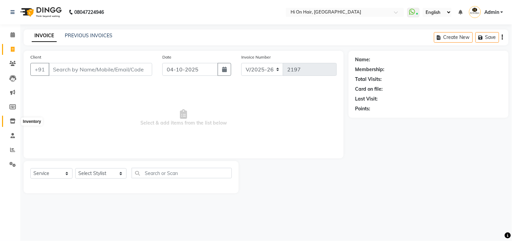
click at [10, 122] on icon at bounding box center [13, 120] width 6 height 5
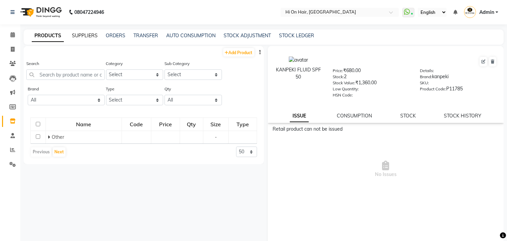
click at [84, 35] on link "SUPPLIERS" at bounding box center [85, 35] width 26 height 6
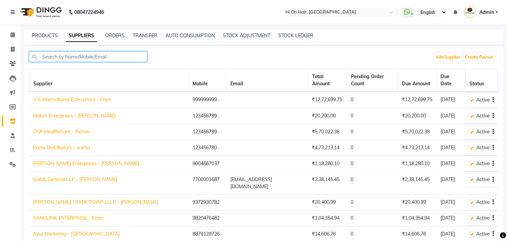
click at [103, 56] on input "text" at bounding box center [88, 56] width 118 height 10
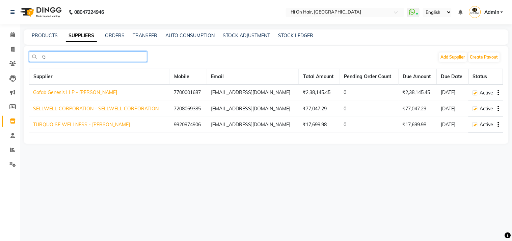
drag, startPoint x: 87, startPoint y: 52, endPoint x: 0, endPoint y: 42, distance: 87.7
click at [0, 42] on app-home "08047224946 Select Location × Hi On Hair, [GEOGRAPHIC_DATA] Galleria WhatsApp S…" at bounding box center [256, 77] width 512 height 154
type input "G"
click at [512, 24] on nav "08047224946 Select Location × Hi On Hair, [GEOGRAPHIC_DATA] Galleria WhatsApp S…" at bounding box center [256, 12] width 512 height 24
click at [451, 63] on div "G Add Supplier Create Payout" at bounding box center [266, 59] width 475 height 16
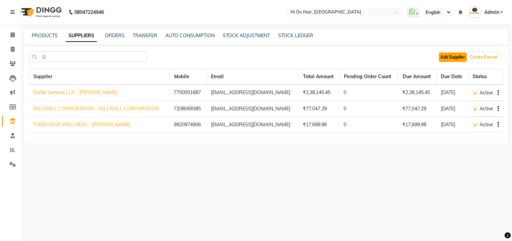
click at [450, 57] on button "Add Supplier" at bounding box center [453, 56] width 28 height 9
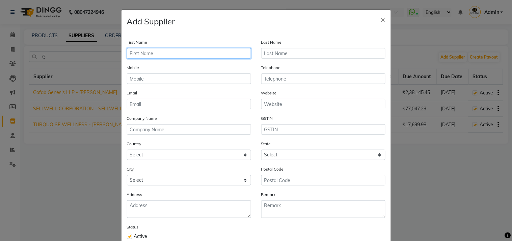
click at [176, 57] on input "text" at bounding box center [189, 53] width 124 height 10
type input "a"
type input "ANJALI"
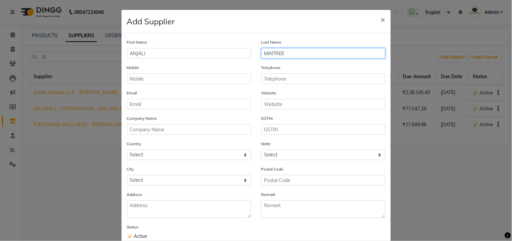
type input "MINTREE"
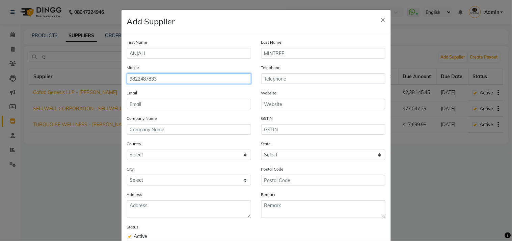
type input "9822487833"
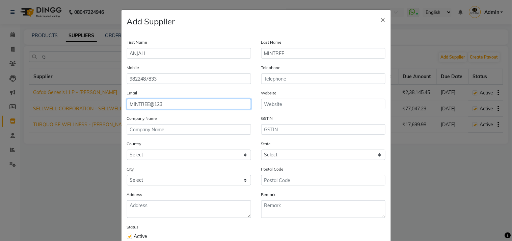
type input "MINTREE@123"
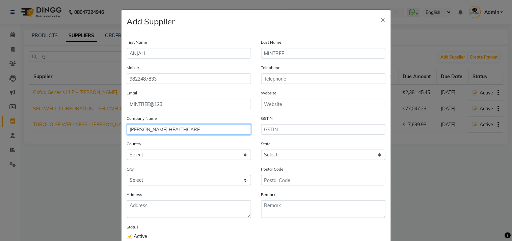
type input "[PERSON_NAME] HEALTHCARE"
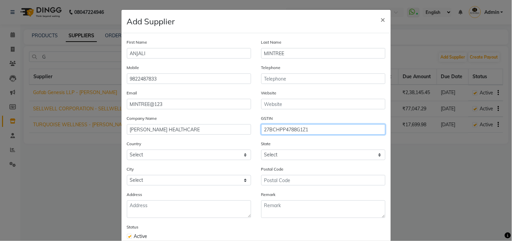
type input "27BCHPP4788G1Z1"
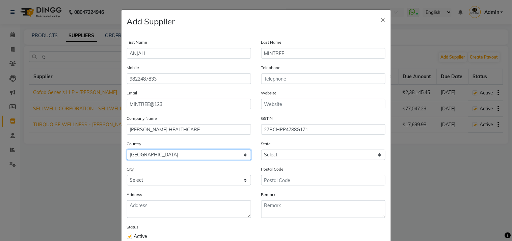
select select "1"
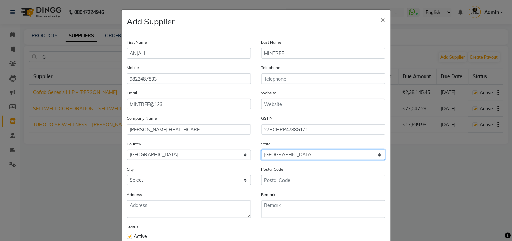
select select "22"
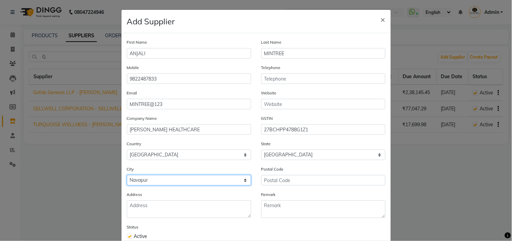
select select "2726"
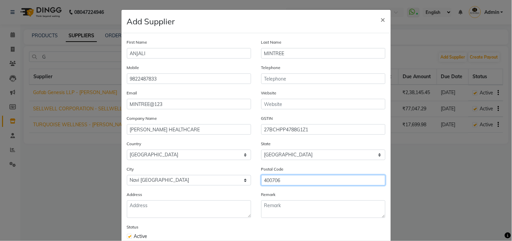
type input "400706"
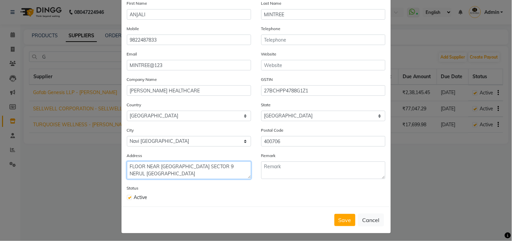
scroll to position [42, 0]
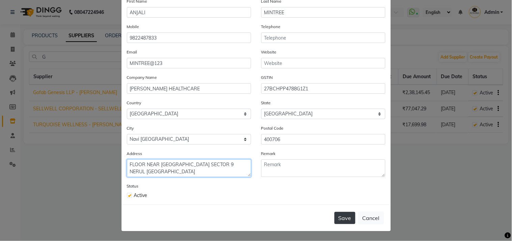
type textarea "6/14 SHANTINIKETAN SOCIETY ROOM NO4 GRD FLOOR NEAR [GEOGRAPHIC_DATA] SECTOR 9 N…"
click at [346, 218] on button "Save" at bounding box center [345, 217] width 21 height 12
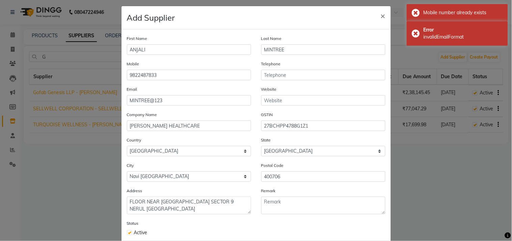
scroll to position [0, 0]
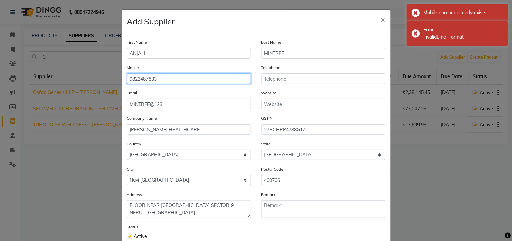
drag, startPoint x: 180, startPoint y: 80, endPoint x: 87, endPoint y: 86, distance: 93.4
click at [87, 86] on ngb-modal-window "Add Supplier × First Name ANJALI Last Name MINTREE Mobile [PHONE_NUMBER] Teleph…" at bounding box center [256, 120] width 512 height 241
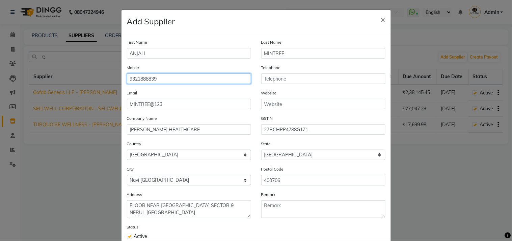
type input "9321888839"
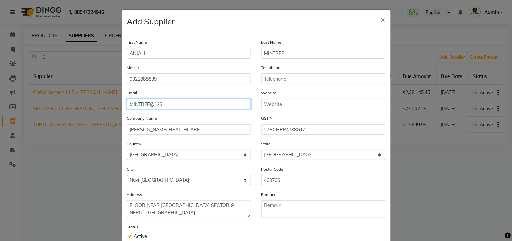
click at [178, 103] on input "MINTREE@123" at bounding box center [189, 104] width 124 height 10
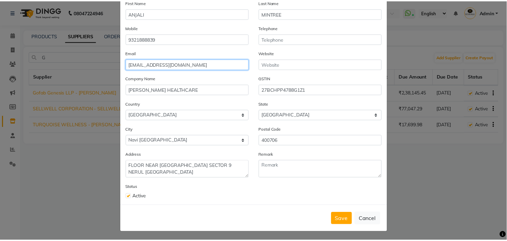
scroll to position [42, 0]
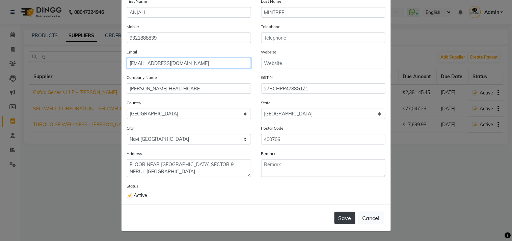
type input "[EMAIL_ADDRESS][DOMAIN_NAME]"
click at [347, 217] on button "Save" at bounding box center [345, 217] width 21 height 12
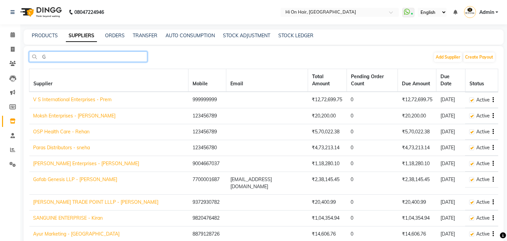
drag, startPoint x: 58, startPoint y: 57, endPoint x: 0, endPoint y: 56, distance: 58.1
click at [0, 56] on app-home "08047224946 Select Location × Hi On Hair, [GEOGRAPHIC_DATA] Galleria WhatsApp S…" at bounding box center [253, 200] width 507 height 401
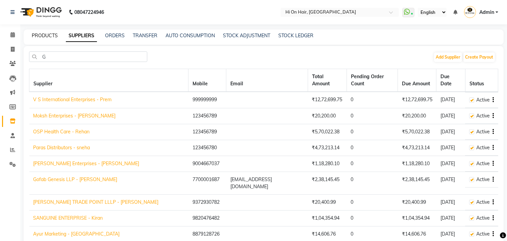
click at [47, 33] on link "PRODUCTS" at bounding box center [45, 35] width 26 height 6
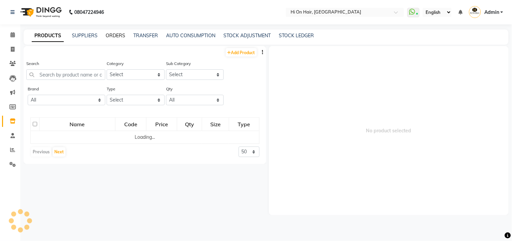
click at [121, 34] on link "ORDERS" at bounding box center [116, 35] width 20 height 6
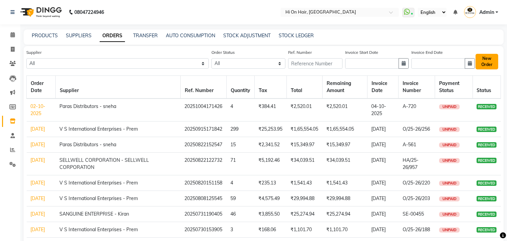
click at [488, 56] on button "New Order" at bounding box center [487, 62] width 23 height 16
select select "true"
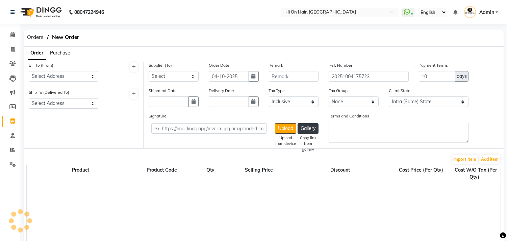
select select "708"
click at [75, 76] on select "Select Address Shop No 18,Palm Beach Gallery Plot No.17 Sector 19D.Vashi Navi M…" at bounding box center [64, 76] width 70 height 10
select select "606"
click at [29, 71] on select "Select Address Shop No 18,Palm Beach Gallery Plot No.17 Sector 19D.Vashi Navi M…" at bounding box center [64, 76] width 70 height 10
click at [85, 103] on select "Select Address Shop No 18,Palm Beach Gallery Plot No.17 Sector 19D.Vashi Navi M…" at bounding box center [64, 103] width 70 height 10
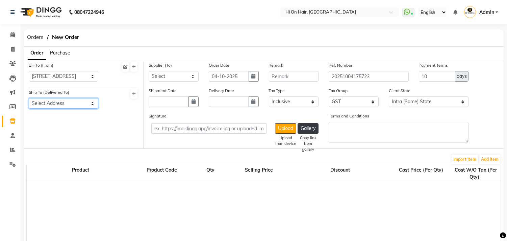
select select "608"
click at [29, 98] on select "Select Address Shop No 18,Palm Beach Gallery Plot No.17 Sector 19D.Vashi Navi M…" at bounding box center [64, 103] width 70 height 10
click at [174, 73] on select "Select V S International Enterprises - Prem Moksh Enterprises - jayesh OSP Heal…" at bounding box center [174, 76] width 50 height 10
select select "6082"
click at [149, 71] on select "Select V S International Enterprises - Prem Moksh Enterprises - jayesh OSP Heal…" at bounding box center [174, 76] width 50 height 10
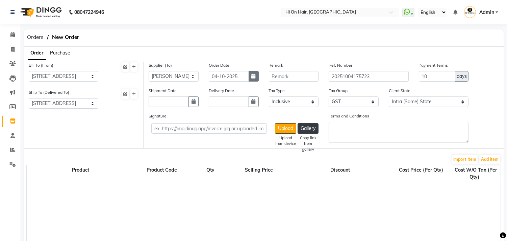
click at [253, 79] on button "button" at bounding box center [254, 76] width 10 height 10
select select "10"
select select "2025"
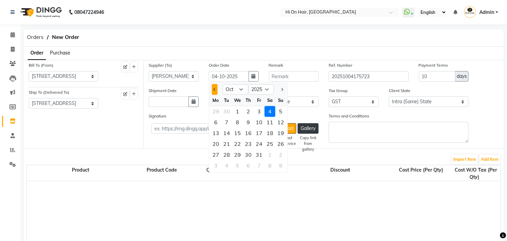
click at [213, 93] on button "Previous month" at bounding box center [215, 89] width 6 height 11
select select "9"
click at [219, 153] on div "29" at bounding box center [215, 154] width 11 height 11
type input "29-09-2025"
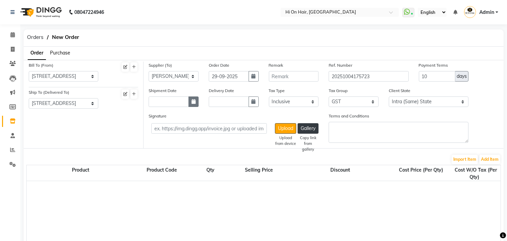
click at [189, 102] on button "button" at bounding box center [193, 101] width 10 height 10
select select "10"
select select "2025"
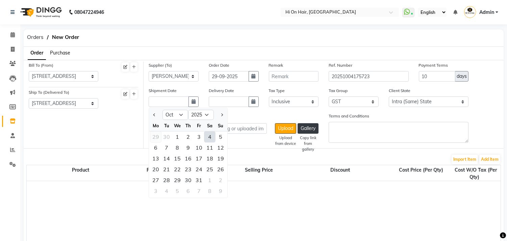
click at [156, 136] on div "29" at bounding box center [155, 136] width 11 height 11
type input "29-09-2025"
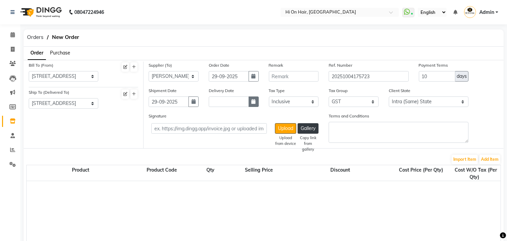
click at [252, 104] on button "button" at bounding box center [254, 101] width 10 height 10
select select "10"
select select "2025"
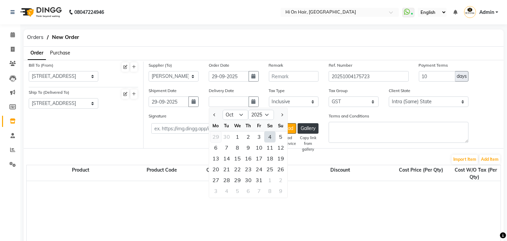
click at [214, 137] on div "29" at bounding box center [215, 136] width 11 height 11
type input "29-09-2025"
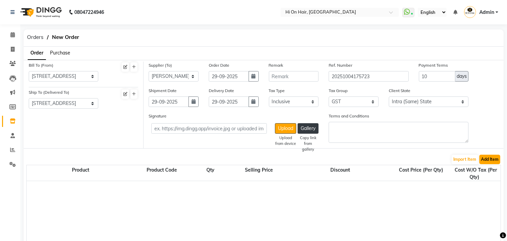
click at [492, 163] on button "Add Item" at bounding box center [489, 158] width 21 height 9
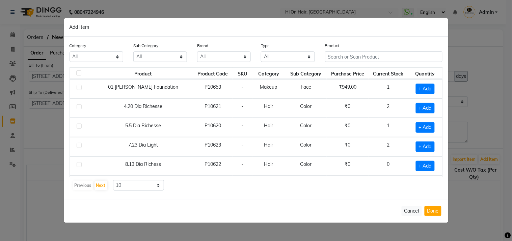
drag, startPoint x: 273, startPoint y: 89, endPoint x: 280, endPoint y: 95, distance: 9.6
drag, startPoint x: 280, startPoint y: 95, endPoint x: 377, endPoint y: 65, distance: 101.3
click at [377, 65] on div "Product" at bounding box center [384, 54] width 128 height 25
click at [371, 55] on input "text" at bounding box center [384, 56] width 118 height 10
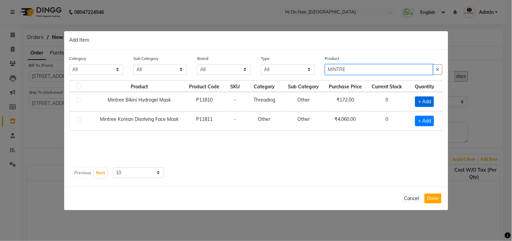
type input "MINTRE"
click at [427, 101] on span "+ Add" at bounding box center [425, 101] width 19 height 10
checkbox input "true"
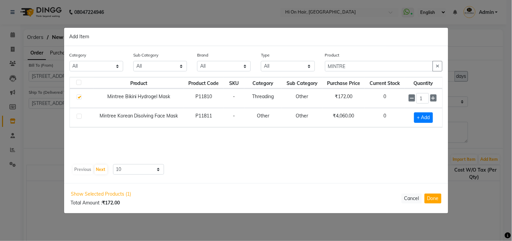
click at [437, 97] on div "1" at bounding box center [423, 98] width 29 height 10
click at [434, 99] on icon at bounding box center [434, 98] width 4 height 5
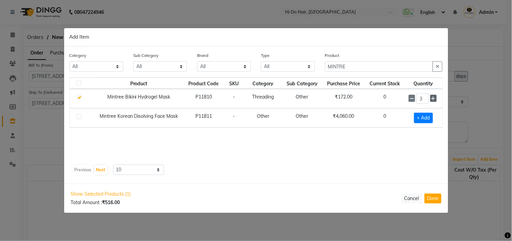
click at [434, 99] on icon at bounding box center [434, 98] width 4 height 5
type input "4"
click at [429, 118] on span "+ Add" at bounding box center [423, 117] width 19 height 10
checkbox input "true"
click at [432, 117] on icon at bounding box center [434, 117] width 4 height 5
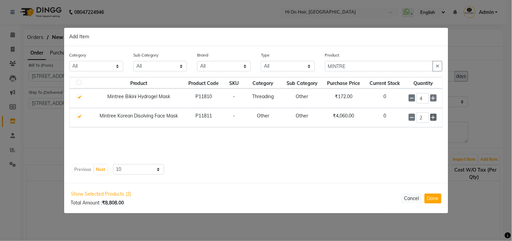
click at [432, 117] on icon at bounding box center [434, 117] width 4 height 5
click at [413, 117] on icon at bounding box center [412, 117] width 4 height 5
type input "2"
drag, startPoint x: 424, startPoint y: 98, endPoint x: 410, endPoint y: 103, distance: 14.9
click at [410, 103] on div "4" at bounding box center [423, 98] width 29 height 10
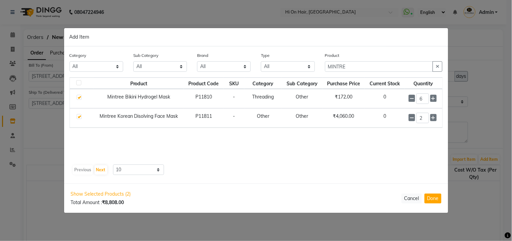
click at [306, 162] on div "Product Product Code SKU Category Sub Category Purchase Price Current Stock Qua…" at bounding box center [257, 126] width 374 height 98
drag, startPoint x: 426, startPoint y: 99, endPoint x: 390, endPoint y: 105, distance: 36.7
click at [390, 105] on tr "Mintree Bikini Hydrogel Mask P11810 - Threading Other ₹172.00 0 6" at bounding box center [256, 98] width 373 height 19
type input "12"
click at [421, 150] on div "Product Product Code SKU Category Sub Category Purchase Price Current Stock Qua…" at bounding box center [257, 119] width 374 height 84
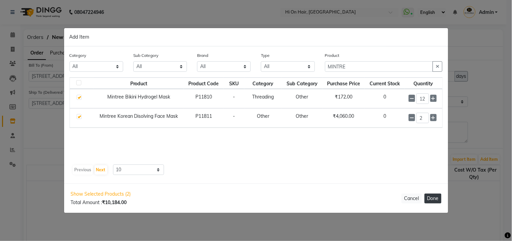
click at [434, 200] on button "Done" at bounding box center [433, 198] width 17 height 10
select select "708"
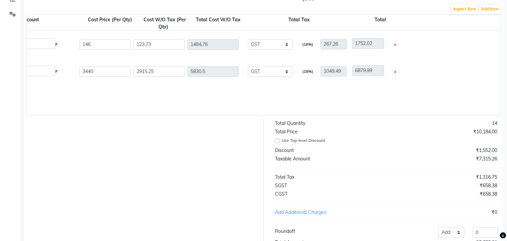
scroll to position [207, 0]
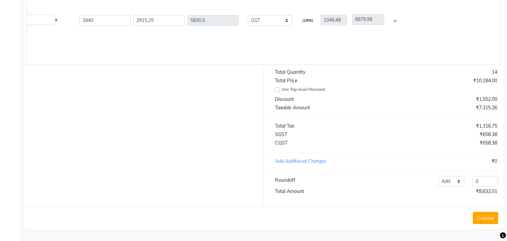
click at [487, 216] on button "Create" at bounding box center [485, 217] width 25 height 12
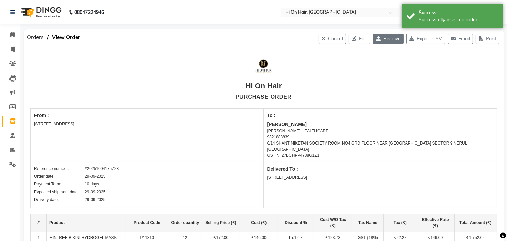
click at [377, 38] on icon "button" at bounding box center [379, 38] width 7 height 5
select select "606"
select select "608"
select select "6082"
select select "true"
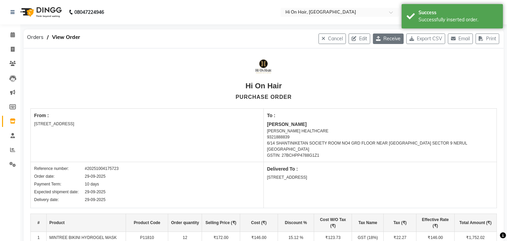
select select "708"
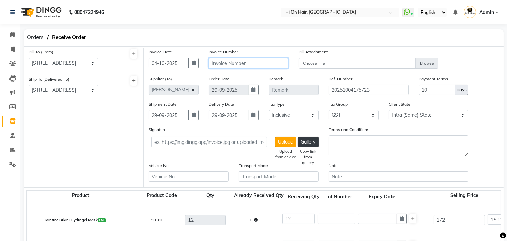
click at [249, 66] on input "text" at bounding box center [249, 63] width 80 height 10
type input "576"
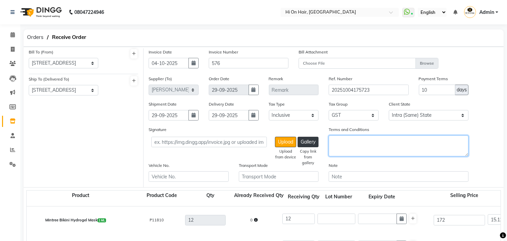
click at [367, 153] on textarea "Terms and Conditions" at bounding box center [399, 145] width 140 height 21
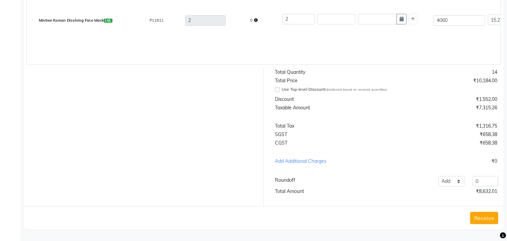
scroll to position [232, 0]
click at [485, 220] on button "Receive" at bounding box center [484, 217] width 28 height 12
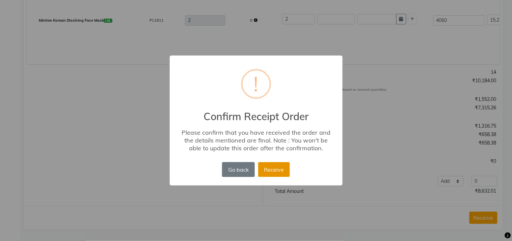
click at [284, 167] on button "Receive" at bounding box center [274, 169] width 32 height 15
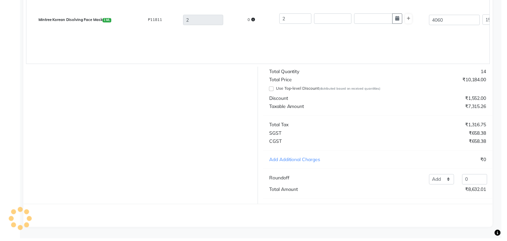
scroll to position [0, 0]
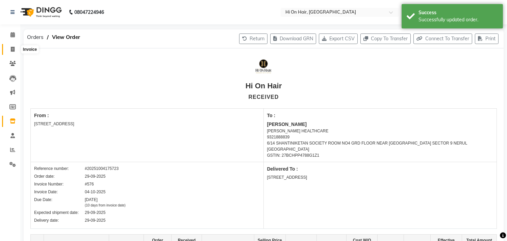
click at [11, 50] on icon at bounding box center [13, 49] width 4 height 5
select select "service"
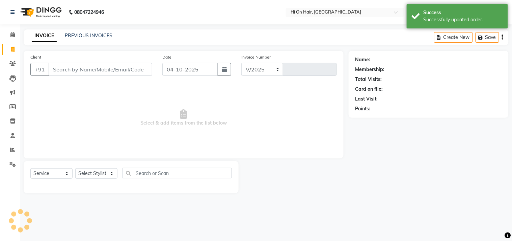
select select "535"
type input "2197"
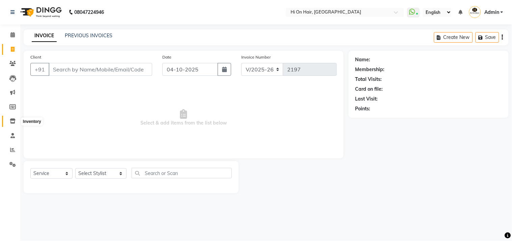
click at [12, 123] on icon at bounding box center [13, 120] width 6 height 5
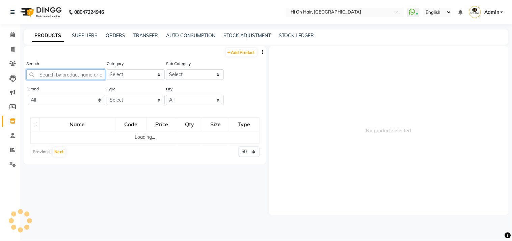
click at [49, 75] on input "text" at bounding box center [65, 74] width 79 height 10
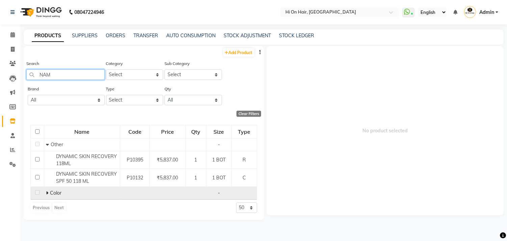
type input "NAM"
click at [48, 194] on span at bounding box center [48, 193] width 4 height 6
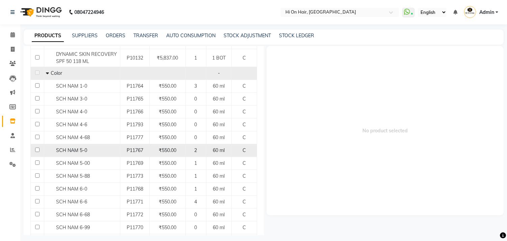
scroll to position [66, 0]
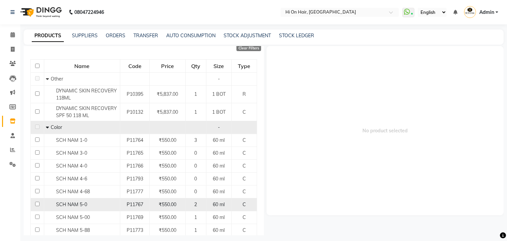
click at [111, 204] on div "SCH NAM 5-0" at bounding box center [82, 204] width 72 height 7
select select
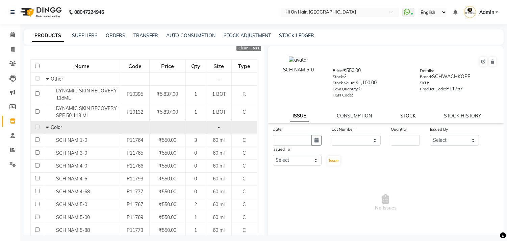
click at [404, 116] on link "STOCK" at bounding box center [408, 115] width 16 height 6
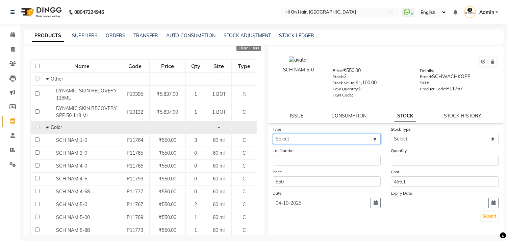
click at [369, 137] on select "Select In Out" at bounding box center [327, 138] width 108 height 10
select select "out"
click at [273, 134] on select "Select In Out" at bounding box center [327, 138] width 108 height 10
select select
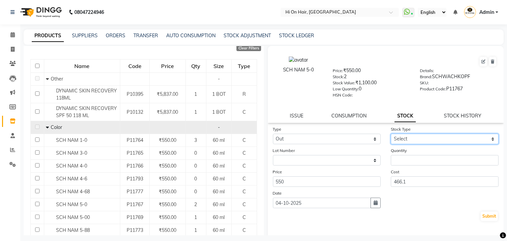
click at [405, 139] on select "Select Internal Use Damaged Expired Adjustment Return Other" at bounding box center [445, 138] width 108 height 10
select select "internal use"
click at [391, 134] on select "Select Internal Use Damaged Expired Adjustment Return Other" at bounding box center [445, 138] width 108 height 10
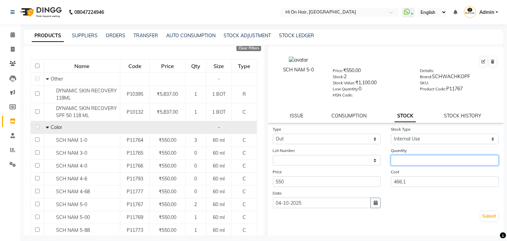
click at [406, 164] on input "number" at bounding box center [445, 160] width 108 height 10
type input "1"
click at [485, 216] on button "Submit" at bounding box center [489, 215] width 17 height 9
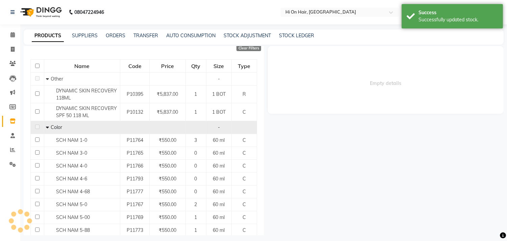
scroll to position [0, 0]
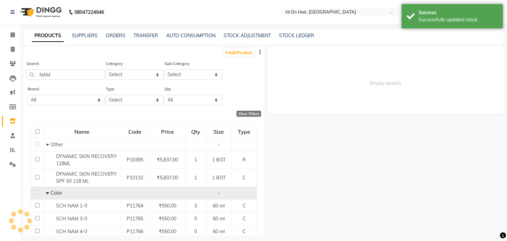
select select
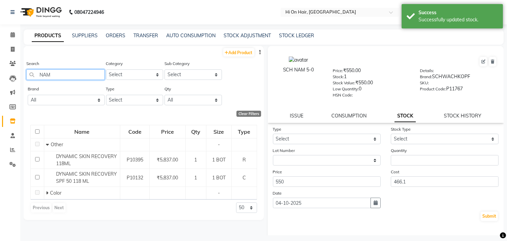
drag, startPoint x: 66, startPoint y: 73, endPoint x: 0, endPoint y: 86, distance: 67.0
click at [0, 86] on app-home "08047224946 Select Location × Hi On Hair, Palm Beach Galleria WhatsApp Status ✕…" at bounding box center [253, 122] width 507 height 245
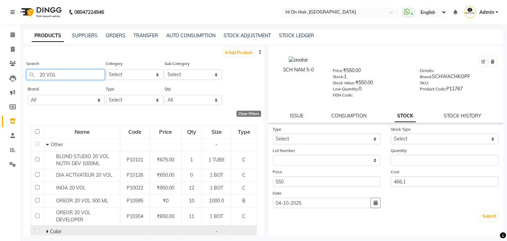
type input "20 VOL"
click at [51, 233] on span "Color" at bounding box center [55, 231] width 11 height 6
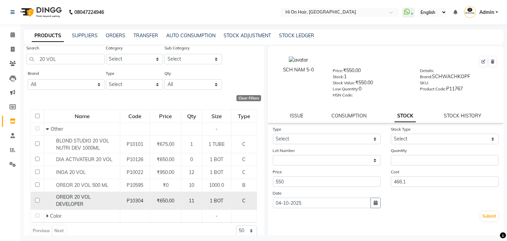
scroll to position [24, 0]
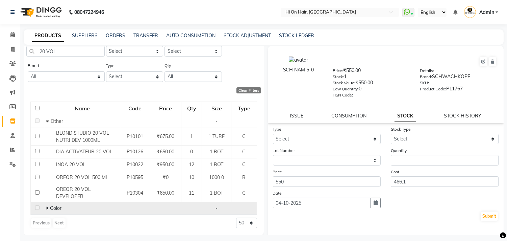
click at [44, 208] on td "Color" at bounding box center [82, 208] width 76 height 13
click at [46, 206] on icon at bounding box center [47, 207] width 2 height 5
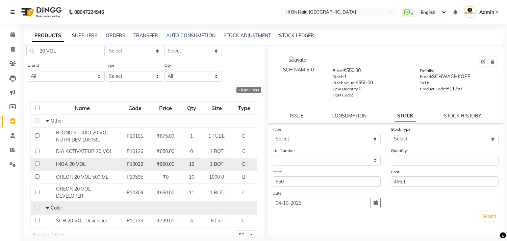
scroll to position [36, 0]
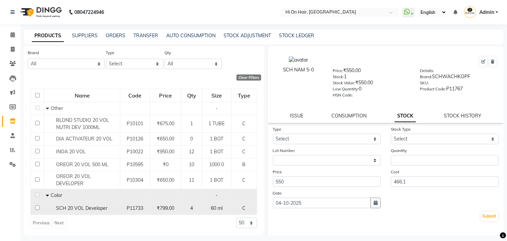
click at [87, 205] on span "SCH 20 VOL Developer" at bounding box center [81, 208] width 51 height 6
select select
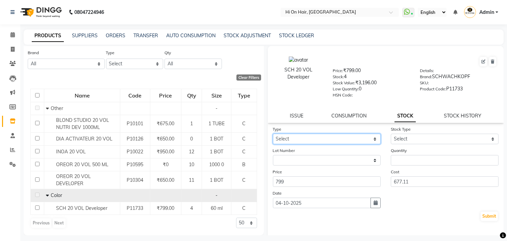
click at [369, 137] on select "Select In Out" at bounding box center [327, 138] width 108 height 10
select select "out"
click at [273, 134] on select "Select In Out" at bounding box center [327, 138] width 108 height 10
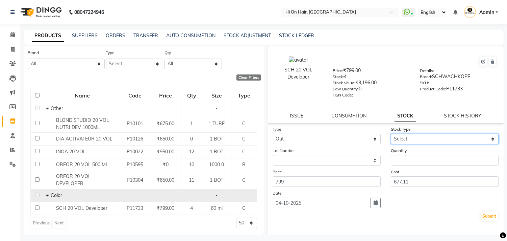
click at [397, 139] on select "Select Internal Use Damaged Expired Adjustment Return Other" at bounding box center [445, 138] width 108 height 10
select select "internal use"
click at [391, 134] on select "Select Internal Use Damaged Expired Adjustment Return Other" at bounding box center [445, 138] width 108 height 10
click at [401, 141] on select "Select Internal Use Damaged Expired Adjustment Return Other" at bounding box center [445, 138] width 108 height 10
click at [378, 236] on main "PRODUCTS SUPPLIERS ORDERS TRANSFER AUTO CONSUMPTION STOCK ADJUSTMENT STOCK LEDG…" at bounding box center [263, 137] width 487 height 216
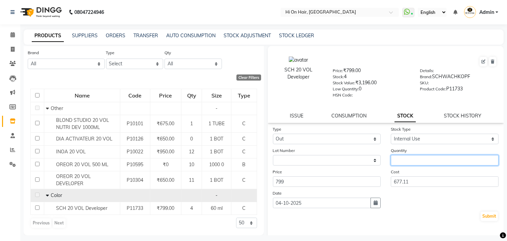
click at [418, 158] on input "number" at bounding box center [445, 160] width 108 height 10
type input "1"
click at [488, 213] on button "Submit" at bounding box center [489, 215] width 17 height 9
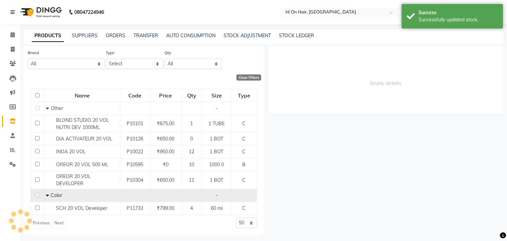
scroll to position [0, 0]
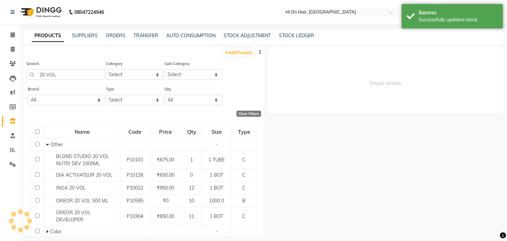
select select
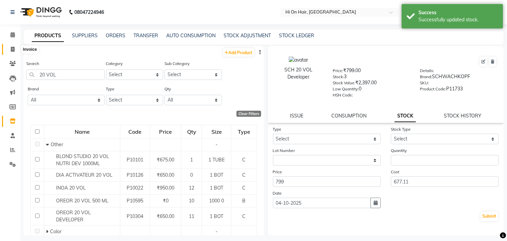
click at [16, 48] on span at bounding box center [13, 50] width 12 height 8
select select "service"
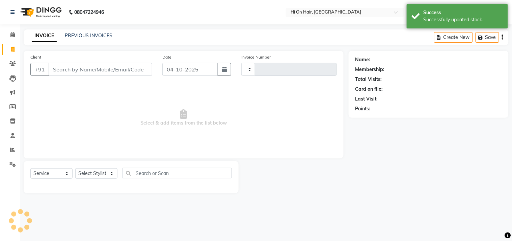
type input "2197"
select select "535"
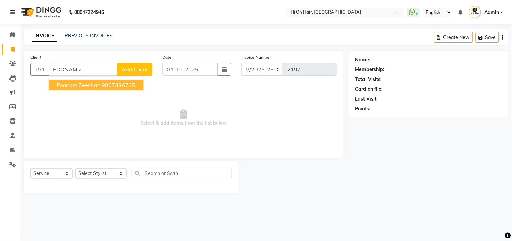
click at [109, 85] on ngb-highlight "9867336735" at bounding box center [119, 84] width 34 height 7
type input "9867336735"
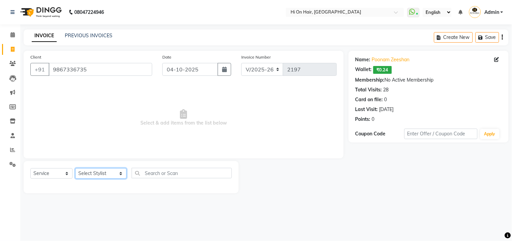
click at [101, 173] on select "Select Stylist Alim Kaldane Anwar Laskar Hi On Hair MAKYOPHI Pankaj Thakur Poon…" at bounding box center [100, 173] width 51 height 10
select select "30126"
click at [75, 168] on select "Select Stylist Alim Kaldane Anwar Laskar Hi On Hair MAKYOPHI Pankaj Thakur Poon…" at bounding box center [100, 173] width 51 height 10
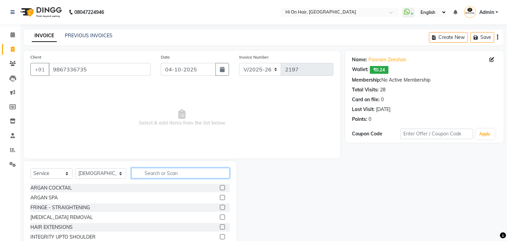
click at [160, 173] on input "text" at bounding box center [180, 173] width 98 height 10
type input "FACE"
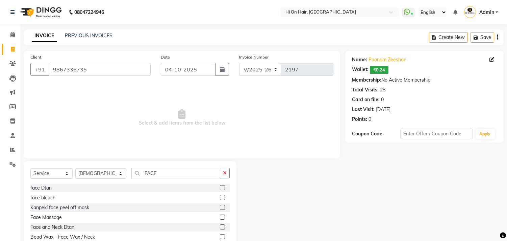
click at [220, 196] on label at bounding box center [222, 197] width 5 height 5
click at [220, 196] on input "checkbox" at bounding box center [222, 197] width 4 height 4
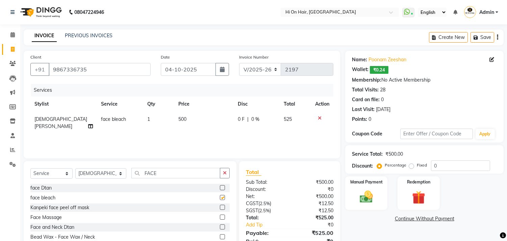
checkbox input "false"
click at [268, 128] on div "Services Stylist Service Qty Price Disc Total Action Rasika Shelar face bleach …" at bounding box center [181, 118] width 303 height 68
click at [214, 125] on td "500" at bounding box center [204, 122] width 60 height 22
select select "30126"
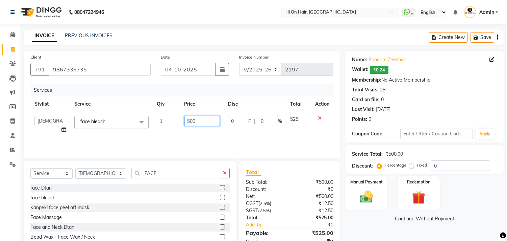
click at [210, 120] on input "500" at bounding box center [201, 121] width 35 height 10
click at [220, 125] on input "500" at bounding box center [201, 121] width 35 height 10
type input "540"
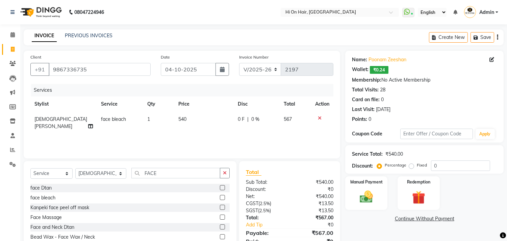
click at [222, 130] on div "Services Stylist Service Qty Price Disc Total Action Rasika Shelar face bleach …" at bounding box center [181, 118] width 303 height 68
click at [206, 119] on td "540" at bounding box center [204, 122] width 60 height 22
select select "30126"
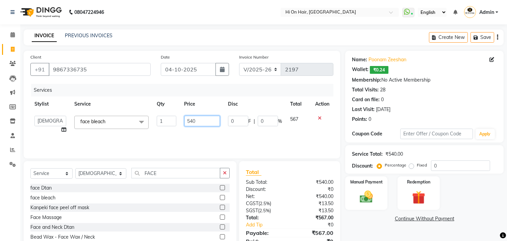
click at [205, 119] on input "540" at bounding box center [201, 121] width 35 height 10
type input "550"
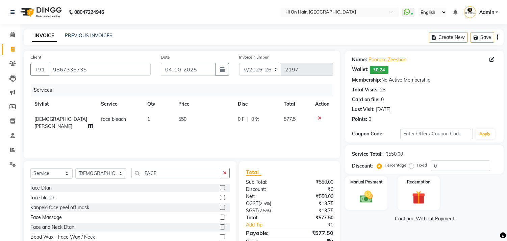
click at [237, 139] on div "Services Stylist Service Qty Price Disc Total Action Rasika Shelar face bleach …" at bounding box center [181, 118] width 303 height 68
click at [219, 123] on td "550" at bounding box center [204, 122] width 60 height 22
select select "30126"
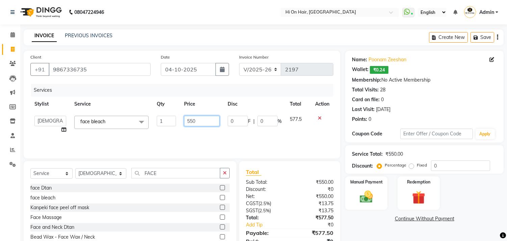
click at [208, 123] on input "550" at bounding box center [201, 121] width 35 height 10
type input "580"
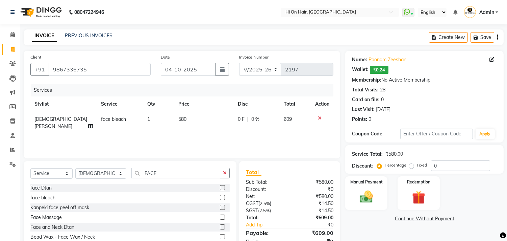
click at [224, 137] on div "Services Stylist Service Qty Price Disc Total Action Rasika Shelar face bleach …" at bounding box center [181, 118] width 303 height 68
click at [211, 123] on td "580" at bounding box center [204, 122] width 60 height 22
select select "30126"
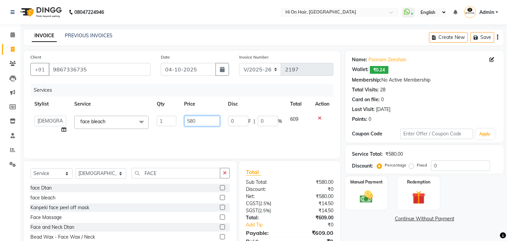
click at [209, 123] on input "580" at bounding box center [201, 121] width 35 height 10
type input "575"
click at [237, 137] on div "Services Stylist Service Qty Price Disc Total Action Alim Kaldane Anwar Laskar …" at bounding box center [181, 118] width 303 height 68
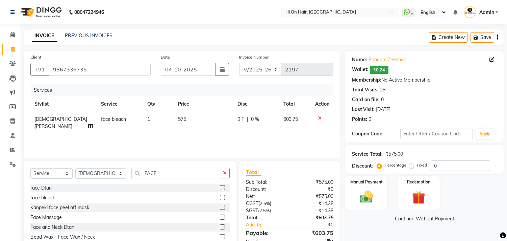
click at [213, 124] on td "575" at bounding box center [203, 122] width 59 height 22
select select "30126"
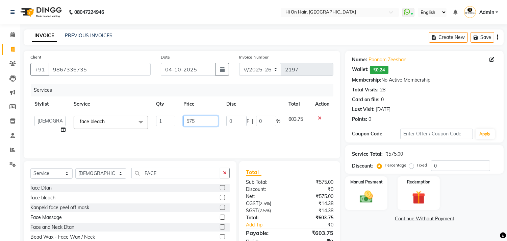
click at [210, 117] on input "575" at bounding box center [200, 121] width 35 height 10
type input "568"
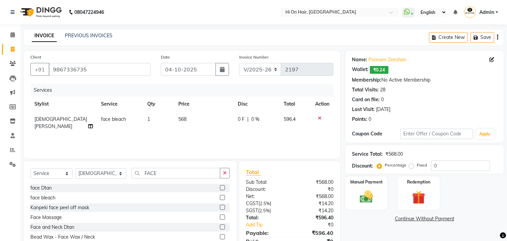
click at [216, 137] on div "Services Stylist Service Qty Price Disc Total Action Rasika Shelar face bleach …" at bounding box center [181, 118] width 303 height 68
click at [207, 129] on div "Services Stylist Service Qty Price Disc Total Action Rasika Shelar face bleach …" at bounding box center [181, 118] width 303 height 68
click at [196, 122] on td "568" at bounding box center [204, 122] width 60 height 22
select select "30126"
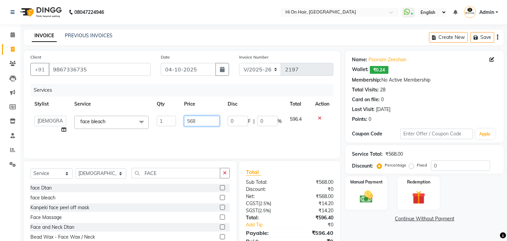
click at [196, 122] on input "568" at bounding box center [201, 121] width 35 height 10
type input "560"
click at [198, 129] on div "Services Stylist Service Qty Price Disc Total Action Alim Kaldane Anwar Laskar …" at bounding box center [181, 118] width 303 height 68
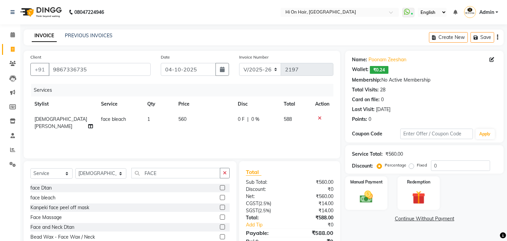
click at [198, 129] on div "Services Stylist Service Qty Price Disc Total Action Rasika Shelar face bleach …" at bounding box center [181, 118] width 303 height 68
click at [197, 122] on td "560" at bounding box center [204, 122] width 60 height 22
select select "30126"
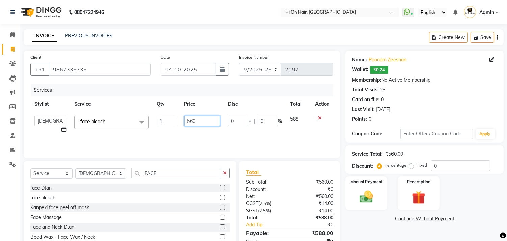
click at [196, 122] on input "560" at bounding box center [201, 121] width 35 height 10
type input "562"
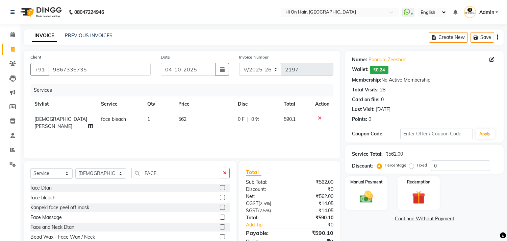
click at [204, 135] on div "Services Stylist Service Qty Price Disc Total Action Rasika Shelar face bleach …" at bounding box center [181, 118] width 303 height 68
drag, startPoint x: 153, startPoint y: 173, endPoint x: 129, endPoint y: 179, distance: 24.3
click at [129, 179] on div "Select Service Product Membership Package Voucher Prepaid Gift Card Select Styl…" at bounding box center [129, 176] width 199 height 16
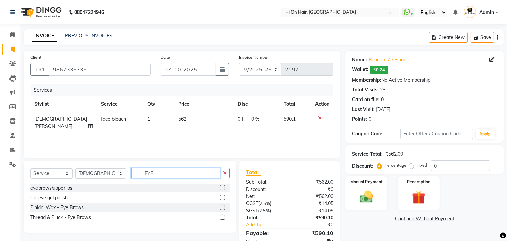
type input "EYE"
click at [223, 206] on label at bounding box center [222, 206] width 5 height 5
click at [223, 206] on input "checkbox" at bounding box center [222, 207] width 4 height 4
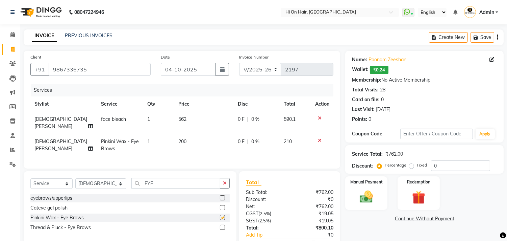
checkbox input "false"
click at [320, 138] on icon at bounding box center [320, 140] width 4 height 5
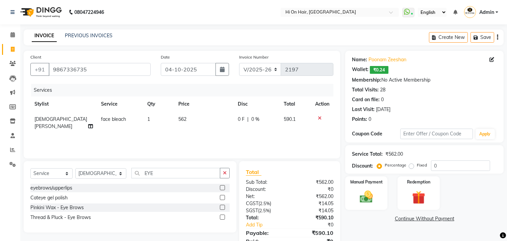
click at [223, 217] on label at bounding box center [222, 216] width 5 height 5
click at [223, 217] on input "checkbox" at bounding box center [222, 217] width 4 height 4
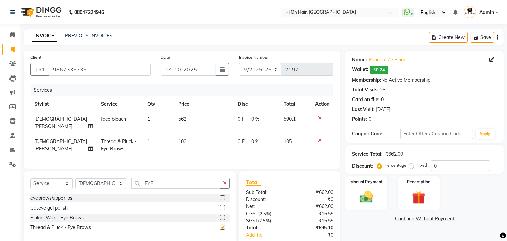
checkbox input "false"
drag, startPoint x: 172, startPoint y: 181, endPoint x: 119, endPoint y: 185, distance: 52.8
click at [119, 185] on div "Select Service Product Membership Package Voucher Prepaid Gift Card Select Styl…" at bounding box center [129, 186] width 199 height 16
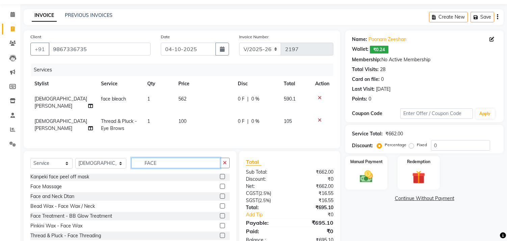
scroll to position [39, 0]
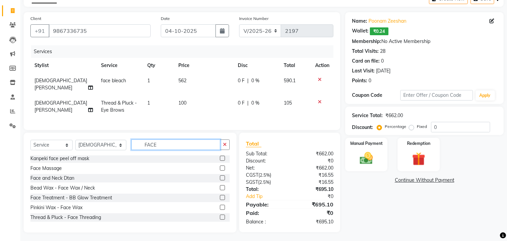
type input "FACE"
click at [220, 214] on label at bounding box center [222, 216] width 5 height 5
click at [220, 215] on input "checkbox" at bounding box center [222, 217] width 4 height 4
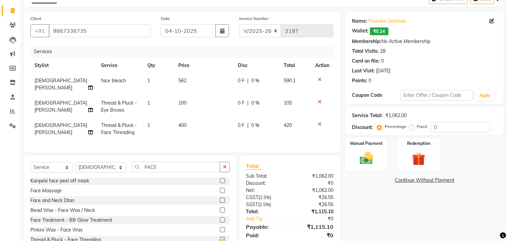
checkbox input "false"
click at [213, 118] on td "400" at bounding box center [204, 129] width 60 height 22
select select "30126"
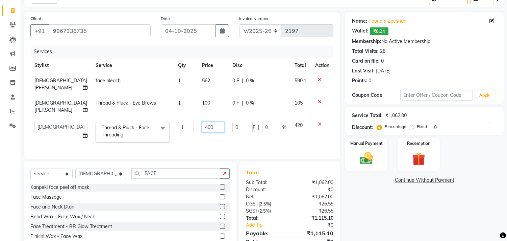
click at [209, 126] on input "400" at bounding box center [213, 127] width 22 height 10
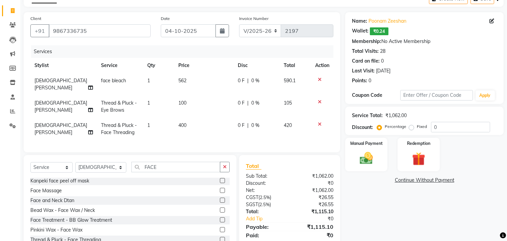
click at [180, 122] on span "400" at bounding box center [182, 125] width 8 height 6
select select "30126"
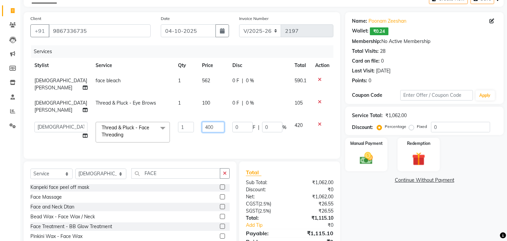
click at [202, 127] on input "400" at bounding box center [213, 127] width 22 height 10
click at [202, 126] on input "400" at bounding box center [213, 127] width 22 height 10
type input "450"
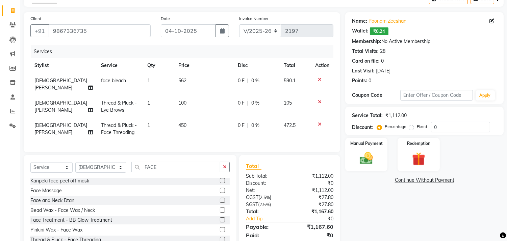
click at [220, 137] on div "Services Stylist Service Qty Price Disc Total Action Rasika Shelar face bleach …" at bounding box center [181, 95] width 303 height 100
click at [196, 118] on td "450" at bounding box center [204, 129] width 60 height 22
select select "30126"
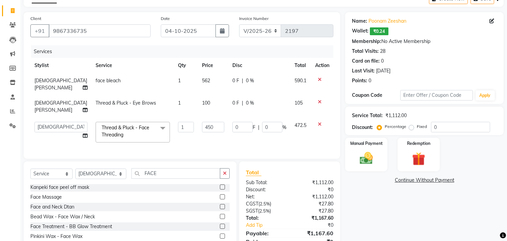
click at [302, 146] on td "472.5" at bounding box center [301, 132] width 21 height 29
click at [246, 102] on span "0 %" at bounding box center [250, 102] width 8 height 7
select select "30126"
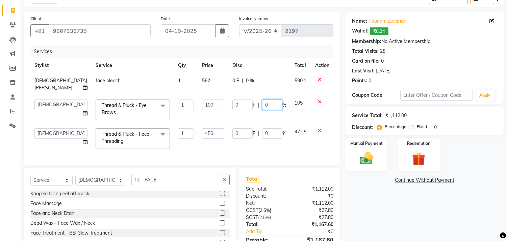
click at [262, 103] on input "0" at bounding box center [272, 104] width 20 height 10
type input "20"
click at [262, 117] on tbody "Rasika Shelar face bleach 1 562 0 F | 0 % 590.1 Alim Kaldane Anwar Laskar Hi On…" at bounding box center [181, 113] width 303 height 80
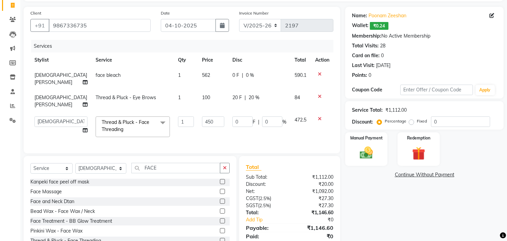
scroll to position [75, 0]
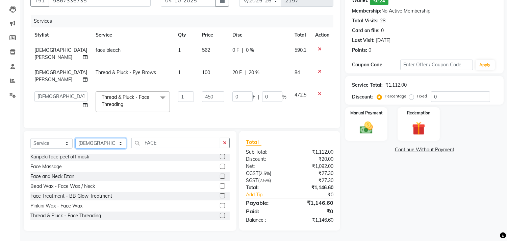
click at [101, 143] on select "Select Stylist Alim Kaldane Anwar Laskar Hi On Hair MAKYOPHI Pankaj Thakur Poon…" at bounding box center [100, 143] width 51 height 10
select select "6883"
click at [75, 138] on select "Select Stylist Alim Kaldane Anwar Laskar Hi On Hair MAKYOPHI Pankaj Thakur Poon…" at bounding box center [100, 143] width 51 height 10
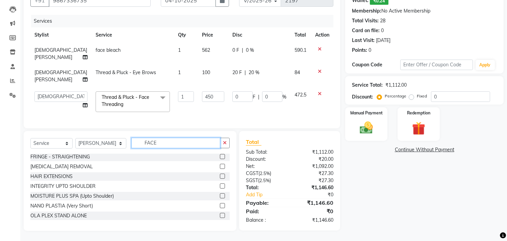
drag, startPoint x: 159, startPoint y: 142, endPoint x: 118, endPoint y: 150, distance: 42.1
click at [118, 150] on div "Select Service Product Membership Package Voucher Prepaid Gift Card Select Styl…" at bounding box center [129, 145] width 199 height 16
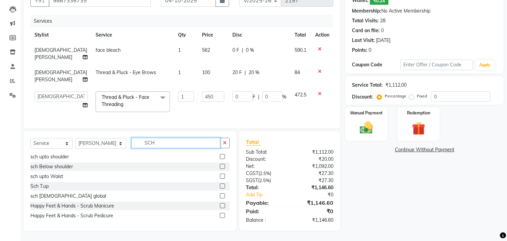
scroll to position [0, 0]
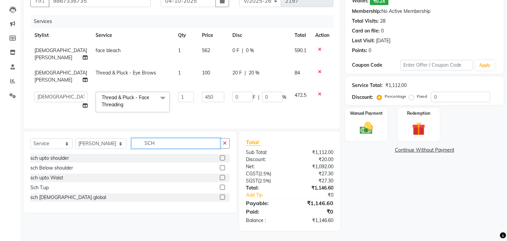
type input "SCH"
click at [223, 186] on label at bounding box center [222, 186] width 5 height 5
click at [223, 186] on input "checkbox" at bounding box center [222, 187] width 4 height 4
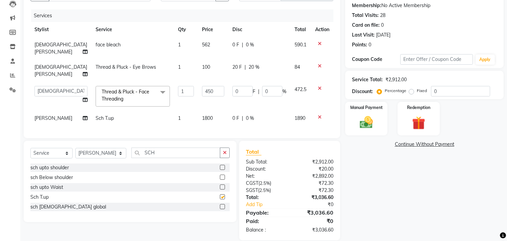
checkbox input "false"
click at [210, 123] on td "1800" at bounding box center [213, 117] width 30 height 15
select select "6883"
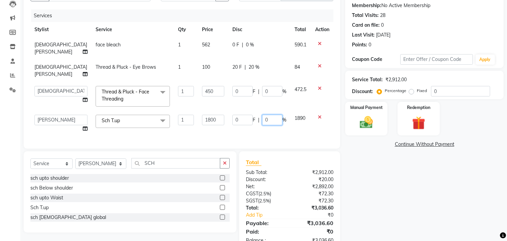
click at [262, 120] on input "0" at bounding box center [272, 120] width 20 height 10
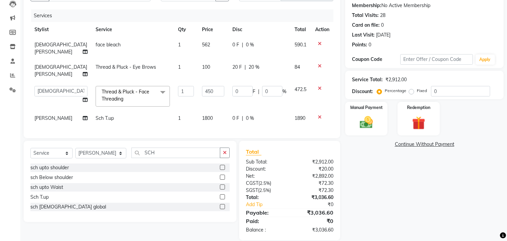
click at [209, 121] on td "1800" at bounding box center [213, 117] width 30 height 15
select select "6883"
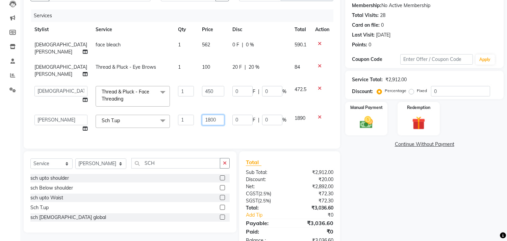
click at [209, 119] on input "1800" at bounding box center [213, 120] width 22 height 10
type input "1850"
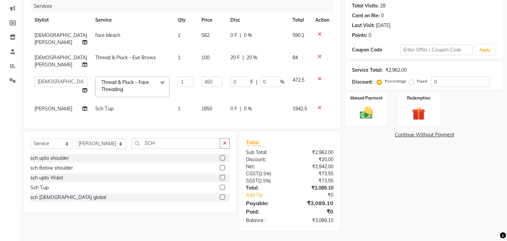
click at [230, 105] on td "0 F | 0 %" at bounding box center [257, 108] width 62 height 15
select select "6883"
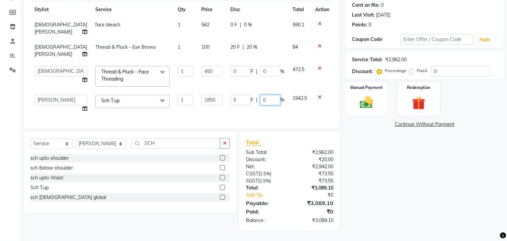
click at [260, 96] on input "0" at bounding box center [270, 100] width 20 height 10
type input "20"
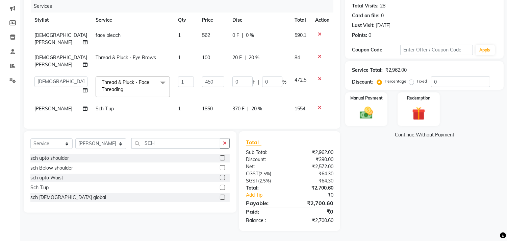
click at [293, 106] on td "1554" at bounding box center [301, 108] width 21 height 15
select select "6883"
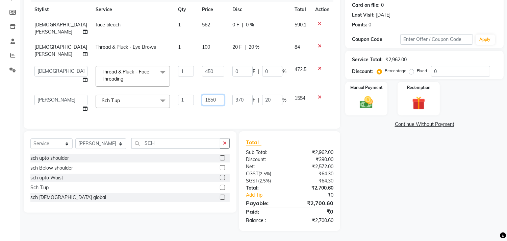
click at [204, 95] on input "1850" at bounding box center [213, 100] width 22 height 10
type input "1900"
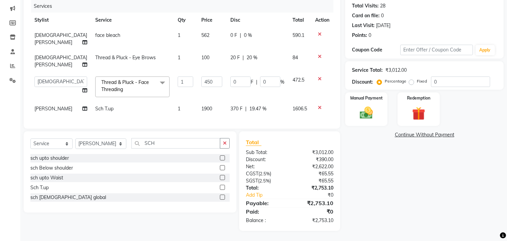
click at [260, 103] on td "370 F | 19.47 %" at bounding box center [257, 108] width 62 height 15
select select "6883"
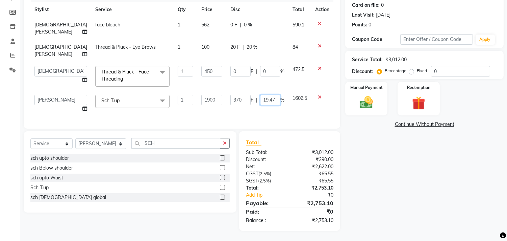
click at [274, 96] on input "19.47" at bounding box center [270, 100] width 20 height 10
type input "1"
type input "20"
click at [295, 106] on td "1606.5" at bounding box center [299, 104] width 23 height 26
select select "6883"
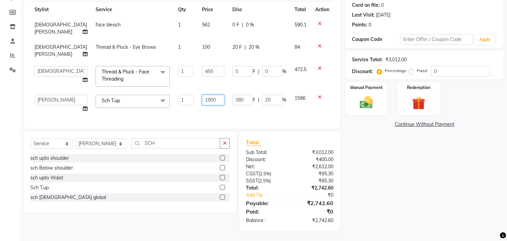
drag, startPoint x: 203, startPoint y: 95, endPoint x: 203, endPoint y: 100, distance: 5.1
click at [203, 100] on td "1900" at bounding box center [213, 104] width 30 height 26
type input "1"
type input "2000"
click at [263, 105] on td "380 F | 20 %" at bounding box center [259, 104] width 62 height 26
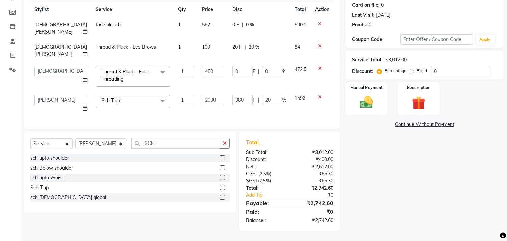
select select "6883"
drag, startPoint x: 274, startPoint y: 92, endPoint x: 227, endPoint y: 95, distance: 46.4
click at [232, 95] on div "380 F | 19 %" at bounding box center [259, 100] width 54 height 10
type input "20"
click at [298, 106] on td "1701" at bounding box center [301, 104] width 21 height 26
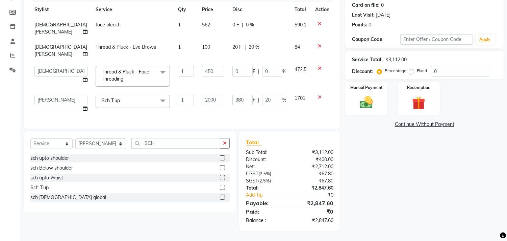
select select "6883"
click at [203, 95] on input "2000" at bounding box center [213, 100] width 22 height 10
click at [207, 107] on td "2000" at bounding box center [213, 104] width 30 height 26
select select "6883"
click at [210, 95] on input "2000" at bounding box center [213, 100] width 22 height 10
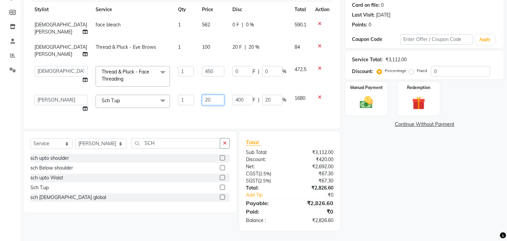
type input "2"
type input "1900"
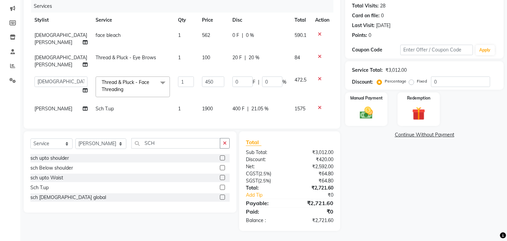
click at [211, 101] on td "1900" at bounding box center [213, 108] width 30 height 15
select select "6883"
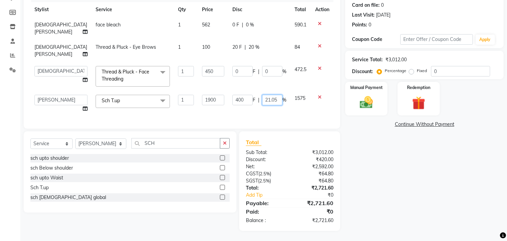
drag, startPoint x: 272, startPoint y: 93, endPoint x: 256, endPoint y: 94, distance: 16.2
click at [256, 95] on div "400 F | 21.05 %" at bounding box center [259, 100] width 54 height 10
type input "20"
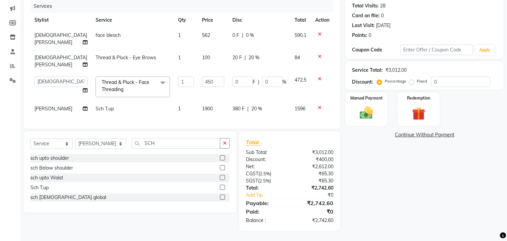
click at [261, 105] on td "380 F | 20 %" at bounding box center [259, 108] width 62 height 15
select select "6883"
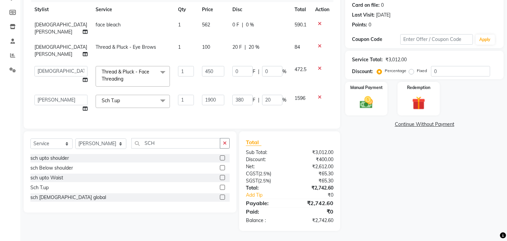
click at [243, 111] on div "Services Stylist Service Qty Price Disc Total Action Rasika Shelar face bleach …" at bounding box center [181, 56] width 303 height 132
click at [288, 113] on div "Services Stylist Service Qty Price Disc Total Action Rasika Shelar face bleach …" at bounding box center [181, 56] width 303 height 132
click at [208, 95] on input "1900" at bounding box center [213, 100] width 22 height 10
type input "1905"
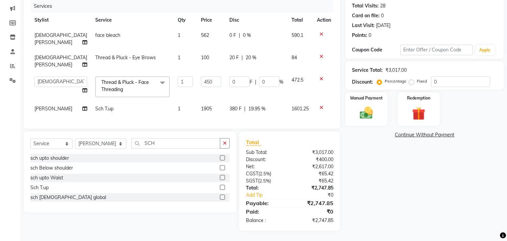
click at [265, 105] on td "380 F | 19.95 %" at bounding box center [256, 108] width 62 height 15
select select "6883"
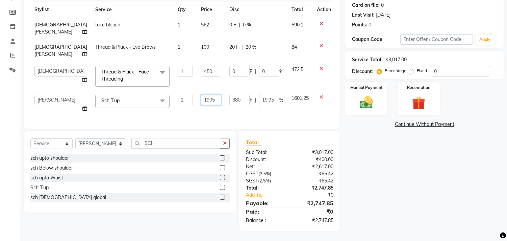
click at [210, 97] on input "1905" at bounding box center [211, 100] width 20 height 10
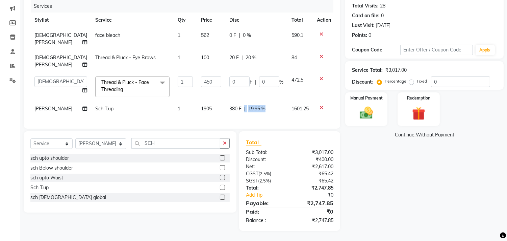
drag, startPoint x: 271, startPoint y: 94, endPoint x: 240, endPoint y: 100, distance: 31.4
click at [244, 102] on td "380 F | 19.95 %" at bounding box center [256, 108] width 62 height 15
select select "6883"
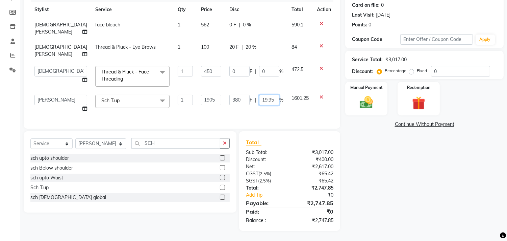
drag, startPoint x: 271, startPoint y: 95, endPoint x: 249, endPoint y: 98, distance: 21.9
click at [249, 98] on div "380 F | 19.95 %" at bounding box center [256, 100] width 54 height 10
type input "20"
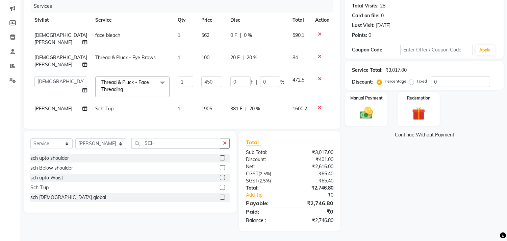
click at [249, 101] on td "381 F | 20 %" at bounding box center [257, 108] width 62 height 15
select select "6883"
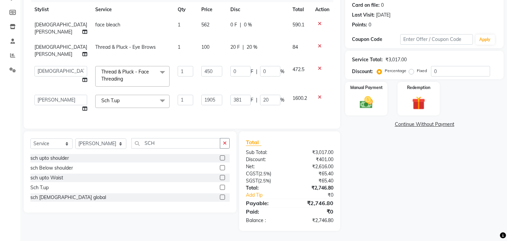
click at [288, 106] on td "1600.2" at bounding box center [299, 104] width 23 height 26
click at [261, 103] on td "381 F | 20 %" at bounding box center [257, 104] width 62 height 26
drag, startPoint x: 168, startPoint y: 143, endPoint x: 56, endPoint y: 141, distance: 111.2
click at [56, 141] on div "Select Service Product Membership Package Voucher Prepaid Gift Card Select Styl…" at bounding box center [129, 146] width 199 height 16
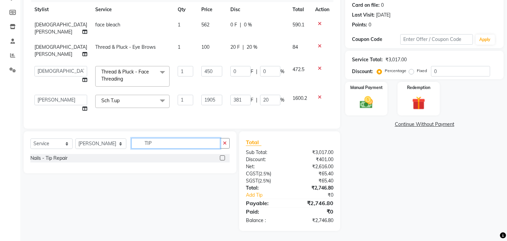
type input "TIP"
click at [222, 158] on label at bounding box center [222, 157] width 5 height 5
click at [222, 158] on input "checkbox" at bounding box center [222, 158] width 4 height 4
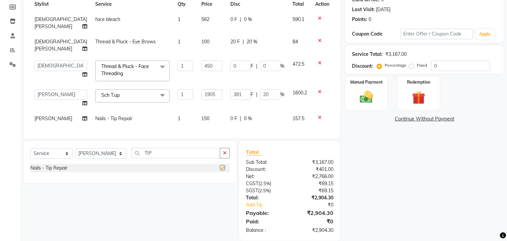
checkbox input "false"
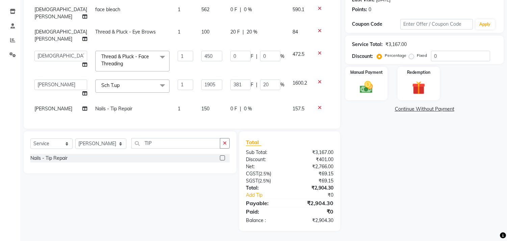
scroll to position [122, 0]
click at [269, 102] on td "0 F | 0 %" at bounding box center [257, 108] width 62 height 15
select select "6883"
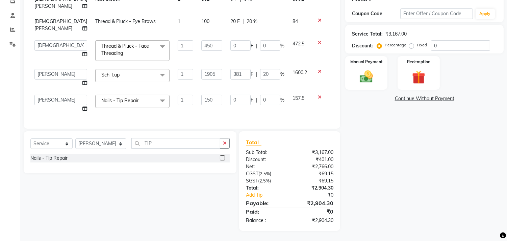
click at [319, 95] on icon at bounding box center [320, 97] width 4 height 5
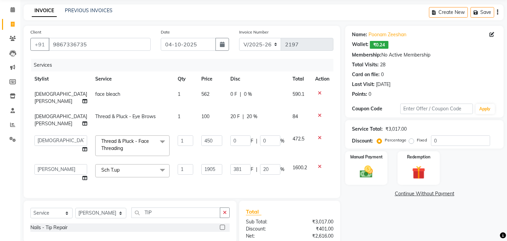
scroll to position [25, 0]
click at [203, 170] on input "1905" at bounding box center [211, 169] width 21 height 10
drag, startPoint x: 211, startPoint y: 170, endPoint x: 127, endPoint y: 159, distance: 85.4
click at [127, 159] on tbody "Rasika Shelar face bleach 1 562 0 F | 0 % 590.1 Rasika Shelar Thread & Pluck - …" at bounding box center [181, 136] width 303 height 99
type input "1200"
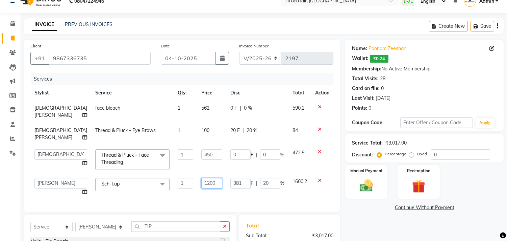
scroll to position [0, 0]
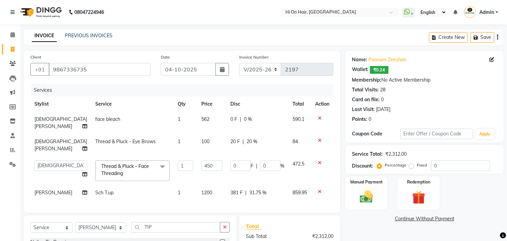
click at [231, 205] on div "Services Stylist Service Qty Price Disc Total Action Rasika Shelar face bleach …" at bounding box center [181, 145] width 303 height 122
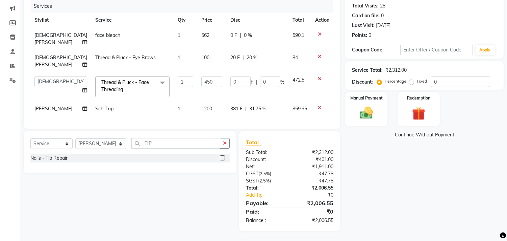
click at [254, 111] on div "Services Stylist Service Qty Price Disc Total Action Rasika Shelar face bleach …" at bounding box center [181, 61] width 303 height 122
click at [262, 105] on div "381 F | 31.75 %" at bounding box center [257, 108] width 54 height 7
select select "6883"
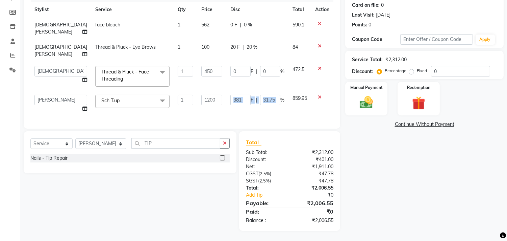
drag, startPoint x: 276, startPoint y: 97, endPoint x: 245, endPoint y: 98, distance: 31.1
click at [245, 98] on div "381 F | 31.75 %" at bounding box center [257, 100] width 54 height 10
click at [269, 111] on td "381 F | 31.75 %" at bounding box center [257, 104] width 62 height 26
click at [267, 98] on input "31.75" at bounding box center [270, 100] width 20 height 10
click at [265, 98] on input "31.75" at bounding box center [270, 100] width 20 height 10
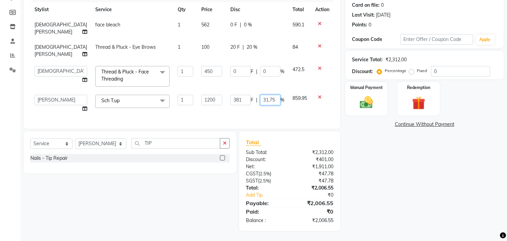
click at [265, 98] on input "31.75" at bounding box center [270, 100] width 20 height 10
type input "20"
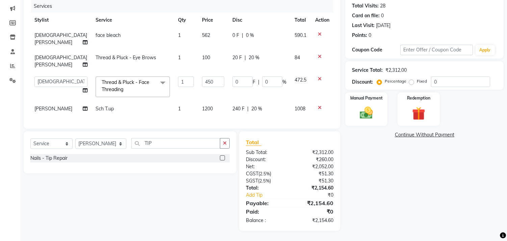
click at [264, 109] on td "240 F | 20 %" at bounding box center [259, 108] width 62 height 15
select select "6883"
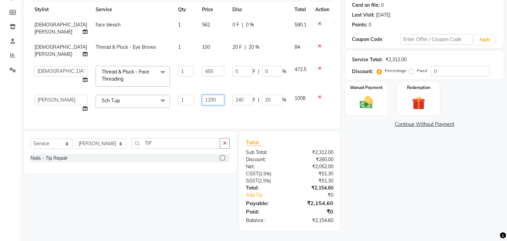
click at [204, 98] on input "1200" at bounding box center [213, 100] width 22 height 10
drag, startPoint x: 204, startPoint y: 98, endPoint x: 145, endPoint y: 93, distance: 59.0
click at [145, 93] on tr "Alim Kaldane Anwar Laskar Hi On Hair MAKYOPHI Pankaj Thakur Poonam Nalawade Raa…" at bounding box center [181, 104] width 303 height 26
type input "1500"
click at [188, 116] on div "Services Stylist Service Qty Price Disc Total Action Rasika Shelar face bleach …" at bounding box center [181, 56] width 303 height 132
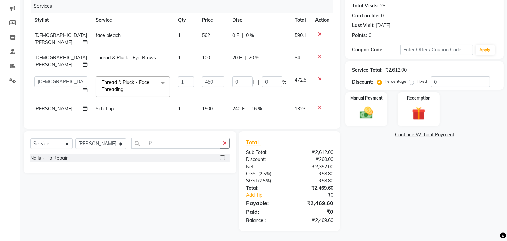
click at [252, 106] on td "240 F | 16 %" at bounding box center [259, 108] width 62 height 15
select select "6883"
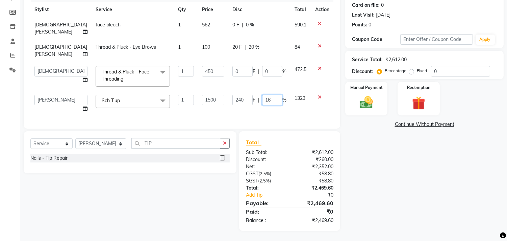
click at [262, 98] on input "16" at bounding box center [272, 100] width 20 height 10
type input "20"
click at [225, 119] on div "Services Stylist Service Qty Price Disc Total Action Rasika Shelar face bleach …" at bounding box center [181, 56] width 303 height 132
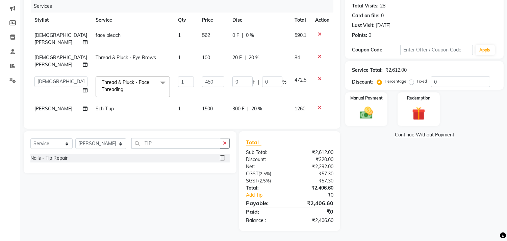
click at [262, 102] on td "300 F | 20 %" at bounding box center [259, 108] width 62 height 15
select select "6883"
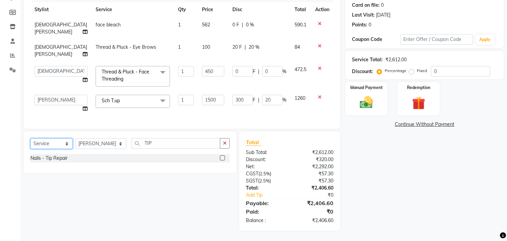
click at [45, 147] on select "Select Service Product Membership Package Voucher Prepaid Gift Card" at bounding box center [51, 143] width 42 height 10
select select "product"
click at [30, 142] on select "Select Service Product Membership Package Voucher Prepaid Gift Card" at bounding box center [51, 143] width 42 height 10
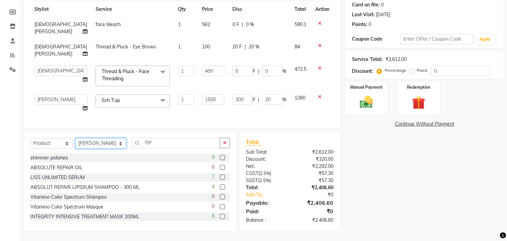
click at [104, 148] on select "Select Stylist Alim Kaldane Anwar Laskar Hi On Hair MAKYOPHI Pankaj Thakur Poon…" at bounding box center [100, 143] width 51 height 10
select select "16891"
click at [75, 142] on select "Select Stylist Alim Kaldane Anwar Laskar Hi On Hair MAKYOPHI Pankaj Thakur Poon…" at bounding box center [100, 143] width 51 height 10
drag, startPoint x: 155, startPoint y: 148, endPoint x: 69, endPoint y: 148, distance: 86.1
click at [69, 148] on div "Select Service Product Membership Package Voucher Prepaid Gift Card Select Styl…" at bounding box center [129, 145] width 199 height 16
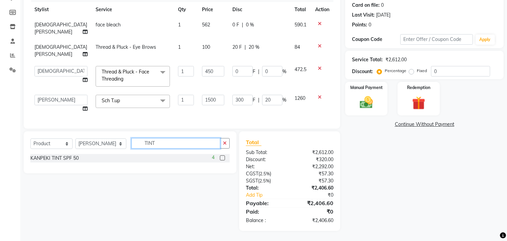
drag, startPoint x: 150, startPoint y: 147, endPoint x: 95, endPoint y: 149, distance: 55.1
click at [95, 149] on div "Select Service Product Membership Package Voucher Prepaid Gift Card Select Styl…" at bounding box center [129, 146] width 199 height 16
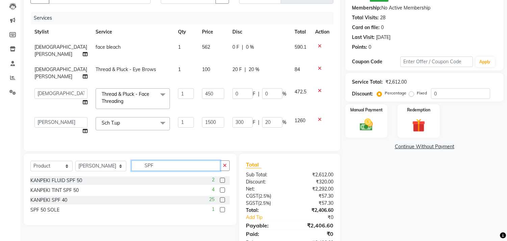
scroll to position [59, 0]
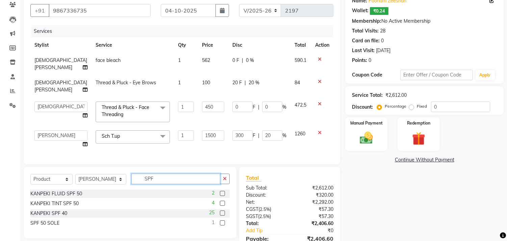
type input "SPF"
click at [222, 195] on div "2" at bounding box center [221, 193] width 18 height 8
click at [222, 196] on label at bounding box center [222, 193] width 5 height 5
click at [222, 196] on input "checkbox" at bounding box center [222, 193] width 4 height 4
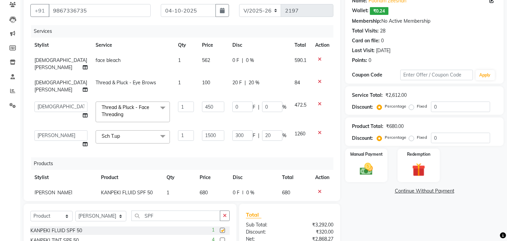
checkbox input "false"
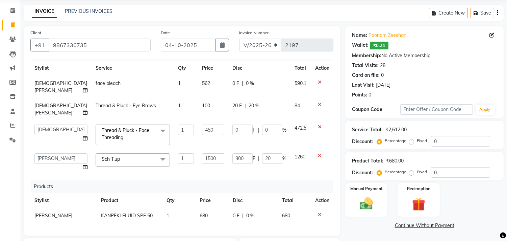
scroll to position [37, 0]
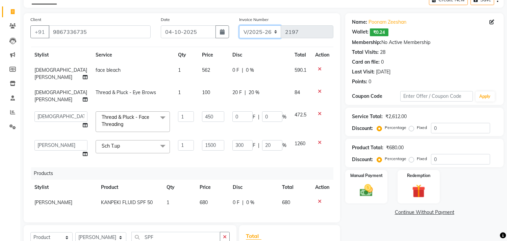
click at [272, 34] on select "V/2025 V/2025-26" at bounding box center [260, 31] width 42 height 13
select select "1463"
click at [239, 25] on select "V/2025 V/2025-26" at bounding box center [260, 31] width 42 height 13
type input "0194"
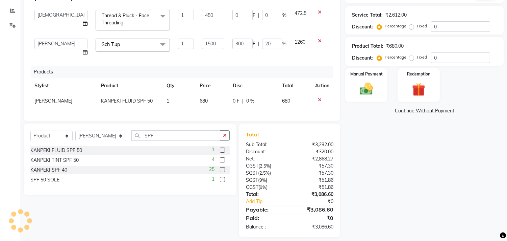
scroll to position [145, 0]
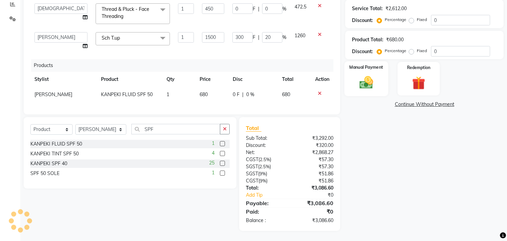
click at [365, 86] on img at bounding box center [366, 83] width 22 height 16
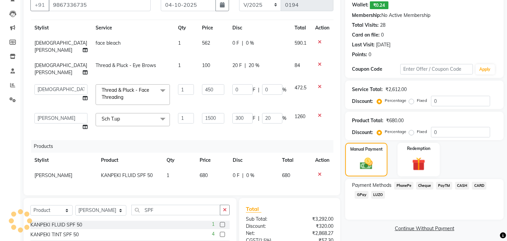
scroll to position [107, 0]
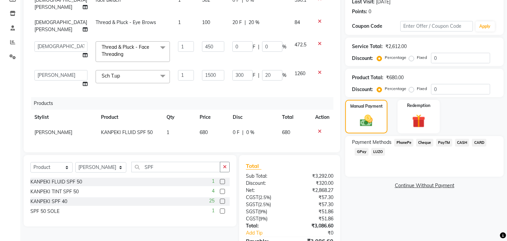
click at [463, 142] on span "CASH" at bounding box center [462, 143] width 15 height 8
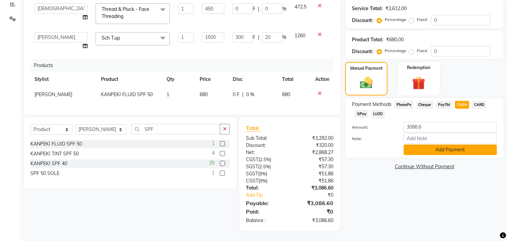
click at [452, 151] on button "Add Payment" at bounding box center [450, 149] width 93 height 10
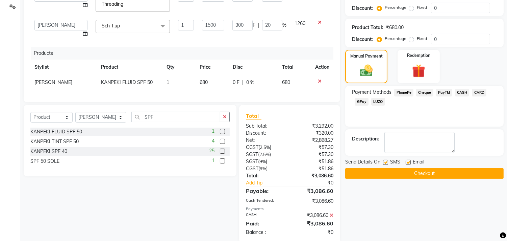
scroll to position [169, 0]
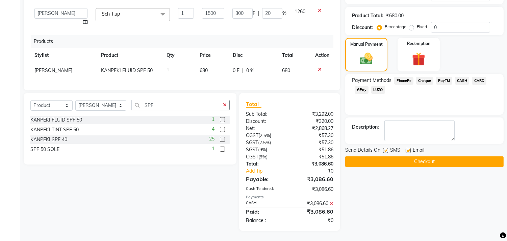
click at [409, 150] on label at bounding box center [408, 150] width 5 height 5
click at [409, 150] on input "checkbox" at bounding box center [408, 150] width 4 height 4
checkbox input "false"
click at [385, 149] on label at bounding box center [385, 150] width 5 height 5
click at [385, 149] on input "checkbox" at bounding box center [385, 150] width 4 height 4
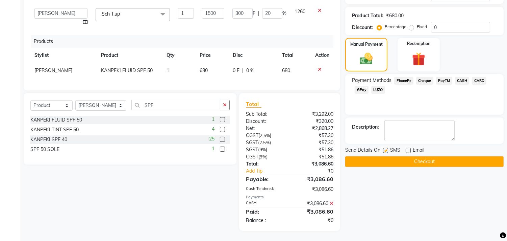
checkbox input "false"
click at [407, 160] on button "Checkout" at bounding box center [424, 161] width 158 height 10
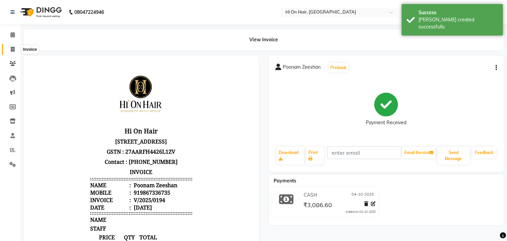
click at [13, 46] on span at bounding box center [13, 50] width 12 height 8
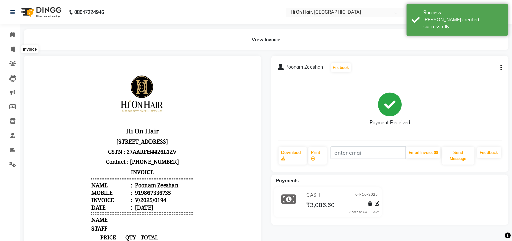
select select "535"
select select "service"
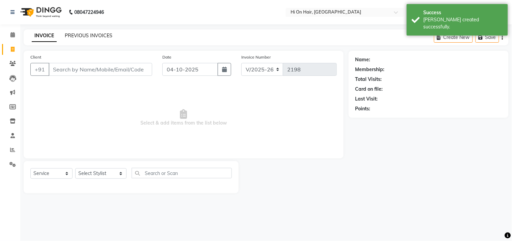
click at [86, 32] on link "PREVIOUS INVOICES" at bounding box center [89, 35] width 48 height 6
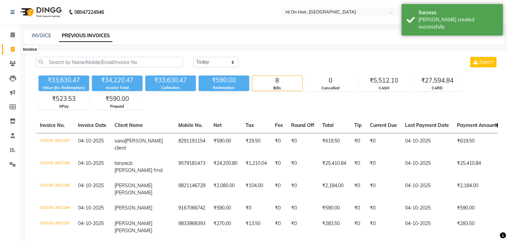
click at [13, 50] on icon at bounding box center [13, 49] width 4 height 5
select select "535"
select select "service"
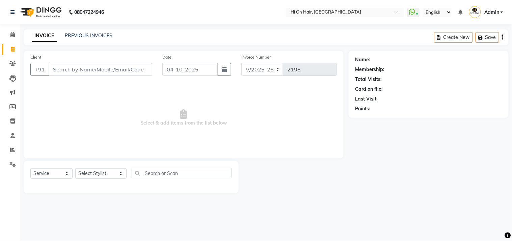
drag, startPoint x: 299, startPoint y: 222, endPoint x: 351, endPoint y: 245, distance: 57.3
click at [351, 240] on html "08047224946 Select Location × Hi On Hair, Palm Beach Galleria WhatsApp Status ✕…" at bounding box center [256, 120] width 512 height 241
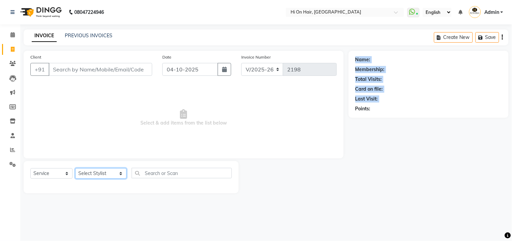
click at [89, 173] on select "Select Stylist Alim Kaldane Anwar Laskar Hi On Hair MAKYOPHI Pankaj Thakur Poon…" at bounding box center [100, 173] width 51 height 10
drag, startPoint x: 100, startPoint y: 169, endPoint x: 103, endPoint y: 167, distance: 3.9
click at [100, 169] on select "Select Stylist Alim Kaldane Anwar Laskar Hi On Hair MAKYOPHI Pankaj Thakur Poon…" at bounding box center [100, 173] width 51 height 10
click at [95, 172] on select "Select Stylist Alim Kaldane Anwar Laskar Hi On Hair MAKYOPHI Pankaj Thakur Poon…" at bounding box center [100, 173] width 51 height 10
select select "6883"
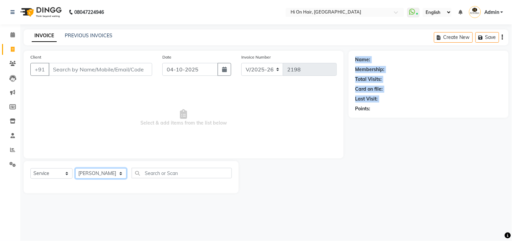
click at [75, 168] on select "Select Stylist Alim Kaldane Anwar Laskar Hi On Hair MAKYOPHI Pankaj Thakur Poon…" at bounding box center [100, 173] width 51 height 10
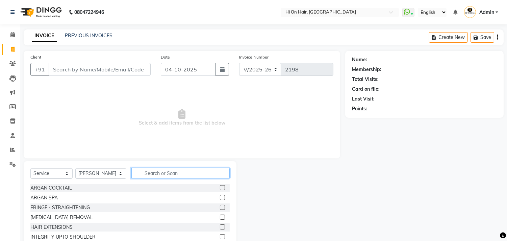
click at [145, 172] on input "text" at bounding box center [180, 173] width 98 height 10
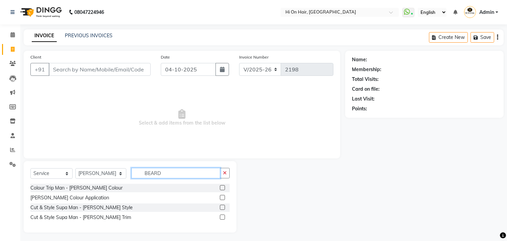
type input "BEARD"
click at [223, 187] on label at bounding box center [222, 187] width 5 height 5
click at [223, 187] on input "checkbox" at bounding box center [222, 187] width 4 height 4
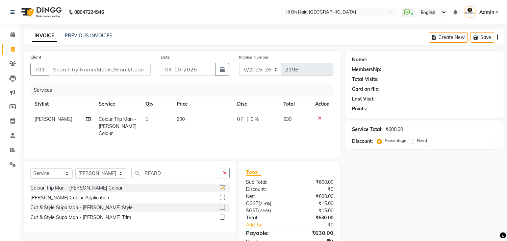
checkbox input "false"
click at [88, 66] on input "Client" at bounding box center [100, 69] width 102 height 13
type input "S"
type input "0"
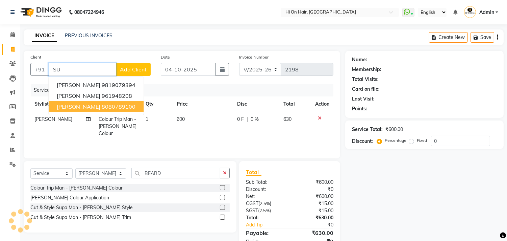
type input "S"
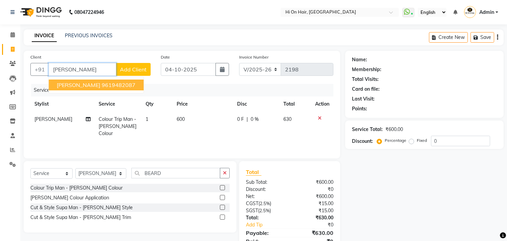
click at [99, 83] on span "Subhash Tarange" at bounding box center [79, 84] width 44 height 7
type input "9619482087"
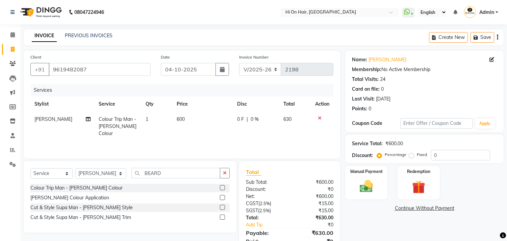
click at [257, 123] on td "0 F | 0 %" at bounding box center [256, 125] width 46 height 29
select select "6883"
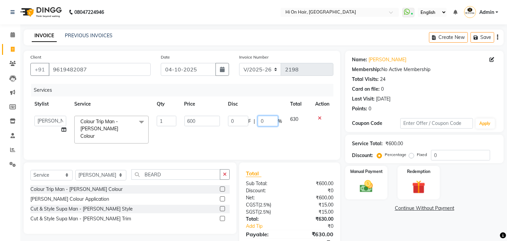
click at [258, 123] on input "0" at bounding box center [268, 121] width 20 height 10
type input "20"
click at [268, 129] on td "0 F | 20 %" at bounding box center [255, 129] width 62 height 36
select select "6883"
click at [201, 121] on input "600" at bounding box center [201, 121] width 35 height 10
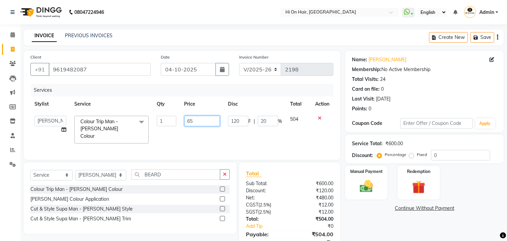
type input "650"
click at [208, 132] on td "650" at bounding box center [202, 129] width 44 height 36
select select "6883"
drag, startPoint x: 274, startPoint y: 122, endPoint x: 255, endPoint y: 132, distance: 21.6
click at [255, 132] on td "120 F | 18.46 %" at bounding box center [255, 129] width 62 height 36
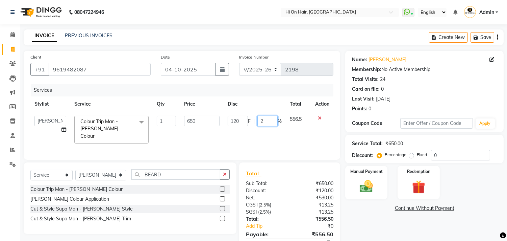
type input "20"
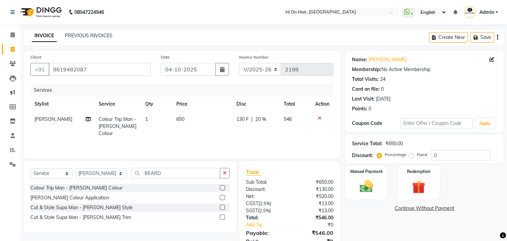
click at [246, 137] on div "Services Stylist Service Qty Price Disc Total Action Zeeshan Salmani Colour Tri…" at bounding box center [181, 118] width 303 height 68
click at [195, 114] on td "650" at bounding box center [202, 125] width 60 height 29
select select "6883"
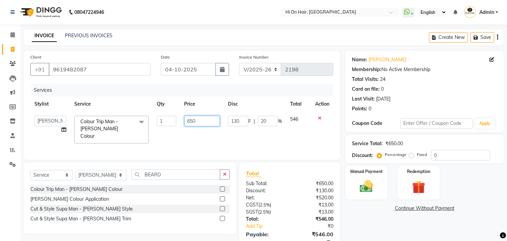
drag, startPoint x: 202, startPoint y: 121, endPoint x: 183, endPoint y: 127, distance: 19.9
click at [183, 127] on td "650" at bounding box center [202, 129] width 44 height 36
type input "700"
click at [183, 127] on td "700" at bounding box center [202, 129] width 44 height 36
select select "6883"
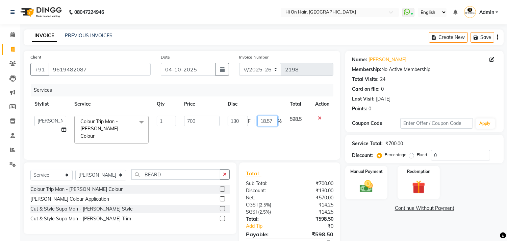
drag, startPoint x: 274, startPoint y: 120, endPoint x: 257, endPoint y: 125, distance: 18.0
click at [257, 125] on input "18.57" at bounding box center [267, 121] width 20 height 10
type input "20"
click at [259, 132] on td "130 F | 20 %" at bounding box center [255, 129] width 62 height 36
select select "6883"
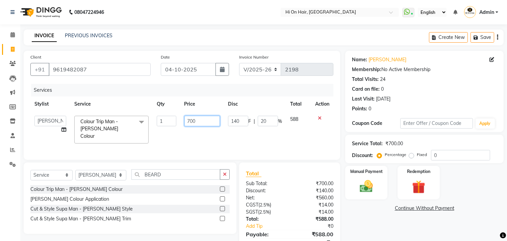
click at [198, 124] on input "700" at bounding box center [201, 121] width 35 height 10
type input "7"
type input "680"
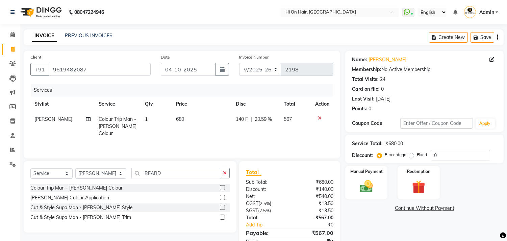
click at [198, 129] on td "680" at bounding box center [202, 125] width 60 height 29
select select "6883"
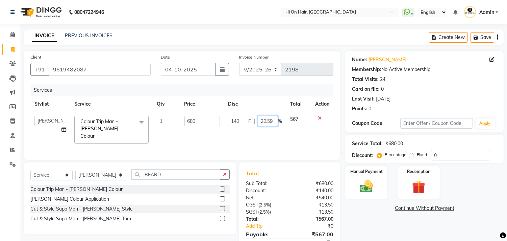
click at [273, 119] on input "20.59" at bounding box center [268, 121] width 20 height 10
type input "20"
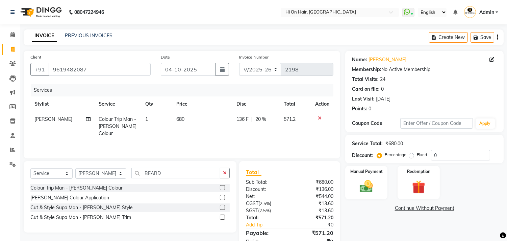
click at [275, 139] on div "Services Stylist Service Qty Price Disc Total Action Zeeshan Salmani Colour Tri…" at bounding box center [181, 118] width 303 height 68
click at [268, 120] on div "136 F | 20 %" at bounding box center [255, 119] width 39 height 7
select select "6883"
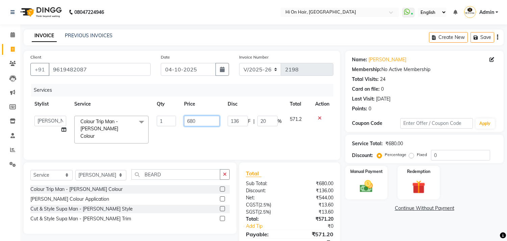
click at [205, 120] on input "680" at bounding box center [201, 121] width 35 height 10
type input "675"
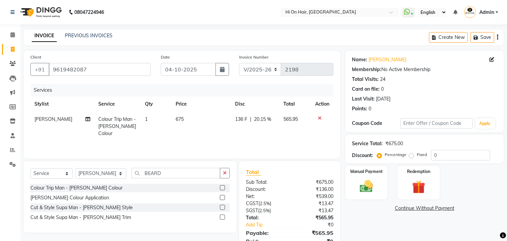
click at [223, 134] on div "Services Stylist Service Qty Price Disc Total Action Zeeshan Salmani Colour Tri…" at bounding box center [181, 118] width 303 height 68
click at [266, 118] on span "20.15 %" at bounding box center [262, 119] width 17 height 7
select select "6883"
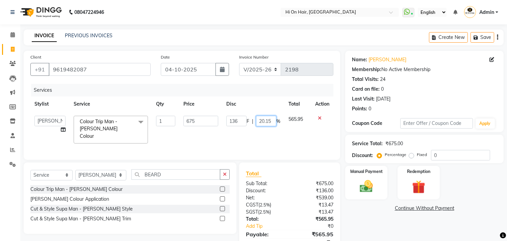
click at [273, 121] on input "20.15" at bounding box center [266, 121] width 20 height 10
type input "20"
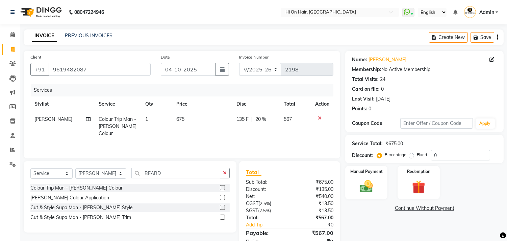
click at [278, 129] on td "135 F | 20 %" at bounding box center [255, 125] width 47 height 29
select select "6883"
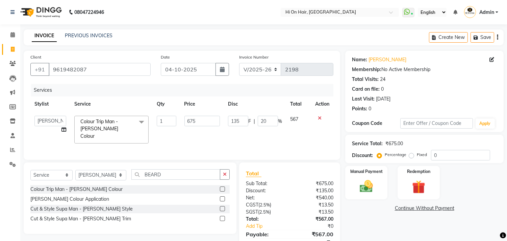
click at [222, 217] on label at bounding box center [222, 218] width 5 height 5
click at [222, 217] on input "checkbox" at bounding box center [222, 218] width 4 height 4
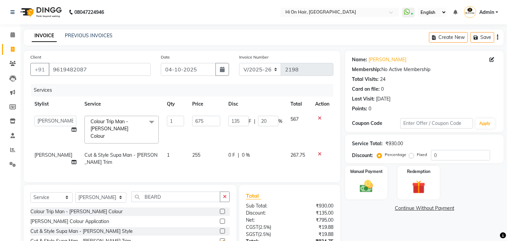
checkbox input "false"
click at [263, 151] on div "0 F | 0 %" at bounding box center [255, 154] width 54 height 7
select select "6883"
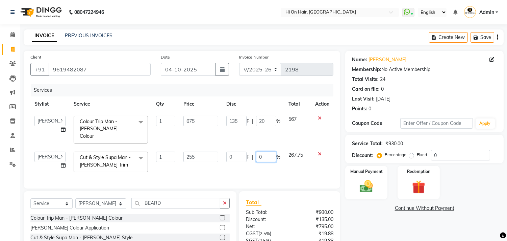
click at [264, 151] on input "0" at bounding box center [266, 156] width 20 height 10
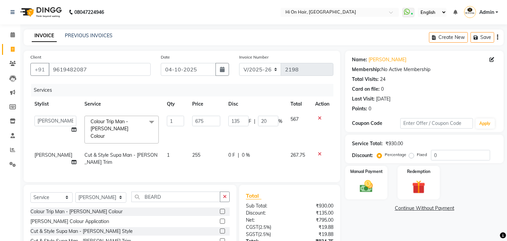
click at [251, 162] on td "0 F | 0 %" at bounding box center [255, 158] width 62 height 22
select select "6883"
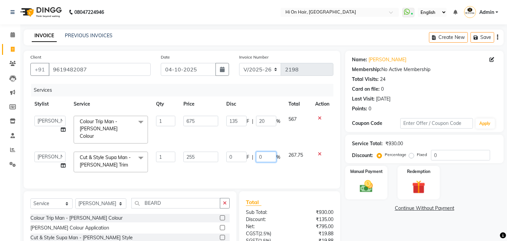
click at [257, 151] on input "0" at bounding box center [266, 156] width 20 height 10
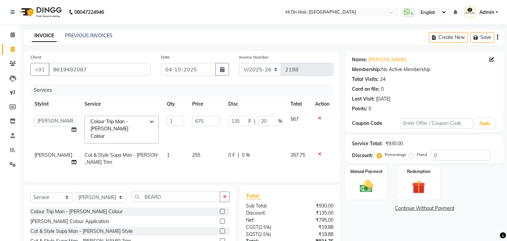
click at [264, 161] on td "0 F | 0 %" at bounding box center [255, 158] width 62 height 22
select select "6883"
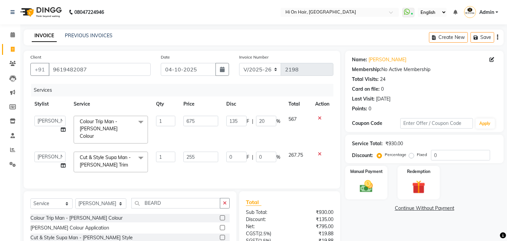
click at [292, 163] on td "267.75" at bounding box center [297, 161] width 27 height 29
click at [107, 69] on input "9619482087" at bounding box center [100, 69] width 102 height 13
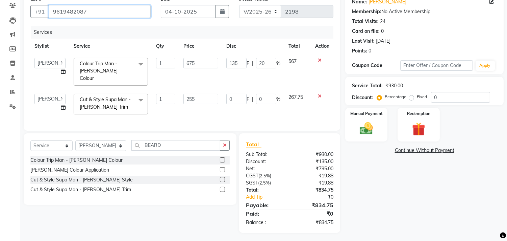
scroll to position [58, 0]
click at [368, 131] on img at bounding box center [366, 128] width 22 height 16
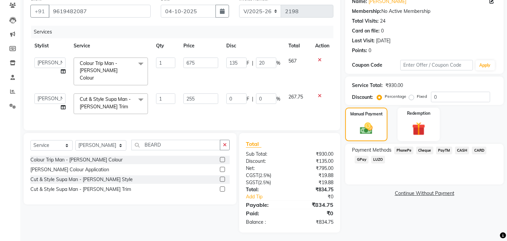
click at [479, 150] on span "CARD" at bounding box center [479, 150] width 15 height 8
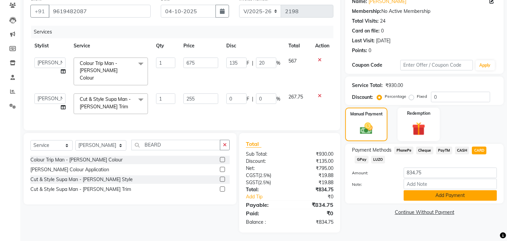
click at [436, 196] on button "Add Payment" at bounding box center [450, 195] width 93 height 10
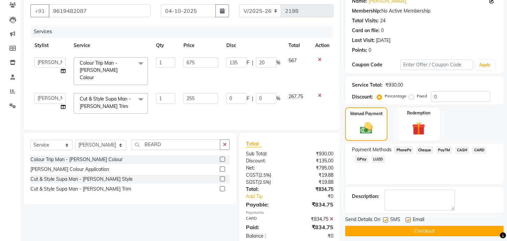
scroll to position [72, 0]
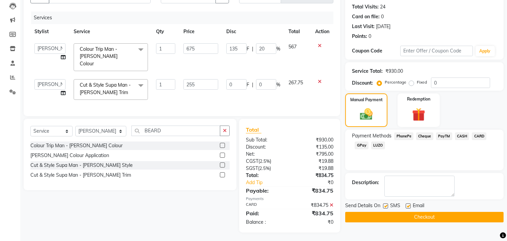
click at [409, 205] on label at bounding box center [408, 205] width 5 height 5
click at [409, 205] on input "checkbox" at bounding box center [408, 206] width 4 height 4
checkbox input "false"
click at [422, 217] on button "Checkout" at bounding box center [424, 216] width 158 height 10
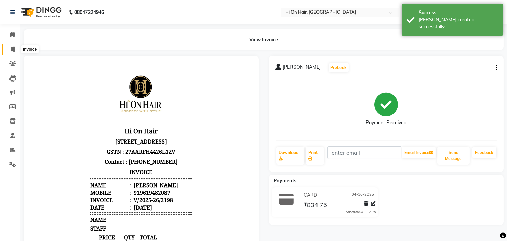
click at [11, 49] on icon at bounding box center [13, 49] width 4 height 5
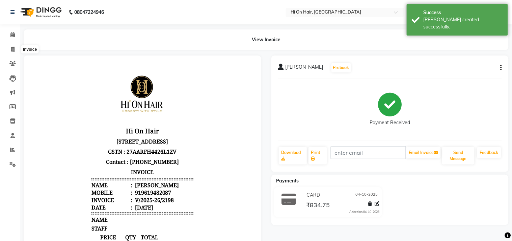
select select "535"
select select "service"
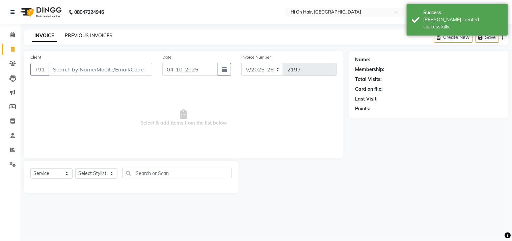
click at [84, 34] on link "PREVIOUS INVOICES" at bounding box center [89, 35] width 48 height 6
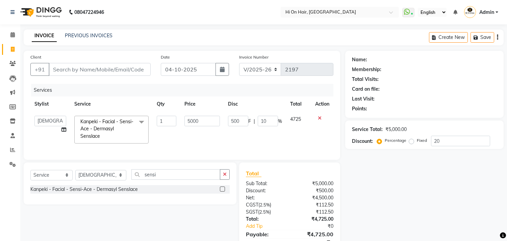
select select "535"
select select "30126"
select select "service"
select select "30126"
click at [319, 118] on icon at bounding box center [320, 118] width 4 height 5
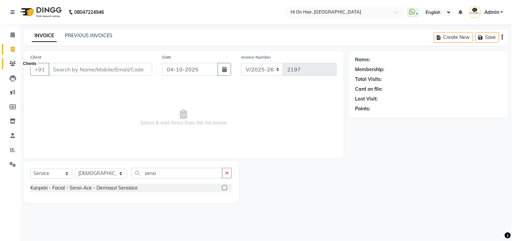
click at [12, 64] on icon at bounding box center [12, 63] width 6 height 5
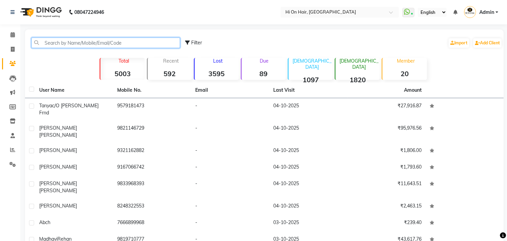
click at [66, 41] on input "text" at bounding box center [105, 42] width 149 height 10
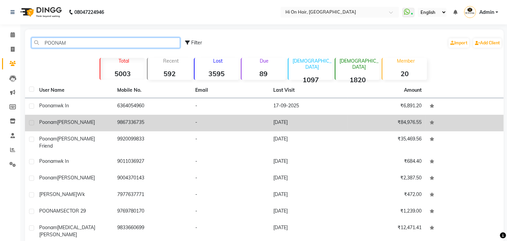
type input "POONAM"
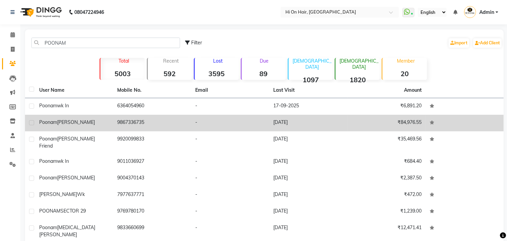
click at [133, 123] on td "9867336735" at bounding box center [152, 123] width 78 height 17
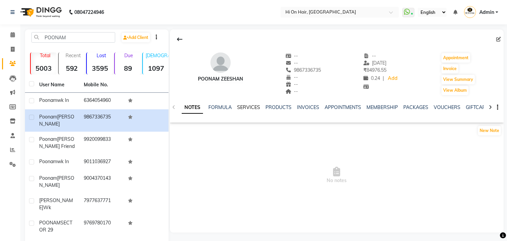
click at [246, 107] on link "SERVICES" at bounding box center [248, 107] width 23 height 6
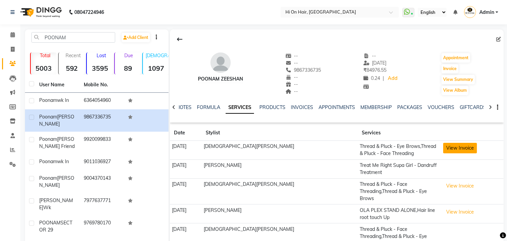
click at [443, 149] on button "View Invoice" at bounding box center [460, 148] width 34 height 10
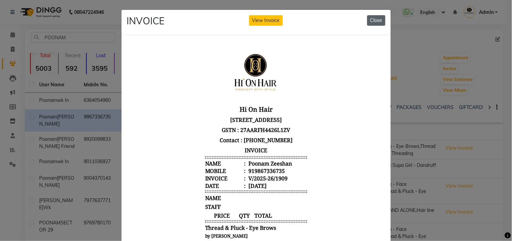
click at [378, 20] on button "Close" at bounding box center [377, 20] width 18 height 10
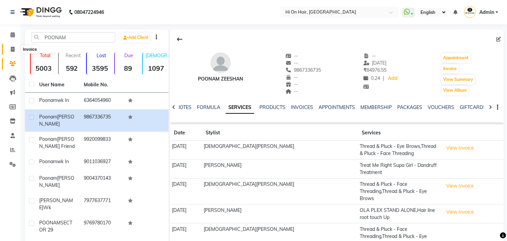
click at [11, 48] on icon at bounding box center [13, 49] width 4 height 5
select select "535"
select select "service"
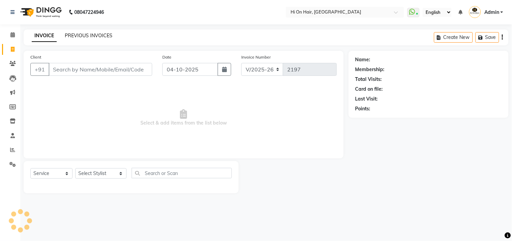
click at [85, 33] on link "PREVIOUS INVOICES" at bounding box center [89, 35] width 48 height 6
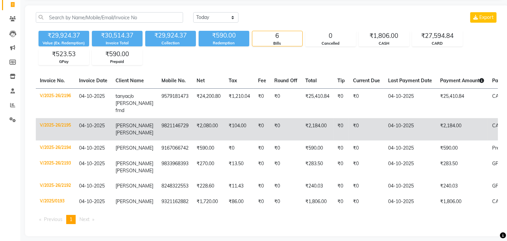
scroll to position [31, 0]
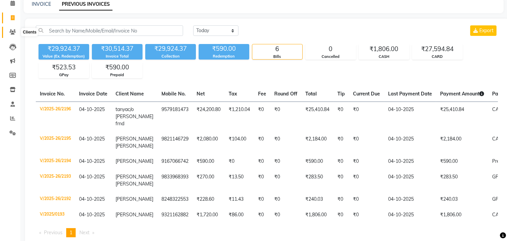
click at [11, 29] on icon at bounding box center [12, 31] width 6 height 5
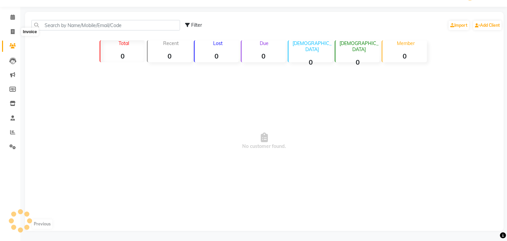
scroll to position [31, 0]
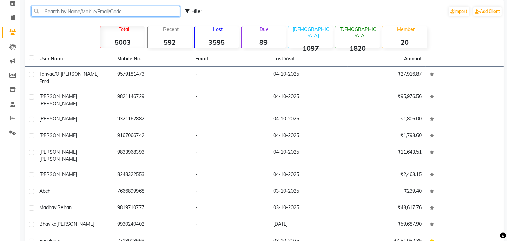
click at [52, 10] on input "text" at bounding box center [105, 11] width 149 height 10
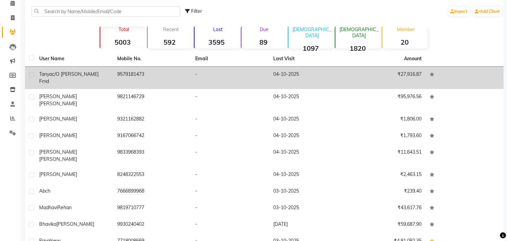
click at [87, 71] on div "[PERSON_NAME]/o [PERSON_NAME] frnd" at bounding box center [74, 78] width 70 height 14
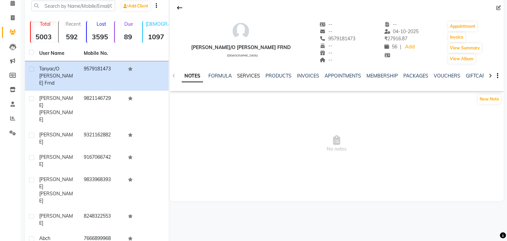
click at [245, 76] on link "SERVICES" at bounding box center [248, 76] width 23 height 6
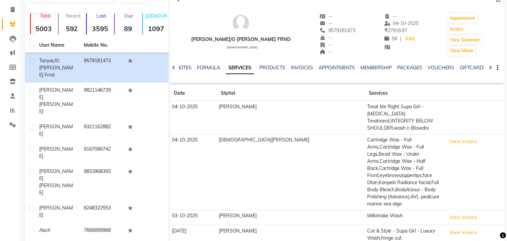
scroll to position [65, 0]
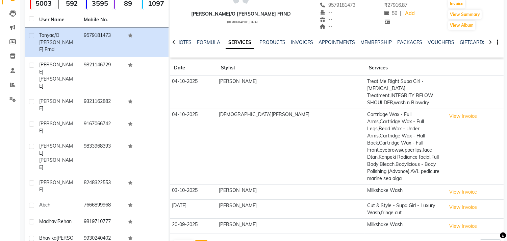
click at [198, 240] on button "Next" at bounding box center [201, 244] width 13 height 9
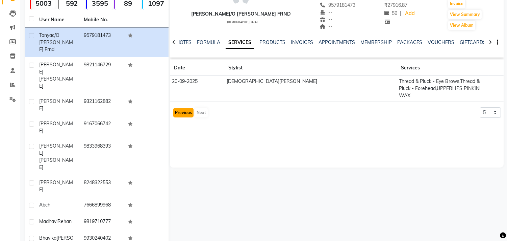
click at [184, 108] on button "Previous" at bounding box center [183, 112] width 20 height 9
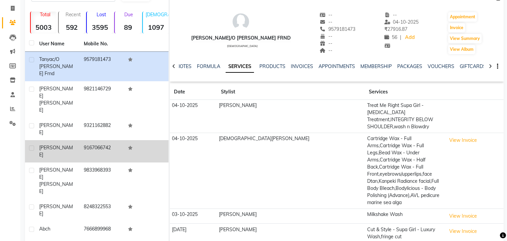
scroll to position [0, 0]
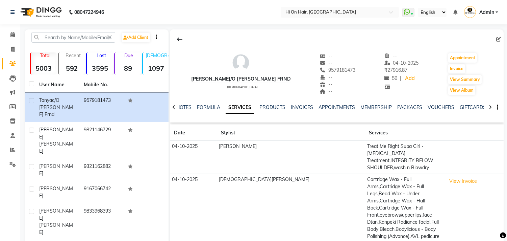
click at [78, 27] on div "08047224946 Select Location × Hi On Hair, [GEOGRAPHIC_DATA] Galleria WhatsApp S…" at bounding box center [253, 181] width 507 height 362
click at [76, 38] on input "text" at bounding box center [73, 37] width 84 height 10
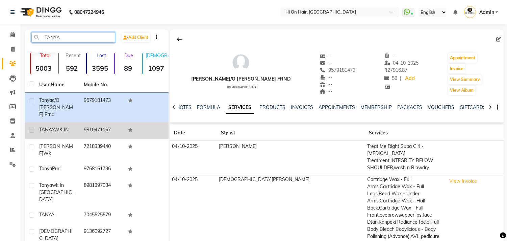
type input "TANYA"
click at [44, 126] on span "TANYA" at bounding box center [46, 129] width 15 height 6
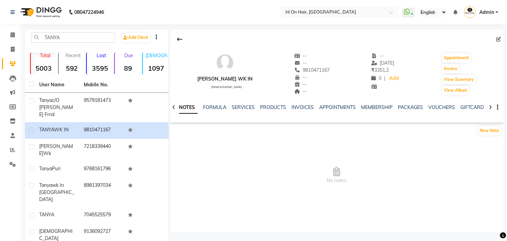
click at [242, 103] on div "NOTES FORMULA SERVICES PRODUCTS INVOICES APPOINTMENTS MEMBERSHIP PACKAGES VOUCH…" at bounding box center [337, 107] width 334 height 23
click at [242, 106] on link "SERVICES" at bounding box center [243, 107] width 23 height 6
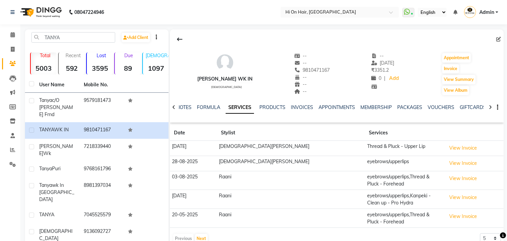
scroll to position [8, 0]
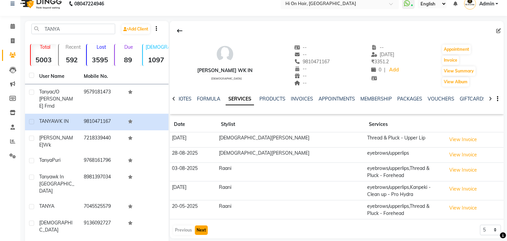
click at [203, 225] on button "Next" at bounding box center [201, 229] width 13 height 9
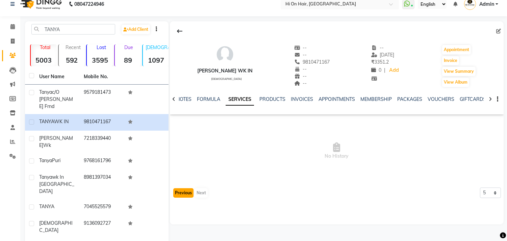
click at [183, 191] on button "Previous" at bounding box center [183, 192] width 20 height 9
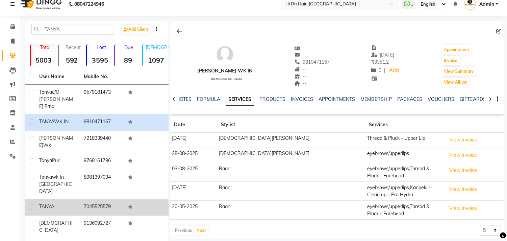
click at [67, 203] on div "TANYA" at bounding box center [57, 206] width 36 height 7
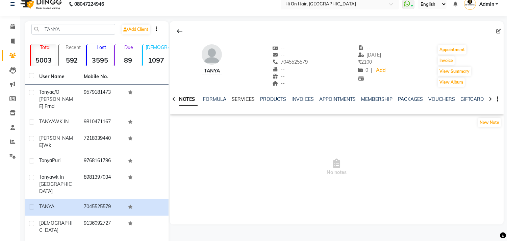
click at [242, 97] on link "SERVICES" at bounding box center [243, 99] width 23 height 6
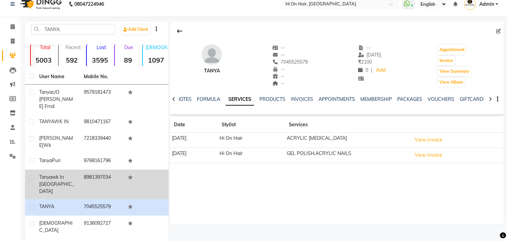
click at [64, 173] on div "[PERSON_NAME] wk in [GEOGRAPHIC_DATA]" at bounding box center [57, 183] width 36 height 21
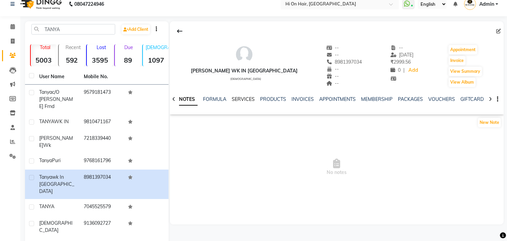
click at [237, 99] on link "SERVICES" at bounding box center [243, 99] width 23 height 6
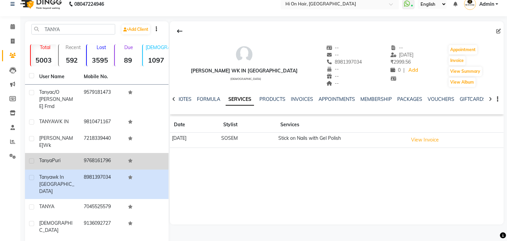
click at [52, 153] on td "[PERSON_NAME]" at bounding box center [57, 161] width 45 height 17
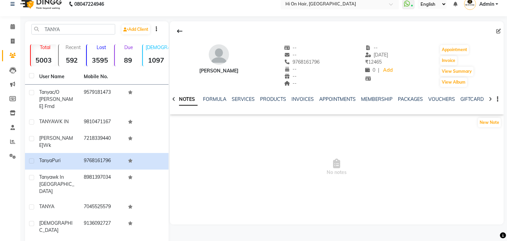
click at [240, 94] on div "NOTES FORMULA SERVICES PRODUCTS INVOICES APPOINTMENTS MEMBERSHIP PACKAGES VOUCH…" at bounding box center [337, 98] width 334 height 23
click at [240, 101] on link "SERVICES" at bounding box center [243, 99] width 23 height 6
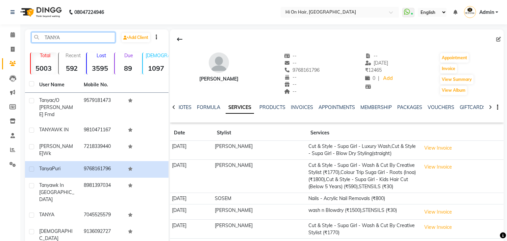
drag, startPoint x: 75, startPoint y: 39, endPoint x: 0, endPoint y: 35, distance: 74.7
click at [0, 35] on app-home "08047224946 Select Location × Hi On Hair, [GEOGRAPHIC_DATA] Galleria WhatsApp S…" at bounding box center [253, 137] width 507 height 275
click at [15, 66] on icon at bounding box center [12, 63] width 6 height 5
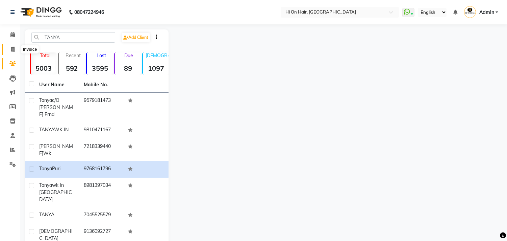
click at [15, 49] on span at bounding box center [13, 50] width 12 height 8
select select "535"
select select "service"
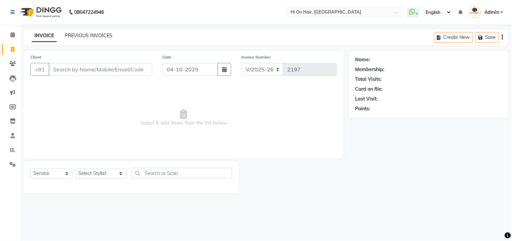
click at [81, 36] on link "PREVIOUS INVOICES" at bounding box center [89, 35] width 48 height 6
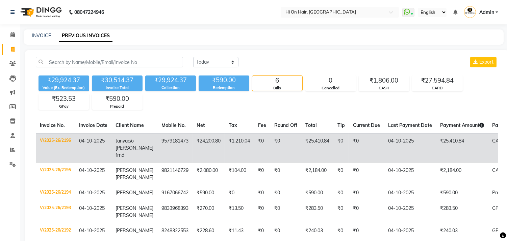
click at [233, 140] on td "₹1,210.04" at bounding box center [239, 148] width 29 height 30
click at [123, 143] on span "tanya" at bounding box center [122, 140] width 12 height 6
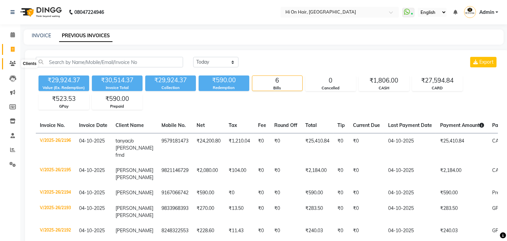
click at [12, 61] on icon at bounding box center [12, 63] width 6 height 5
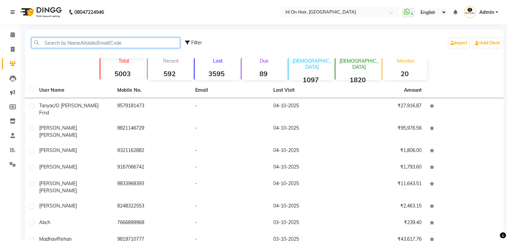
click at [123, 42] on input "text" at bounding box center [105, 42] width 149 height 10
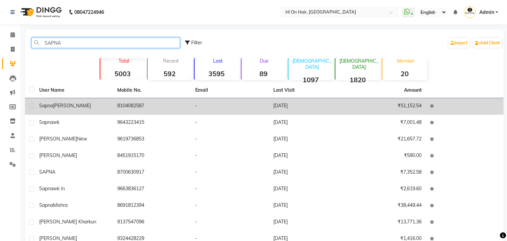
type input "SAPNA"
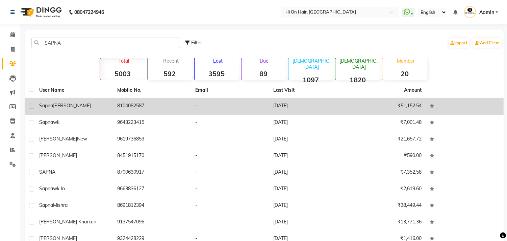
click at [142, 106] on td "8104082587" at bounding box center [152, 106] width 78 height 17
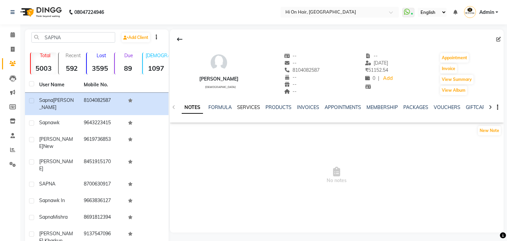
click at [248, 108] on link "SERVICES" at bounding box center [248, 107] width 23 height 6
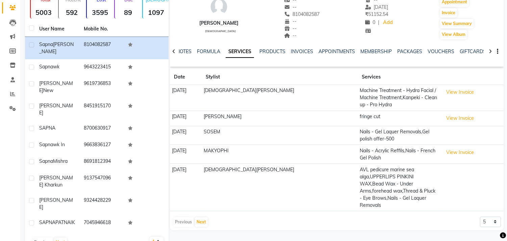
scroll to position [58, 0]
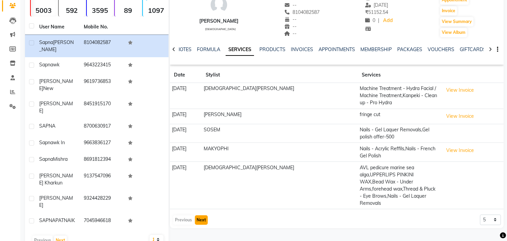
click at [198, 215] on button "Next" at bounding box center [201, 219] width 13 height 9
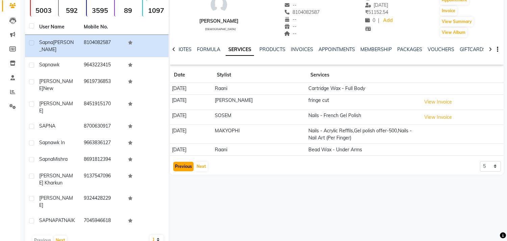
click at [184, 167] on button "Previous" at bounding box center [183, 165] width 20 height 9
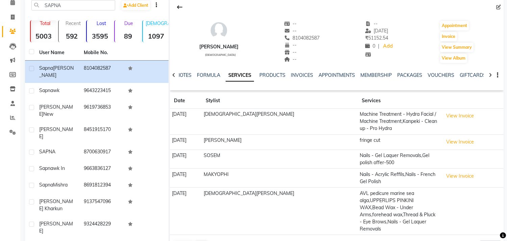
scroll to position [0, 0]
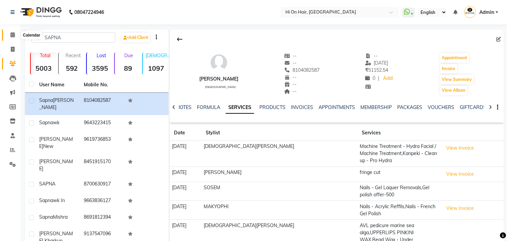
click at [14, 36] on icon at bounding box center [12, 34] width 4 height 5
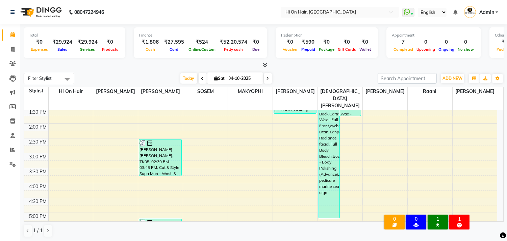
scroll to position [119, 0]
